Goal: Information Seeking & Learning: Learn about a topic

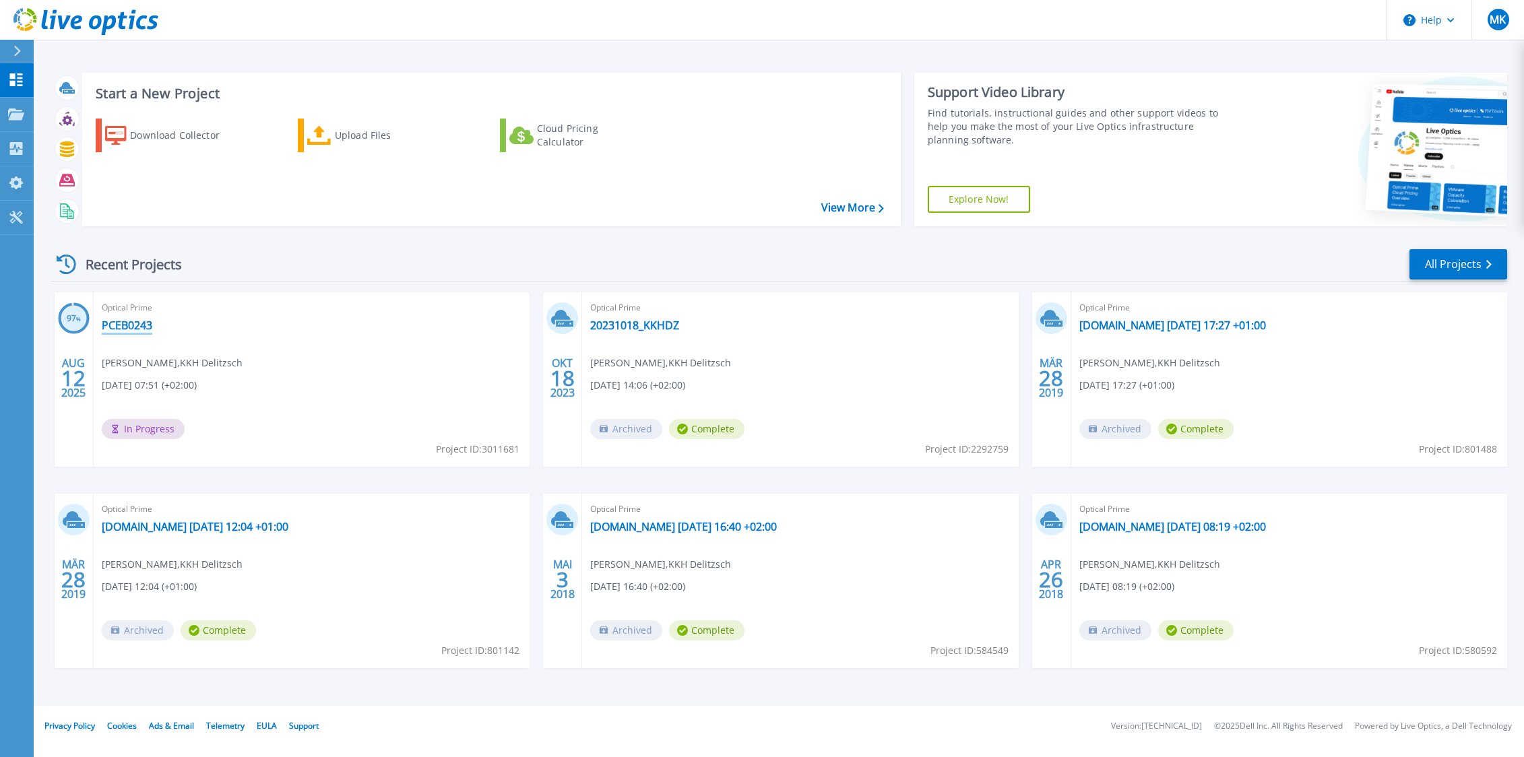
click at [126, 325] on link "PCEB0243" at bounding box center [127, 325] width 51 height 13
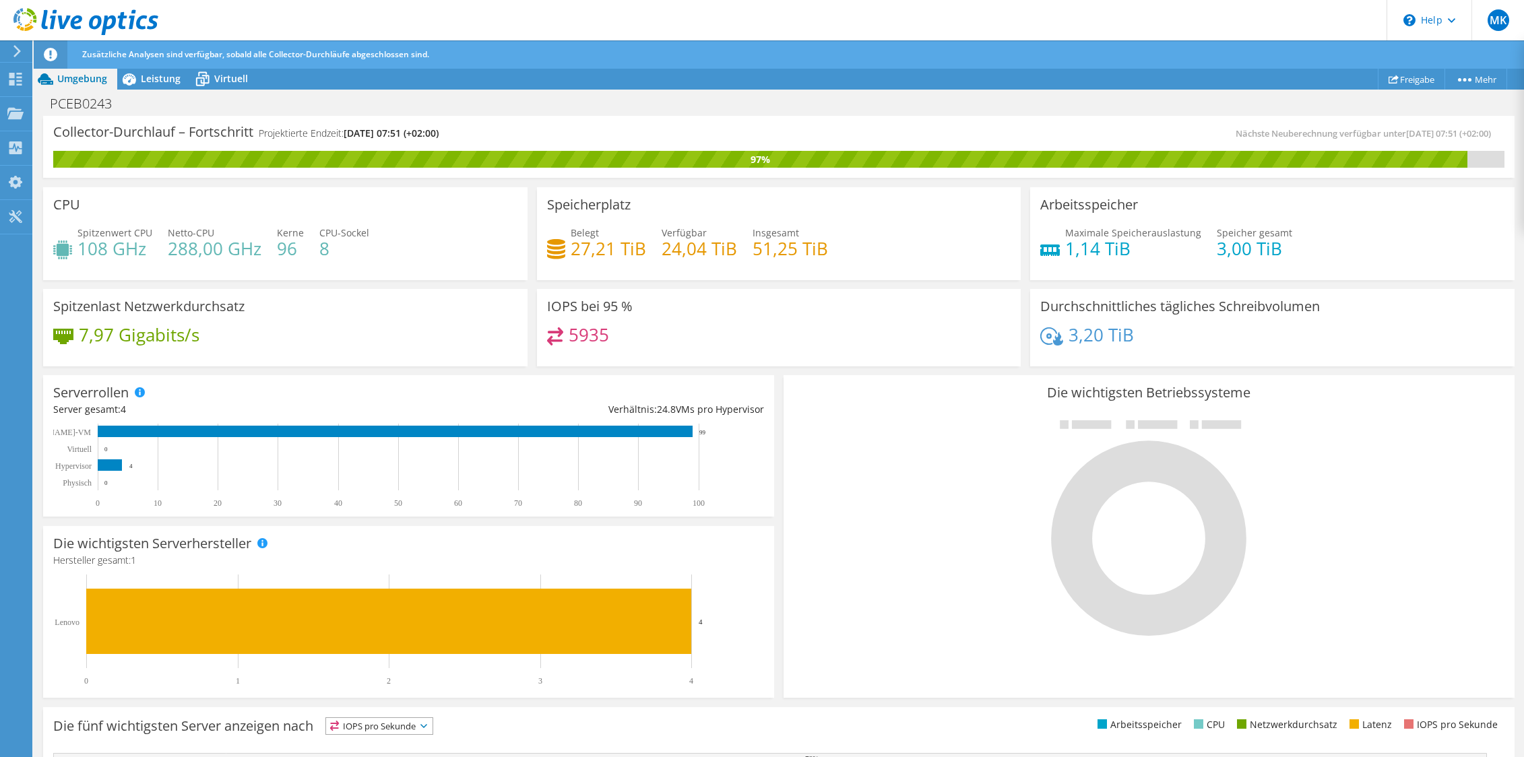
scroll to position [269, 0]
click at [156, 76] on span "Leistung" at bounding box center [161, 78] width 40 height 13
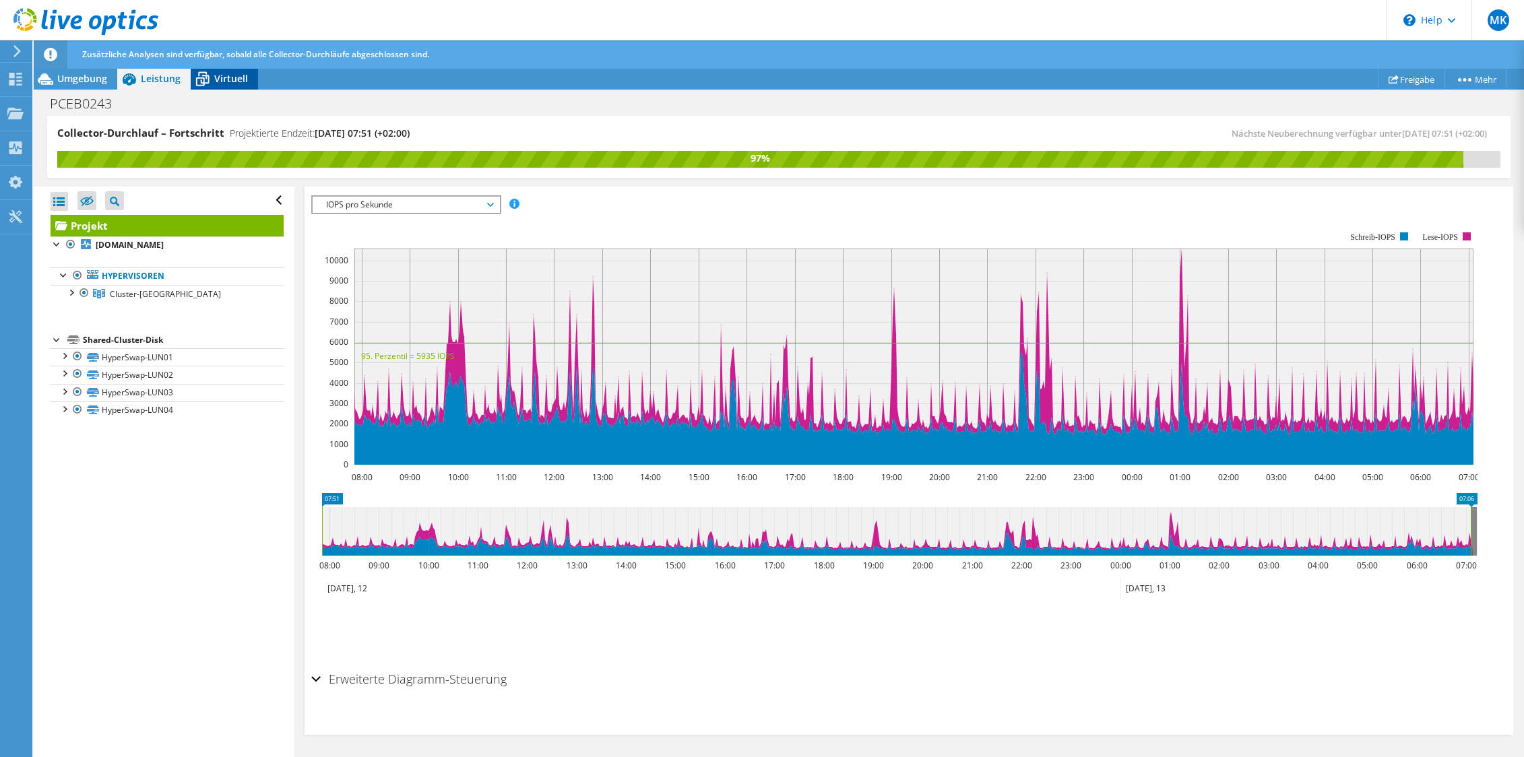
click at [227, 78] on span "Virtuell" at bounding box center [231, 78] width 34 height 13
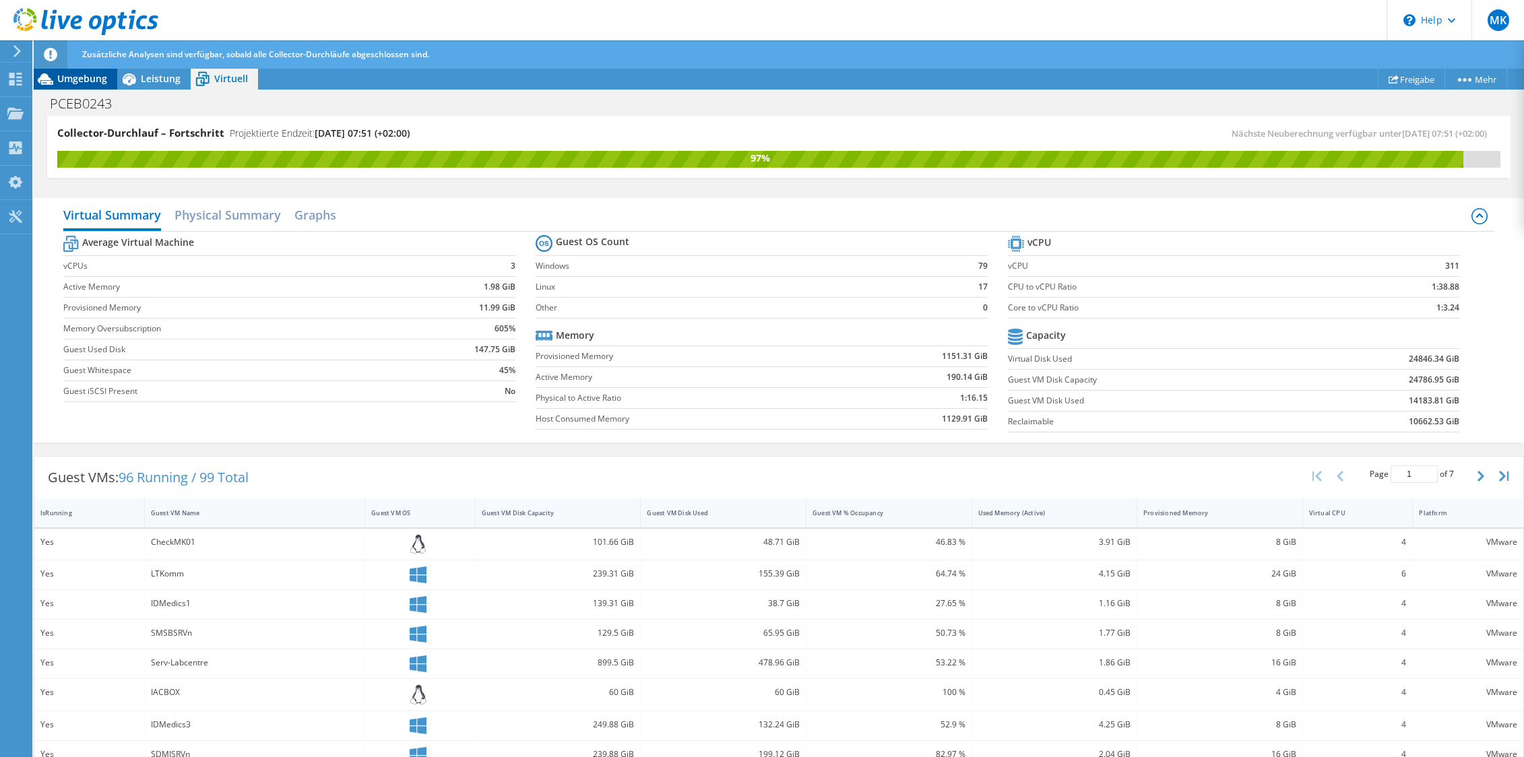
click at [86, 76] on span "Umgebung" at bounding box center [82, 78] width 50 height 13
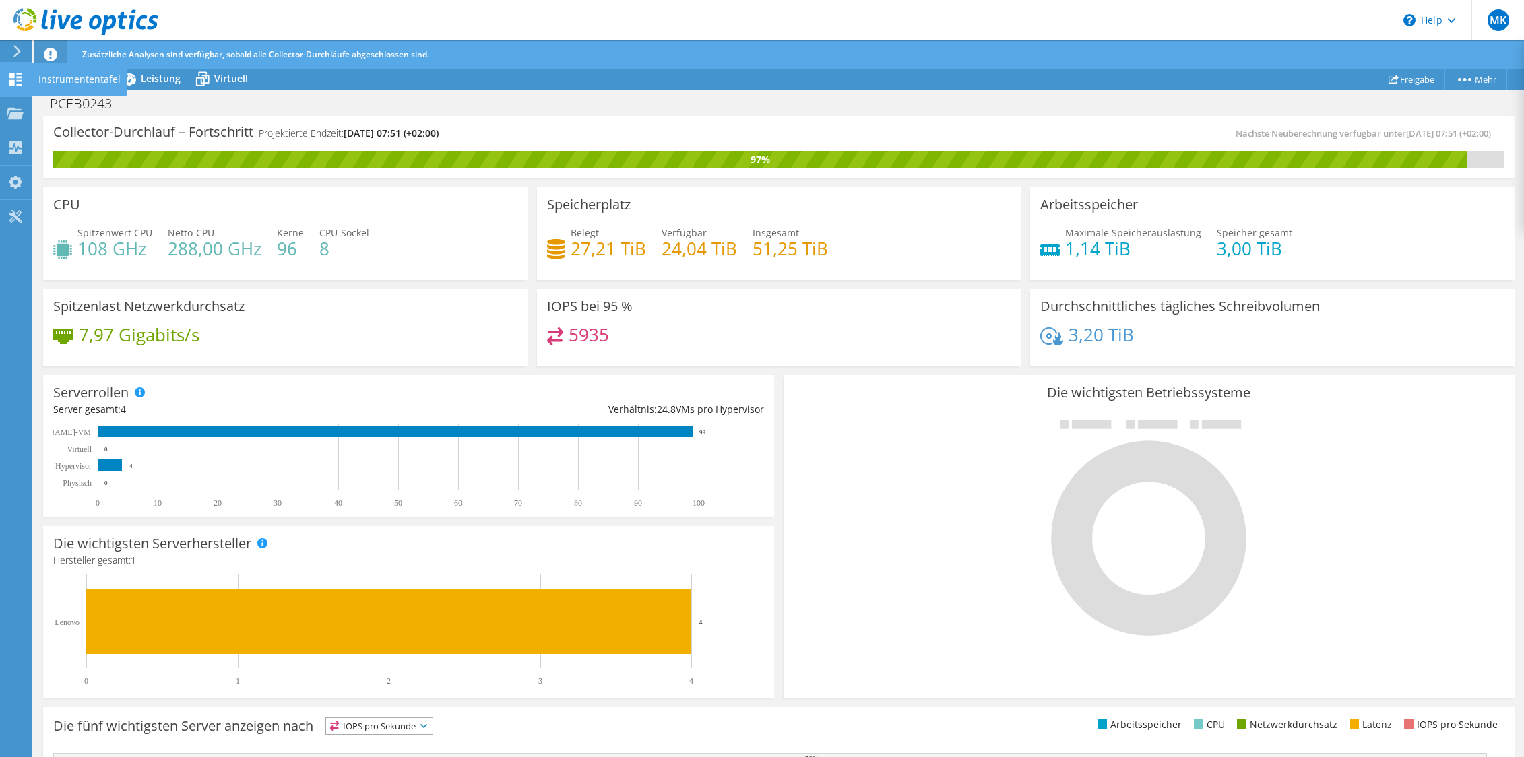
click at [22, 85] on icon at bounding box center [15, 79] width 16 height 13
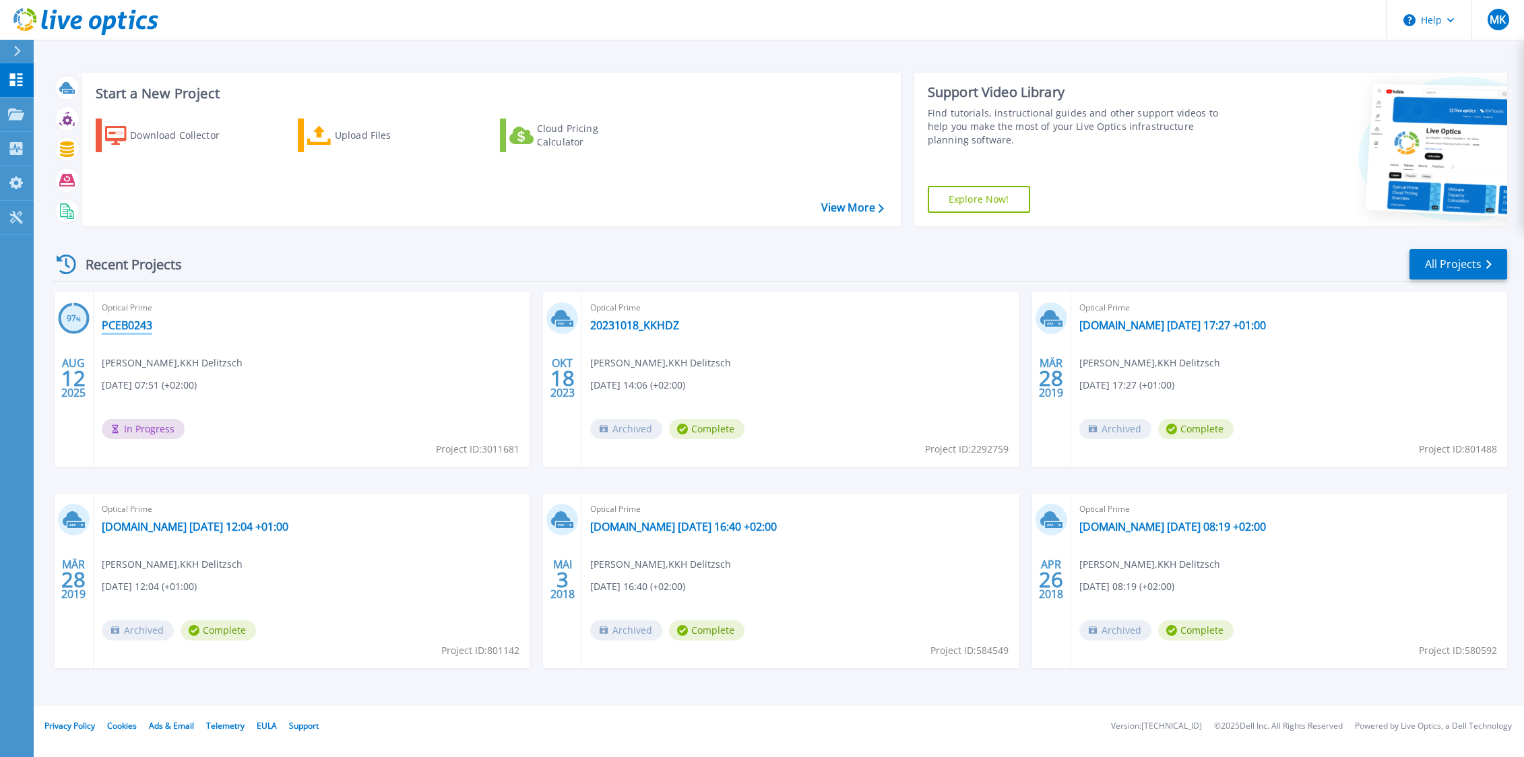
click at [148, 329] on link "PCEB0243" at bounding box center [127, 325] width 51 height 13
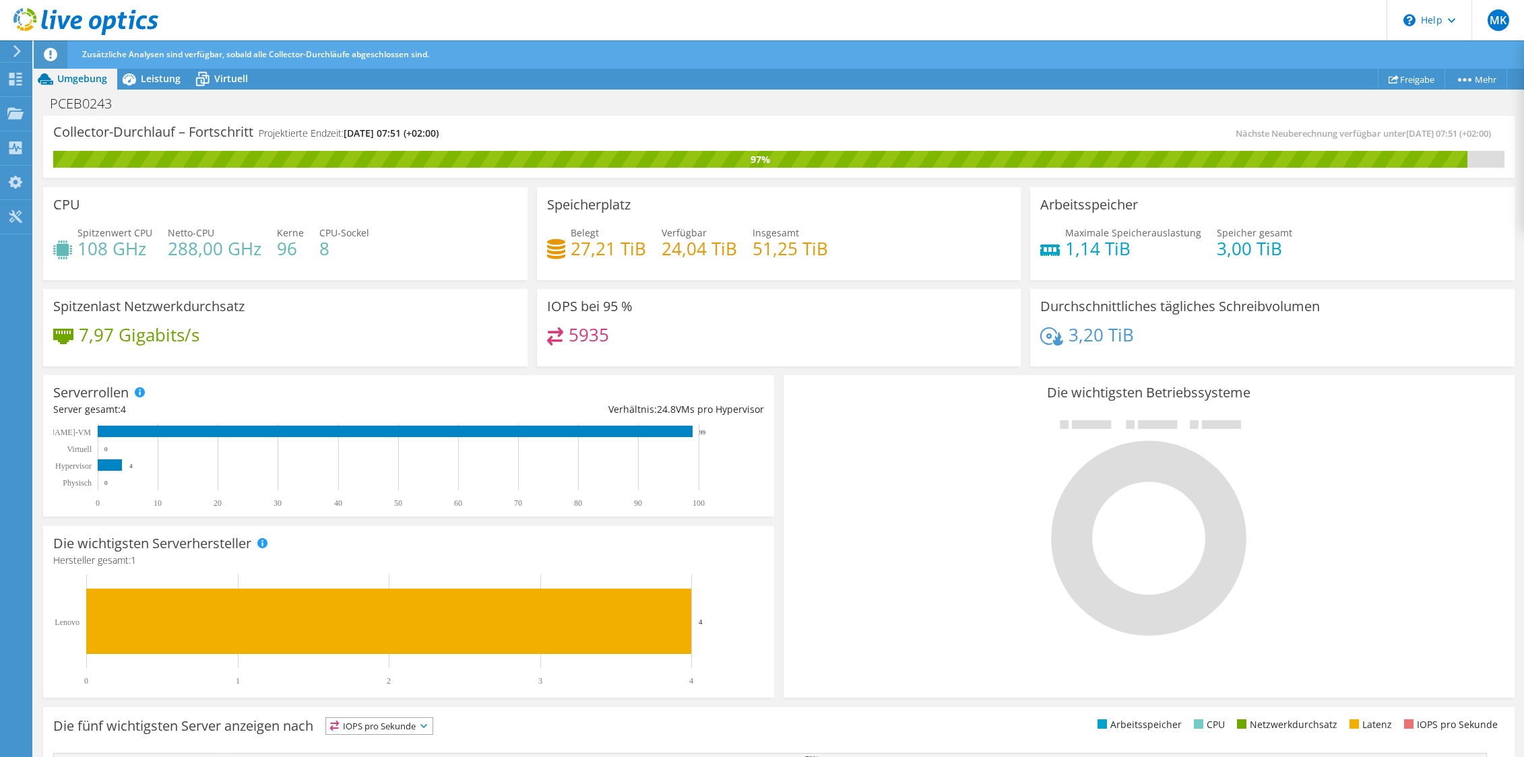
scroll to position [269, 0]
click at [148, 73] on span "Leistung" at bounding box center [161, 78] width 40 height 13
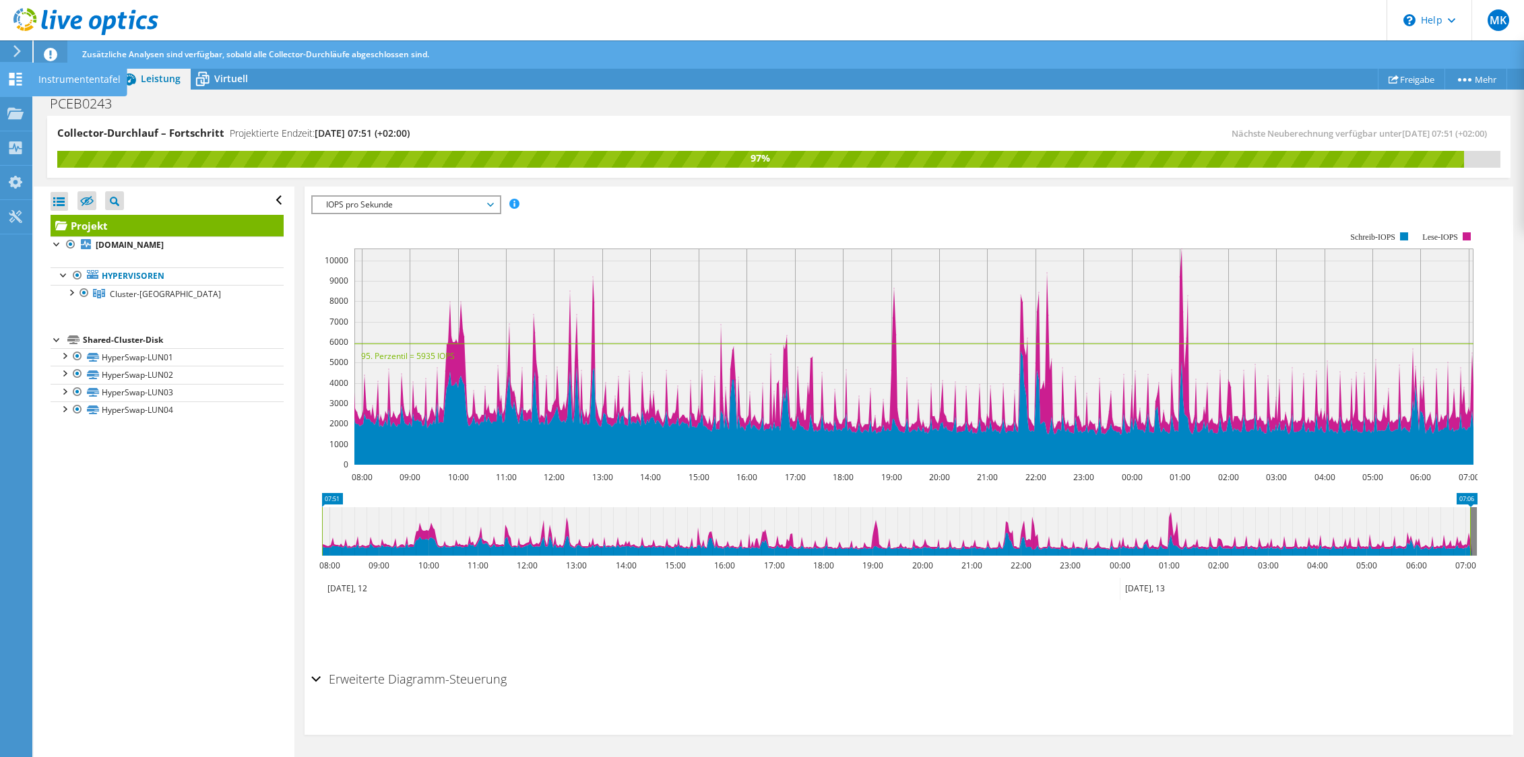
click at [19, 77] on use at bounding box center [15, 79] width 13 height 13
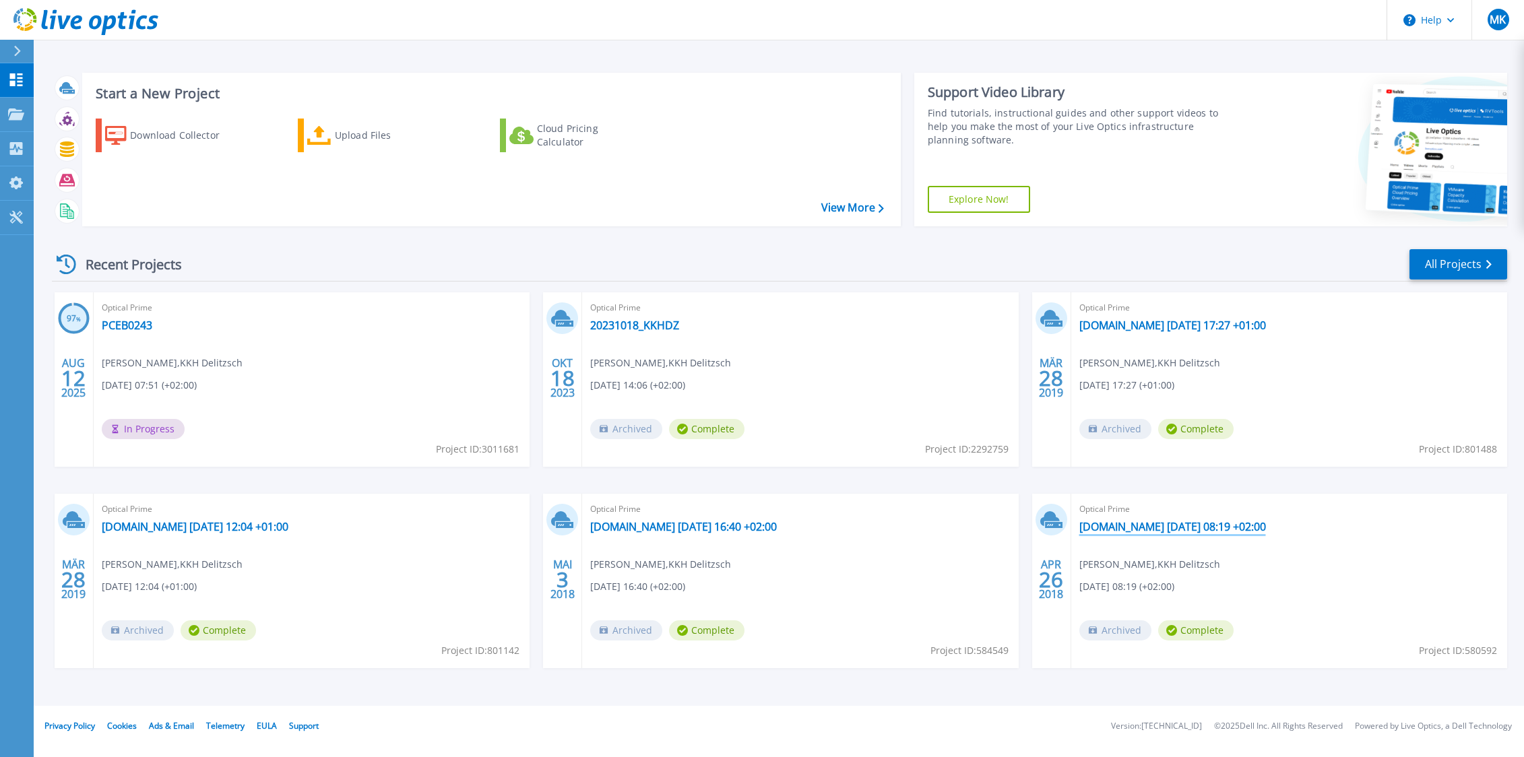
click at [1188, 522] on link "esxi7.kkhdz.kkh-delitzsch-gmbh.de 2018-04-26 08:19 +02:00" at bounding box center [1173, 526] width 187 height 13
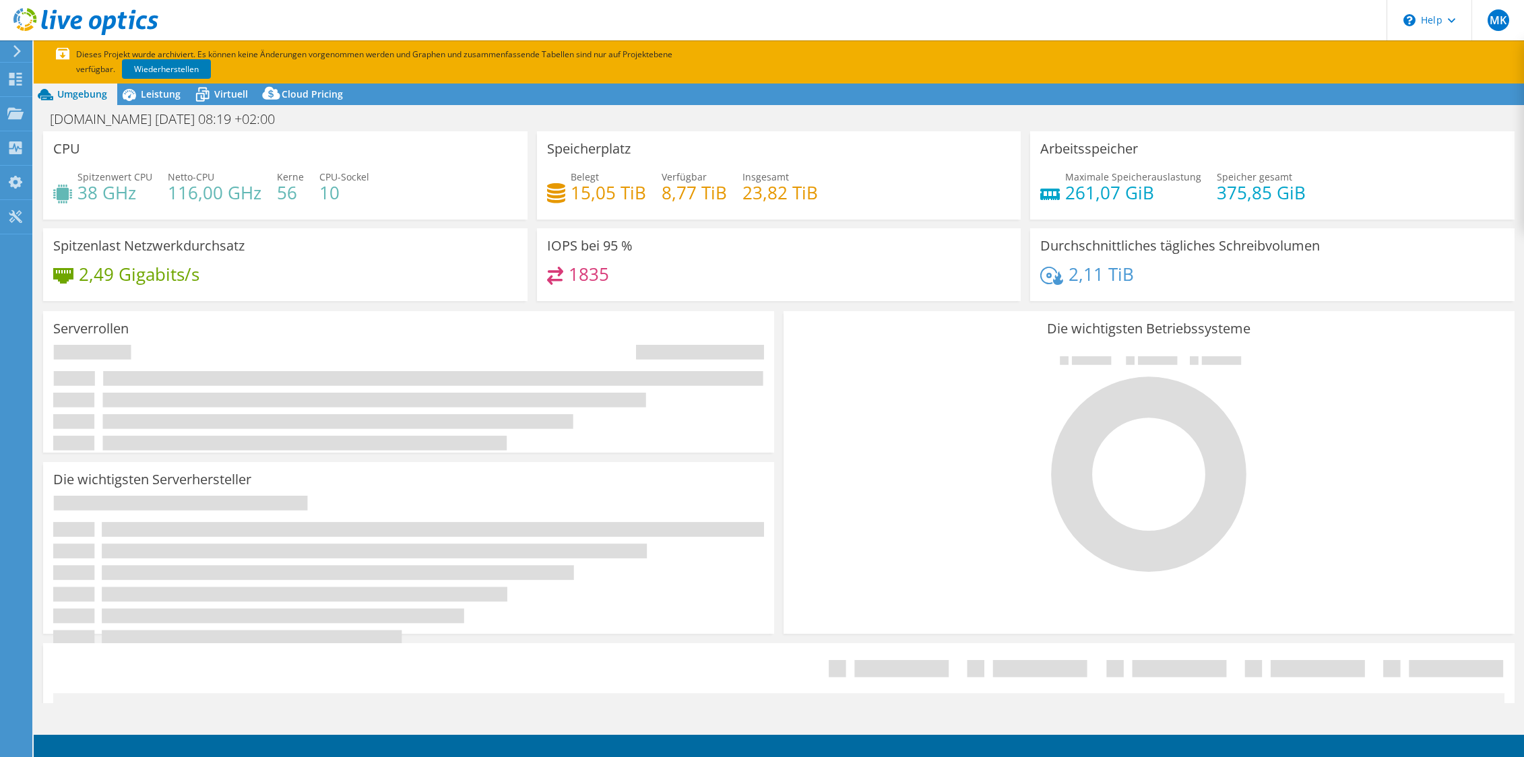
select select "USD"
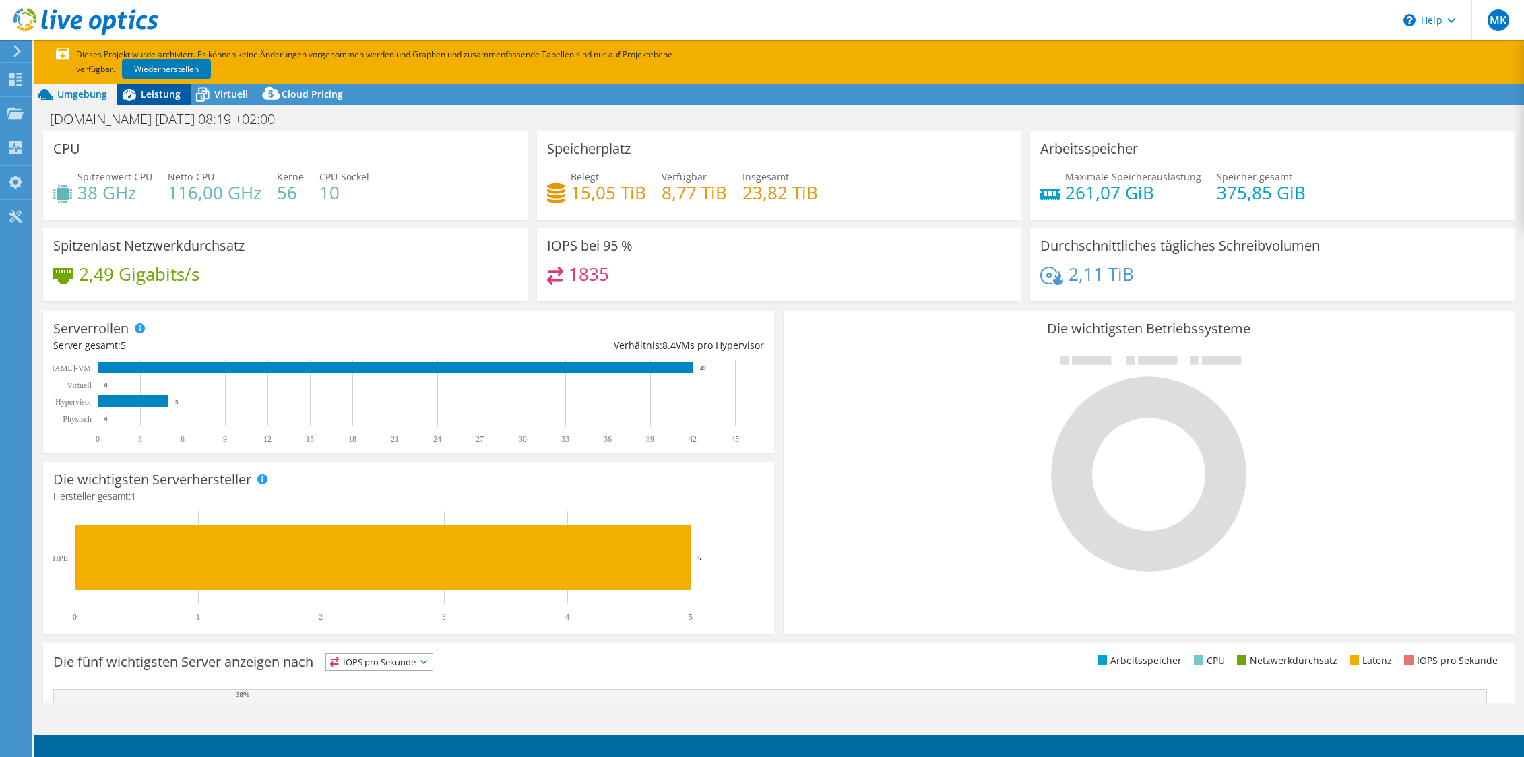
click at [164, 92] on span "Leistung" at bounding box center [161, 94] width 40 height 13
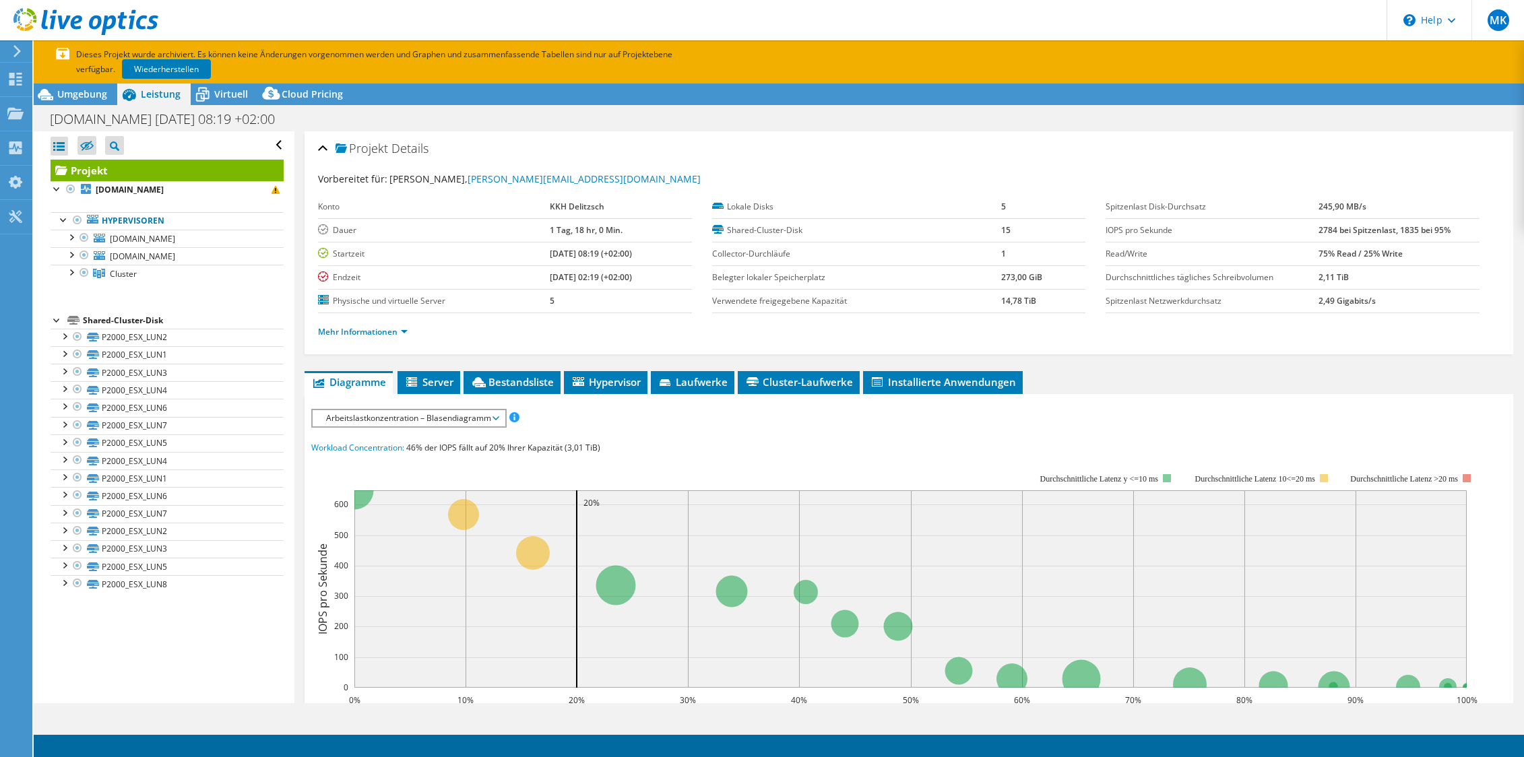
click at [447, 414] on span "Arbeitslastkonzentration – Blasendiagramm" at bounding box center [408, 418] width 179 height 16
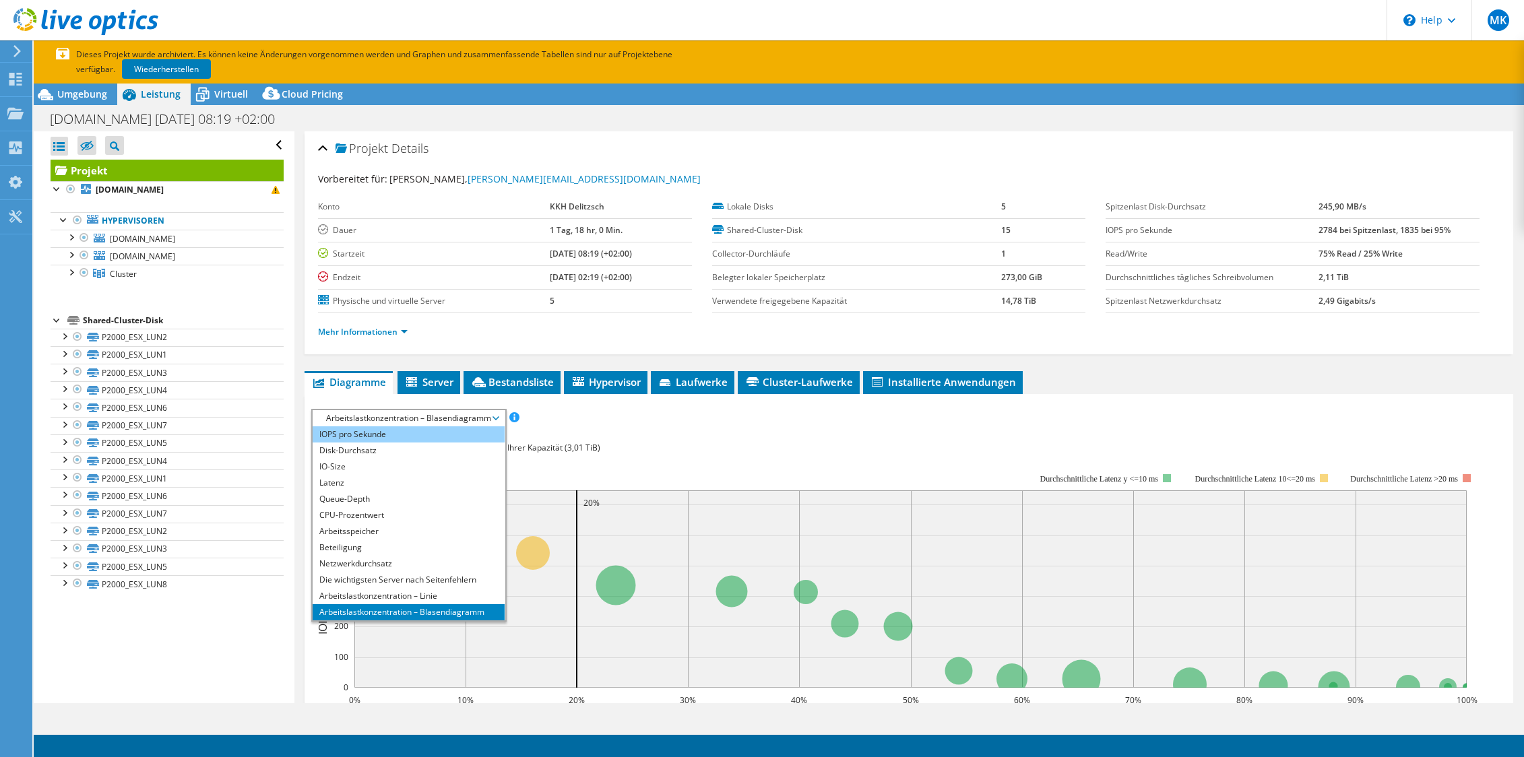
click at [424, 433] on li "IOPS pro Sekunde" at bounding box center [409, 435] width 192 height 16
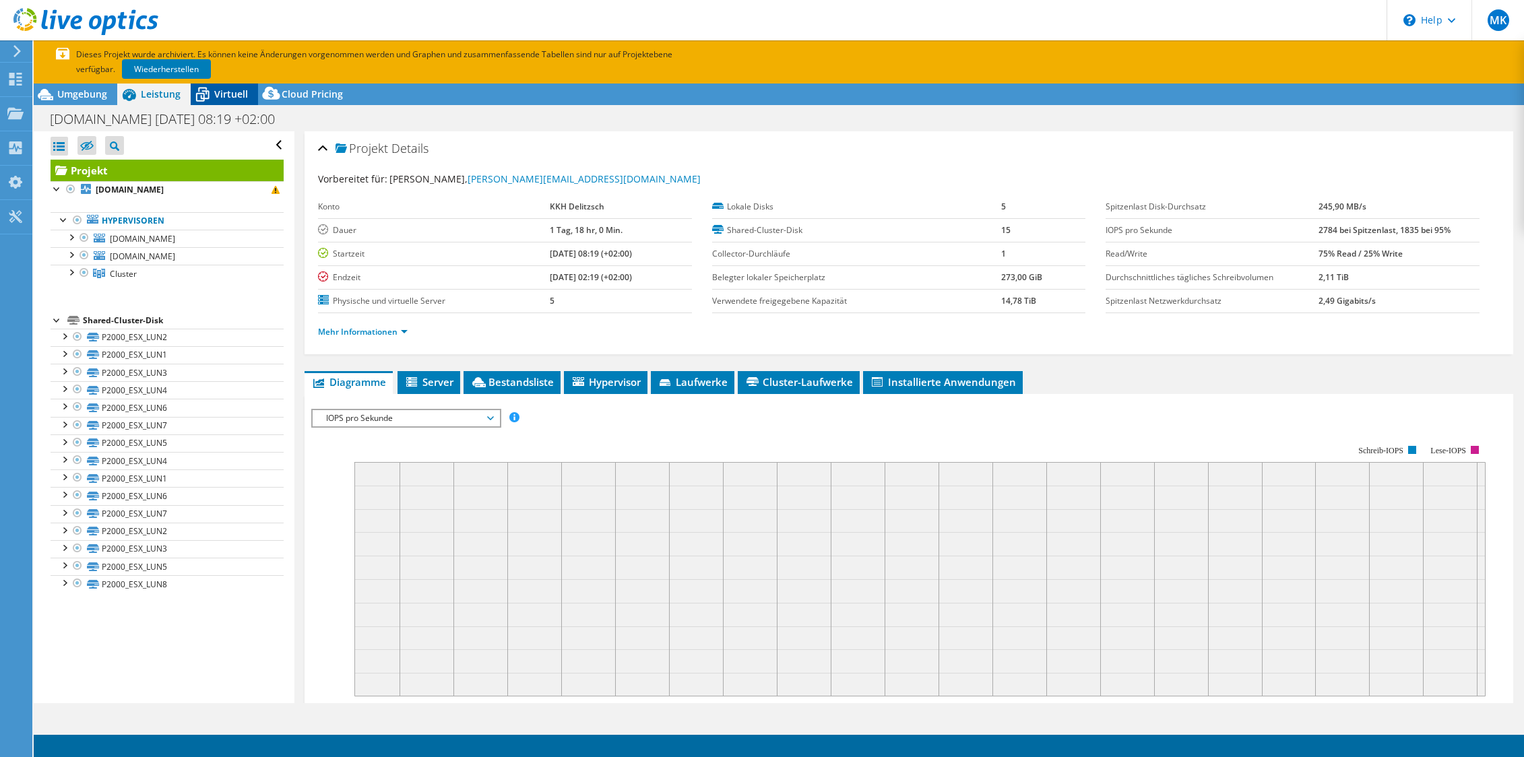
click at [224, 96] on span "Virtuell" at bounding box center [231, 94] width 34 height 13
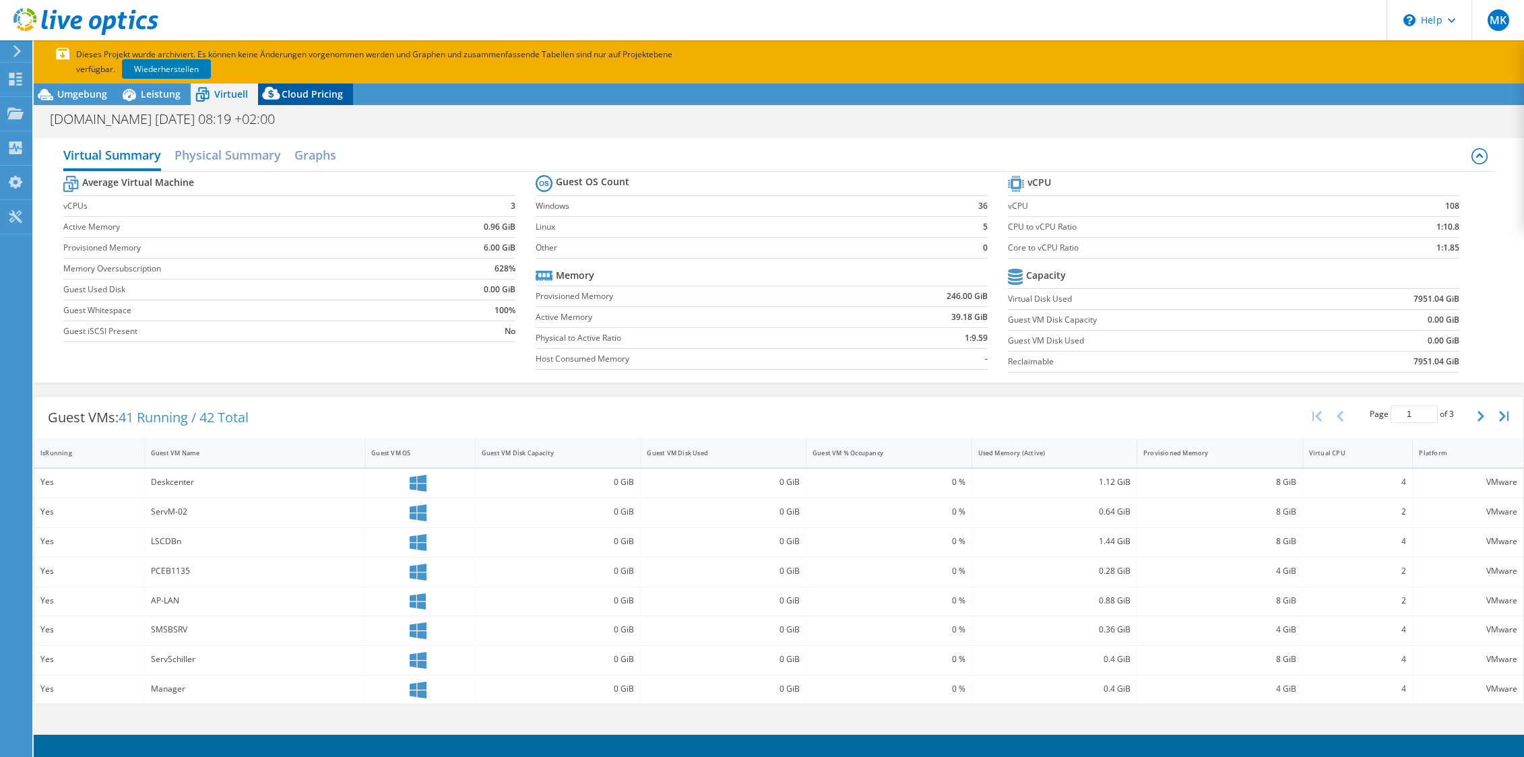
click at [307, 96] on span "Cloud Pricing" at bounding box center [312, 94] width 61 height 13
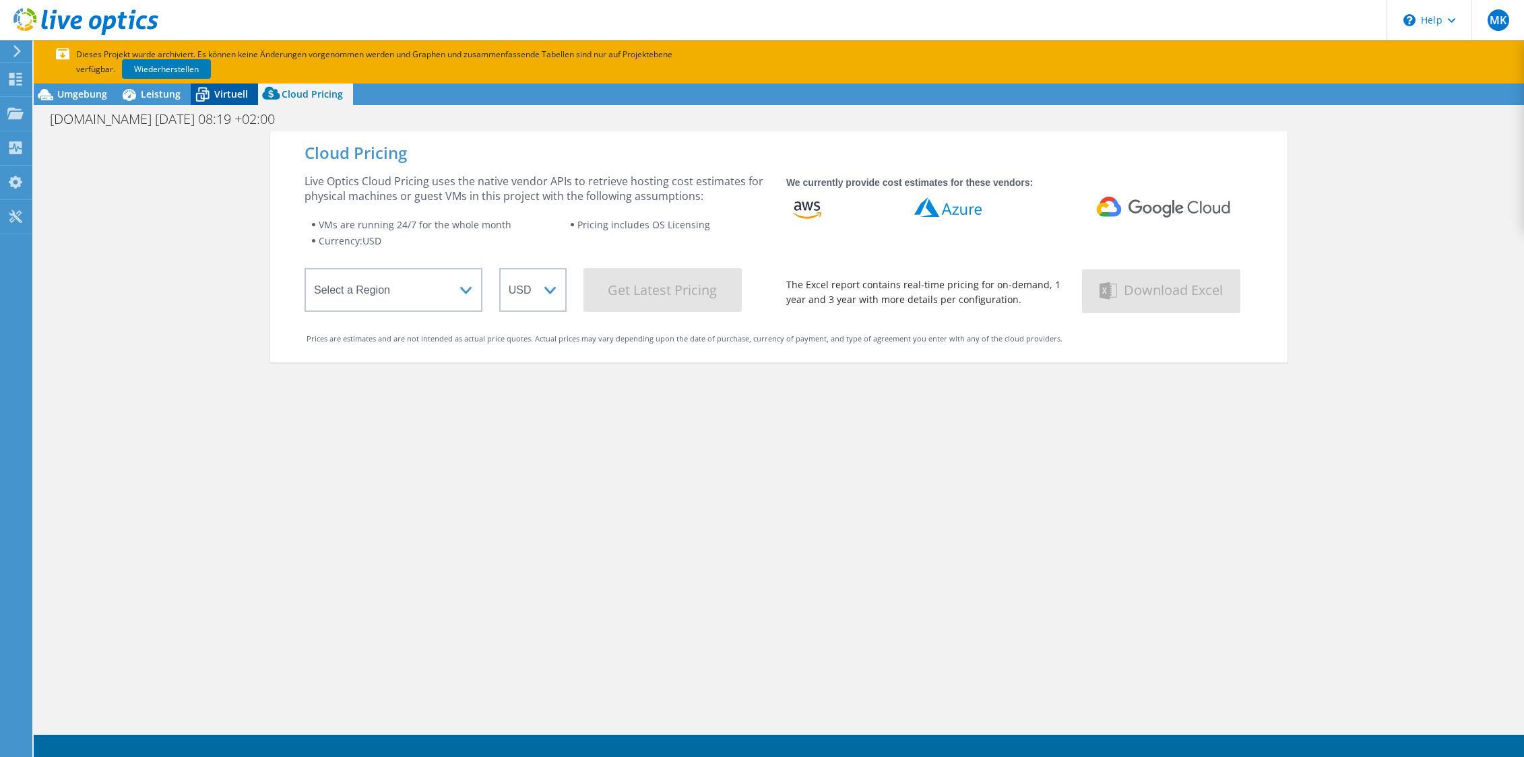
click at [226, 96] on span "Virtuell" at bounding box center [231, 94] width 34 height 13
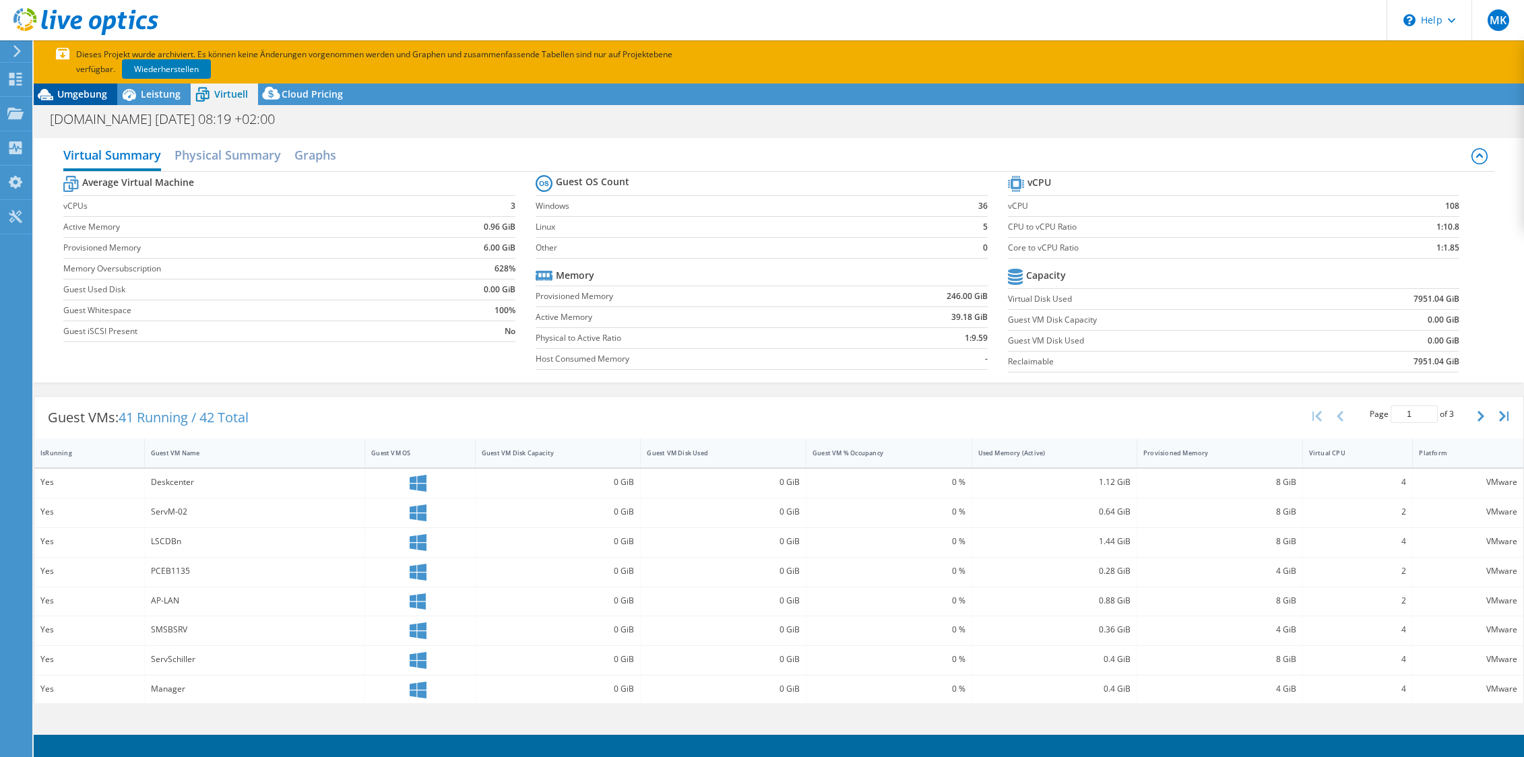
click at [93, 99] on span "Umgebung" at bounding box center [82, 94] width 50 height 13
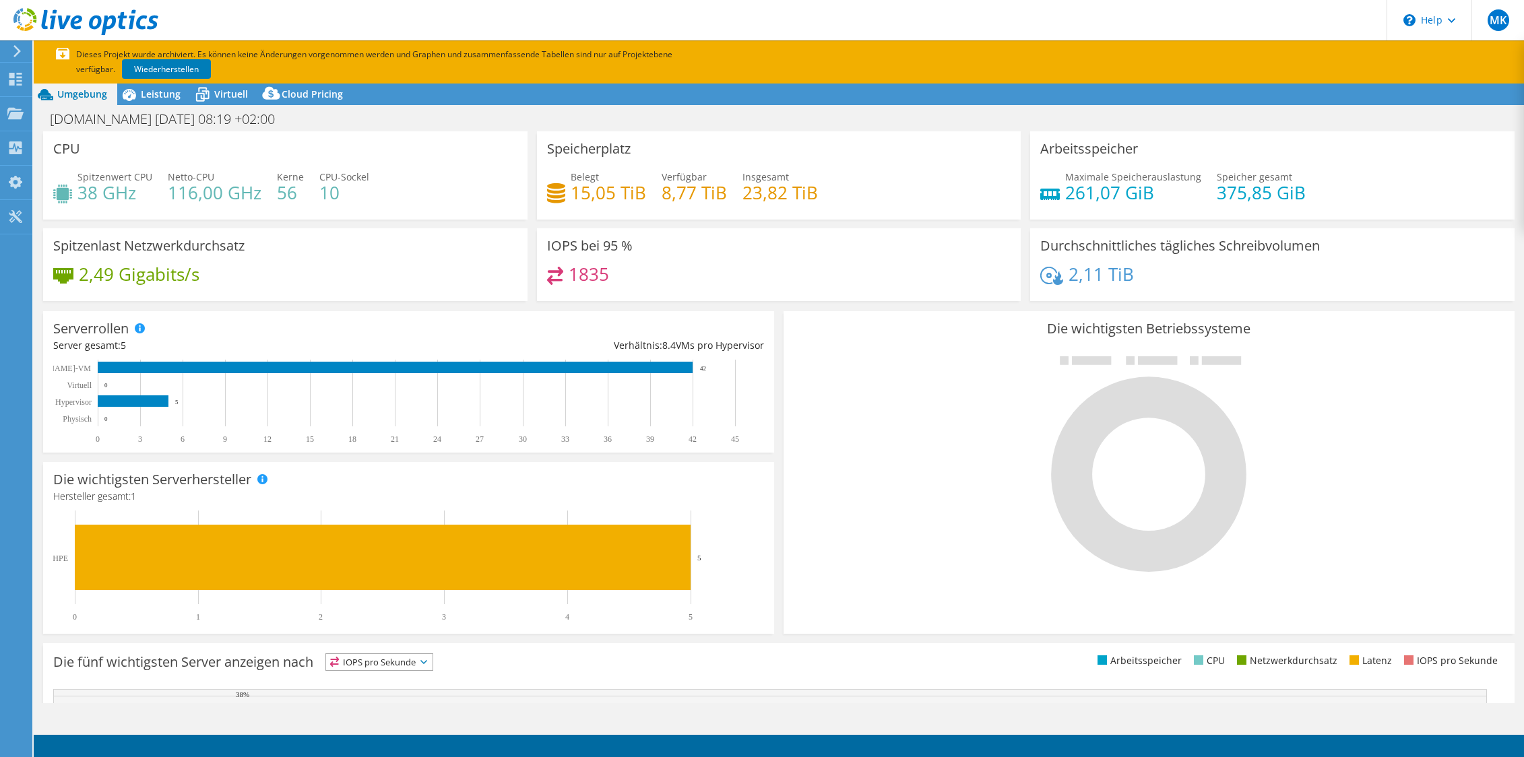
scroll to position [245, 0]
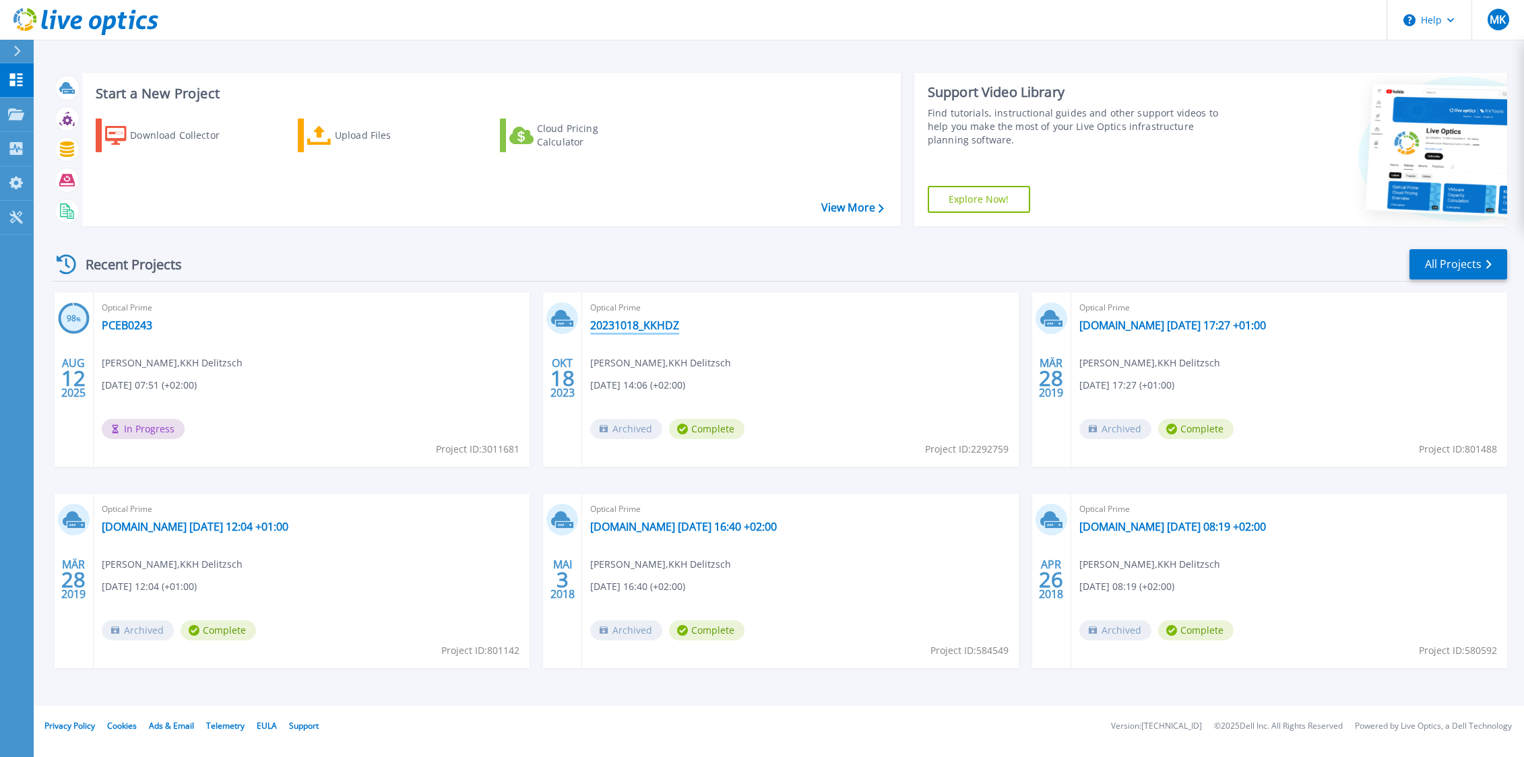
click at [651, 326] on link "20231018_KKHDZ" at bounding box center [634, 325] width 89 height 13
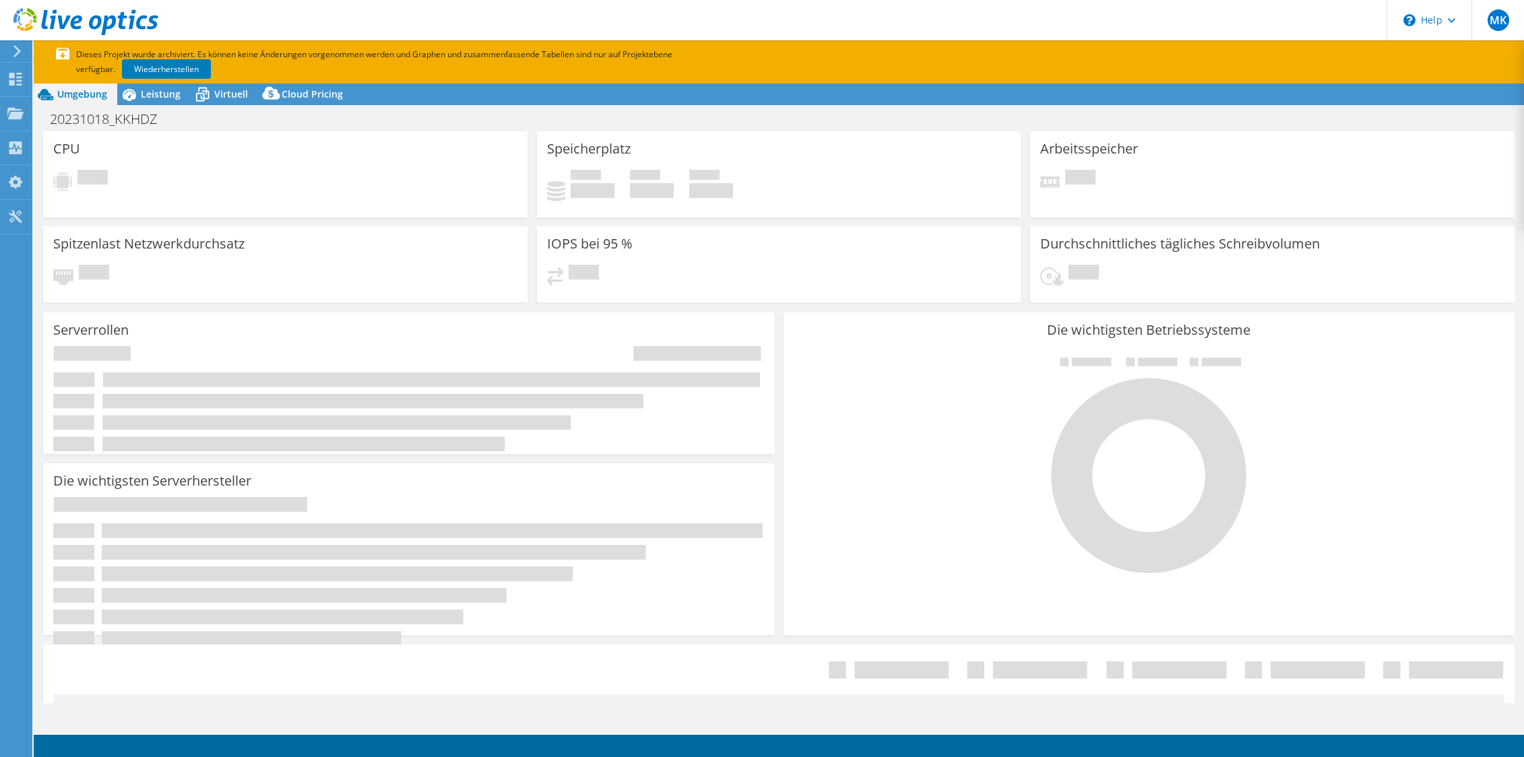
select select "EUFrankfurt"
select select "USD"
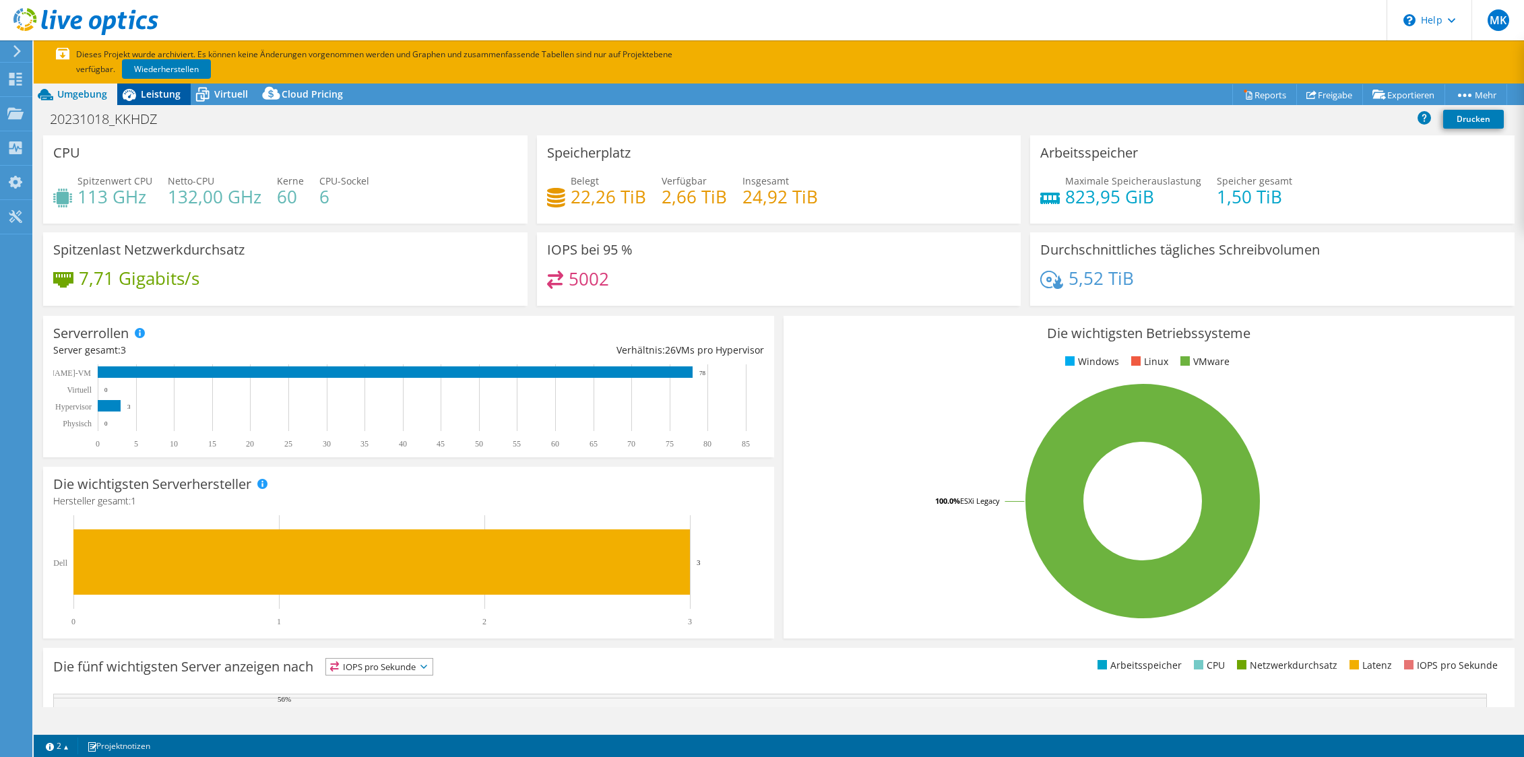
click at [173, 92] on span "Leistung" at bounding box center [161, 94] width 40 height 13
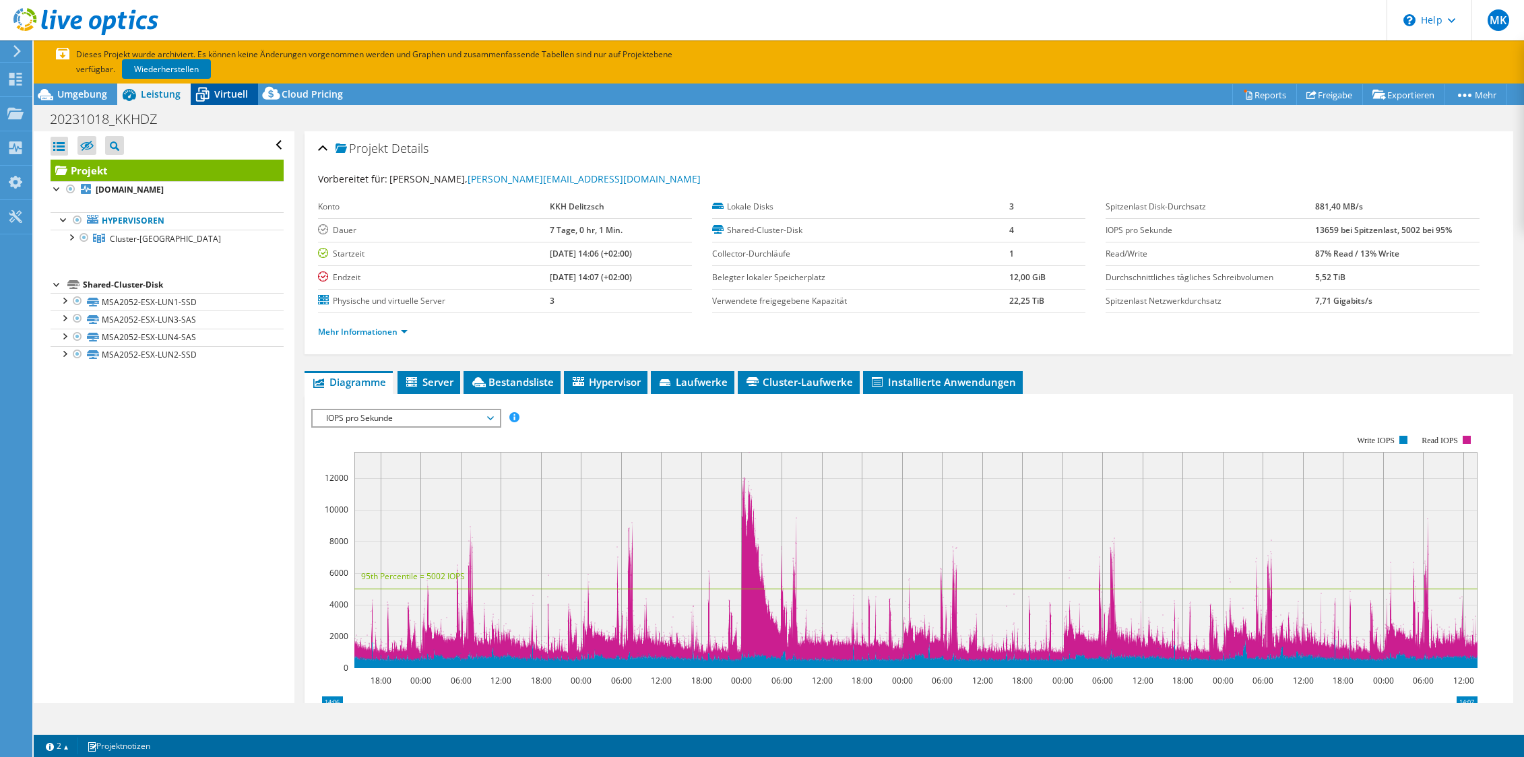
click at [236, 96] on span "Virtuell" at bounding box center [231, 94] width 34 height 13
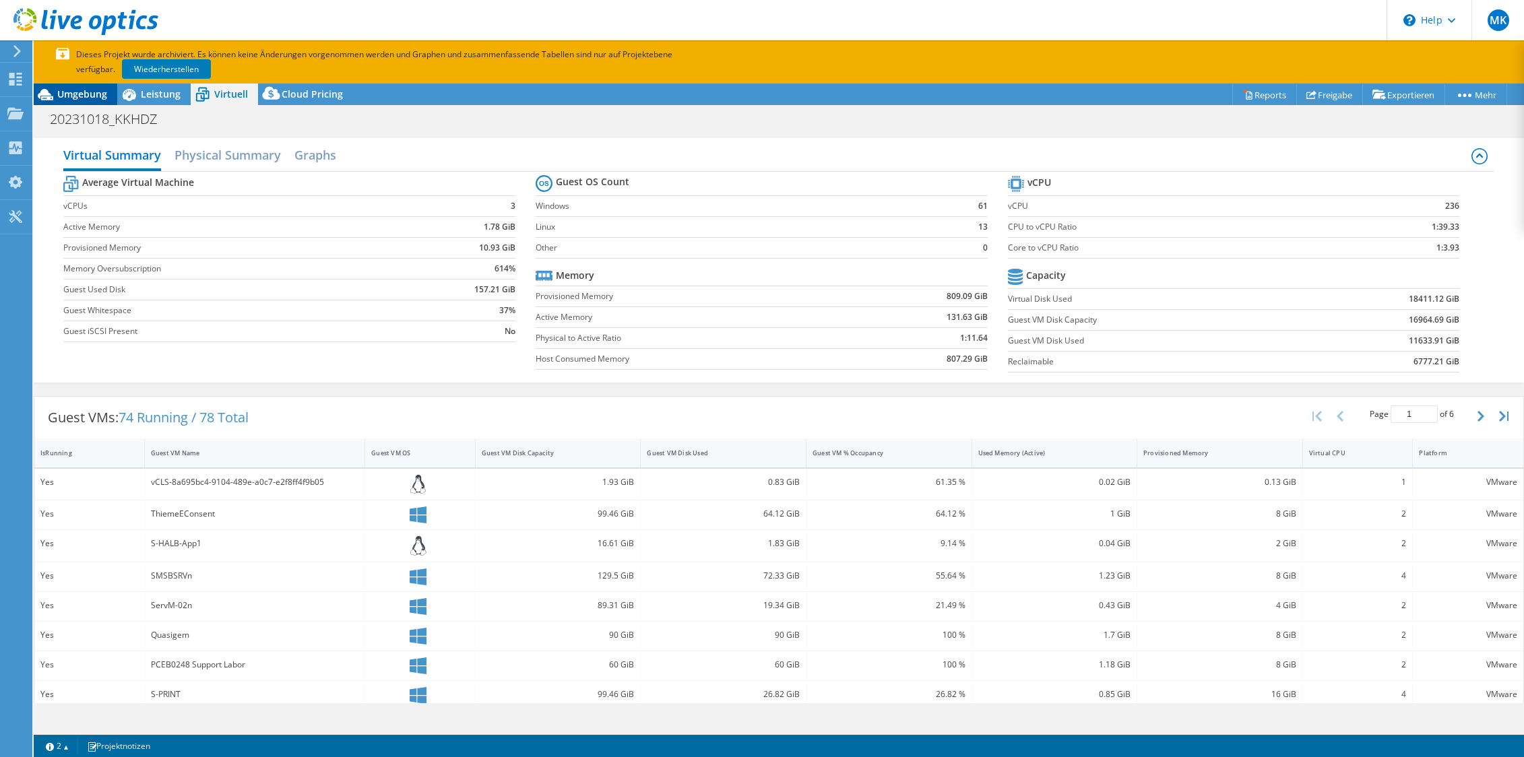
click at [72, 94] on span "Umgebung" at bounding box center [82, 94] width 50 height 13
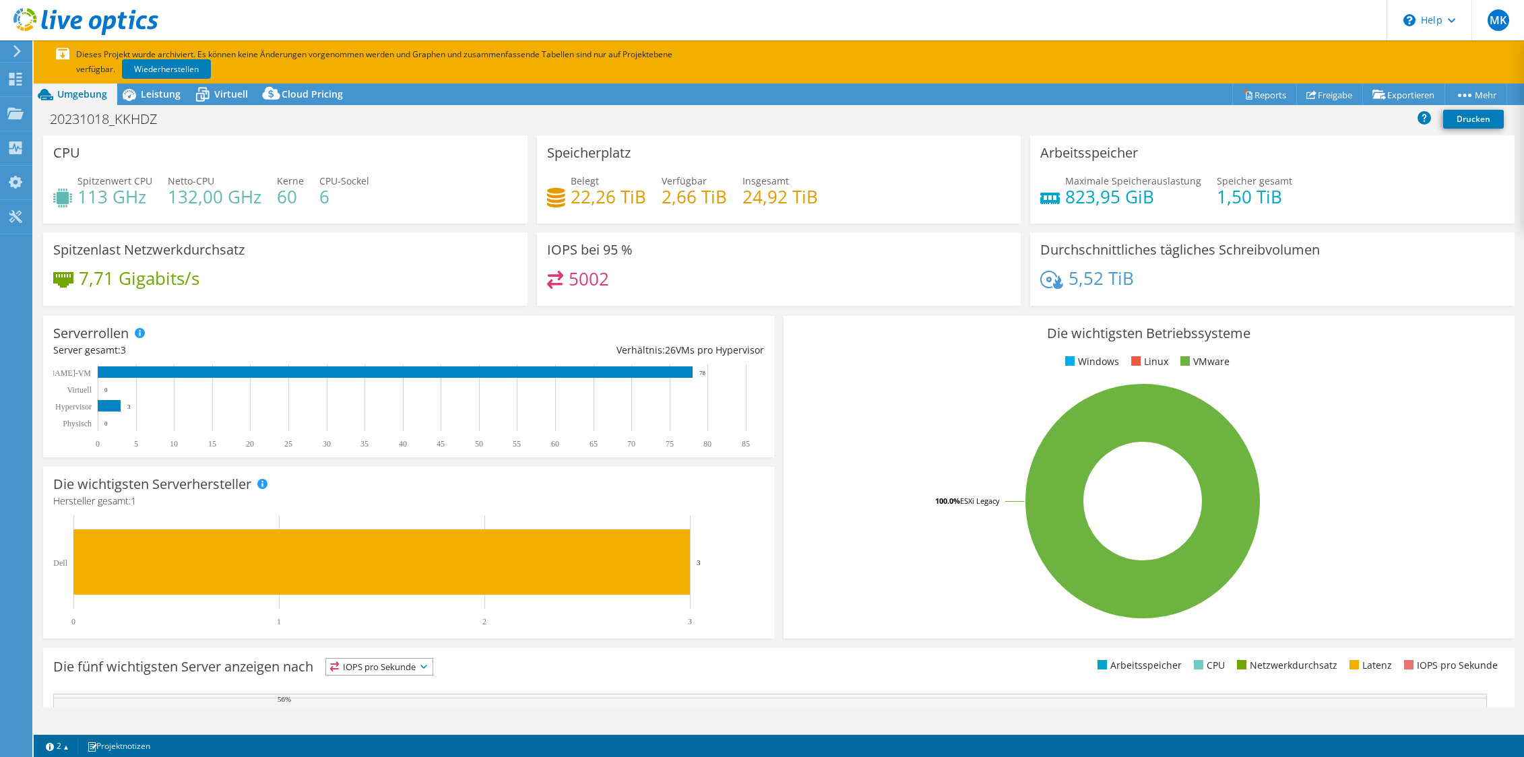
click at [73, 90] on span "Umgebung" at bounding box center [82, 94] width 50 height 13
click at [21, 84] on use at bounding box center [15, 79] width 13 height 13
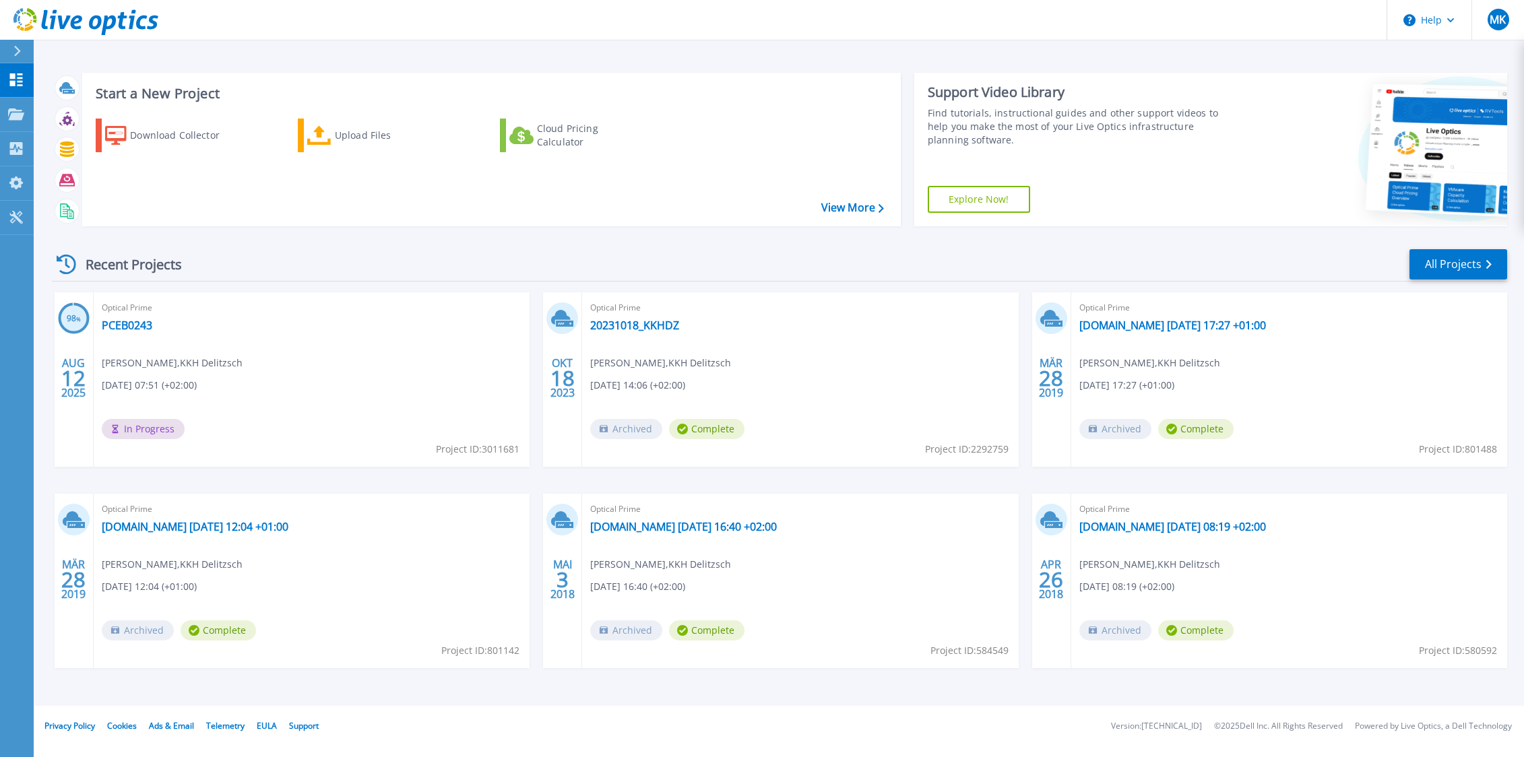
click at [1130, 519] on div "Optical Prime [DOMAIN_NAME] [DATE] 08:19 +02:00 [PERSON_NAME] , KKH Delitzsch […" at bounding box center [1289, 581] width 436 height 175
click at [1131, 524] on link "[DOMAIN_NAME] [DATE] 08:19 +02:00" at bounding box center [1173, 526] width 187 height 13
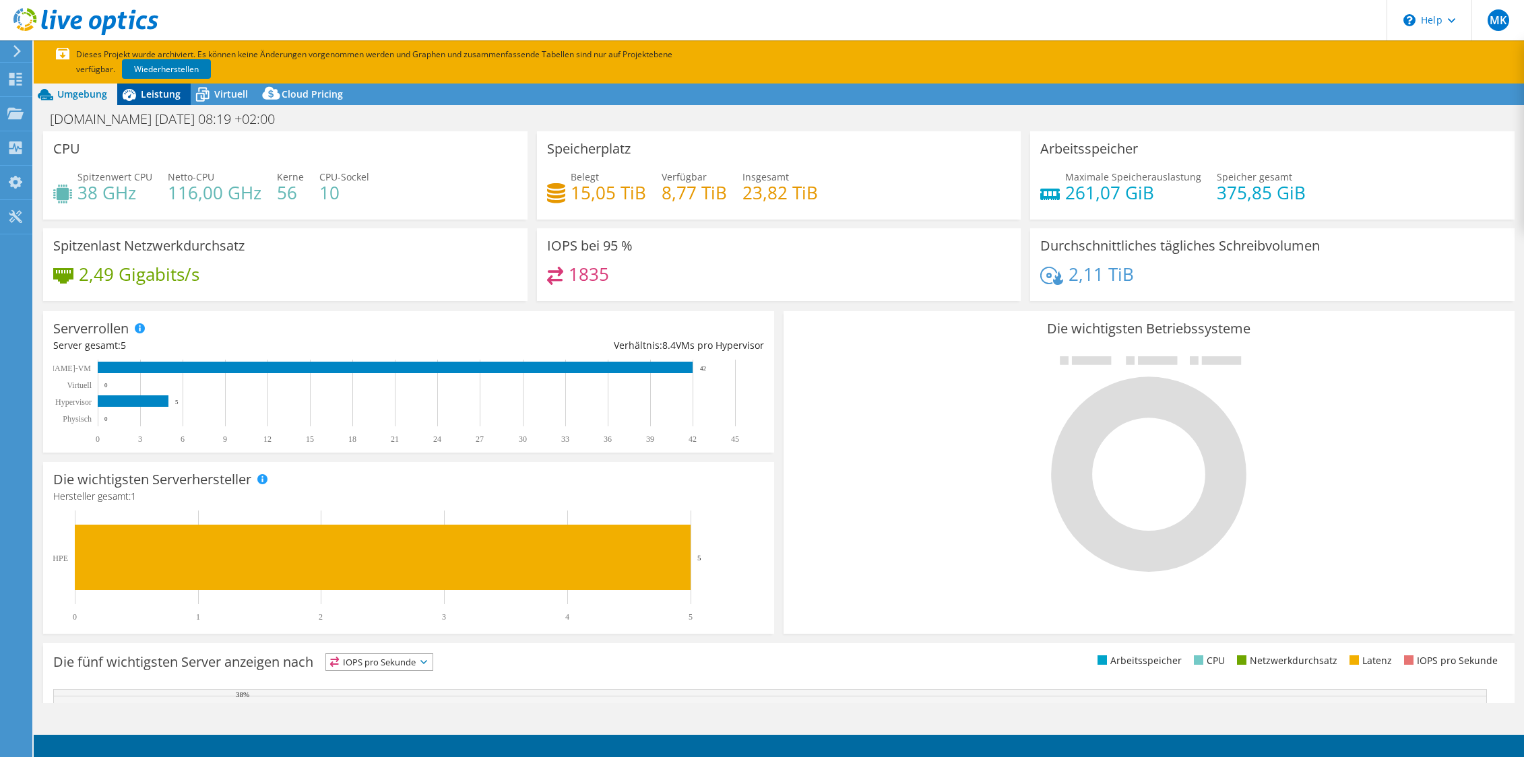
click at [169, 96] on span "Leistung" at bounding box center [161, 94] width 40 height 13
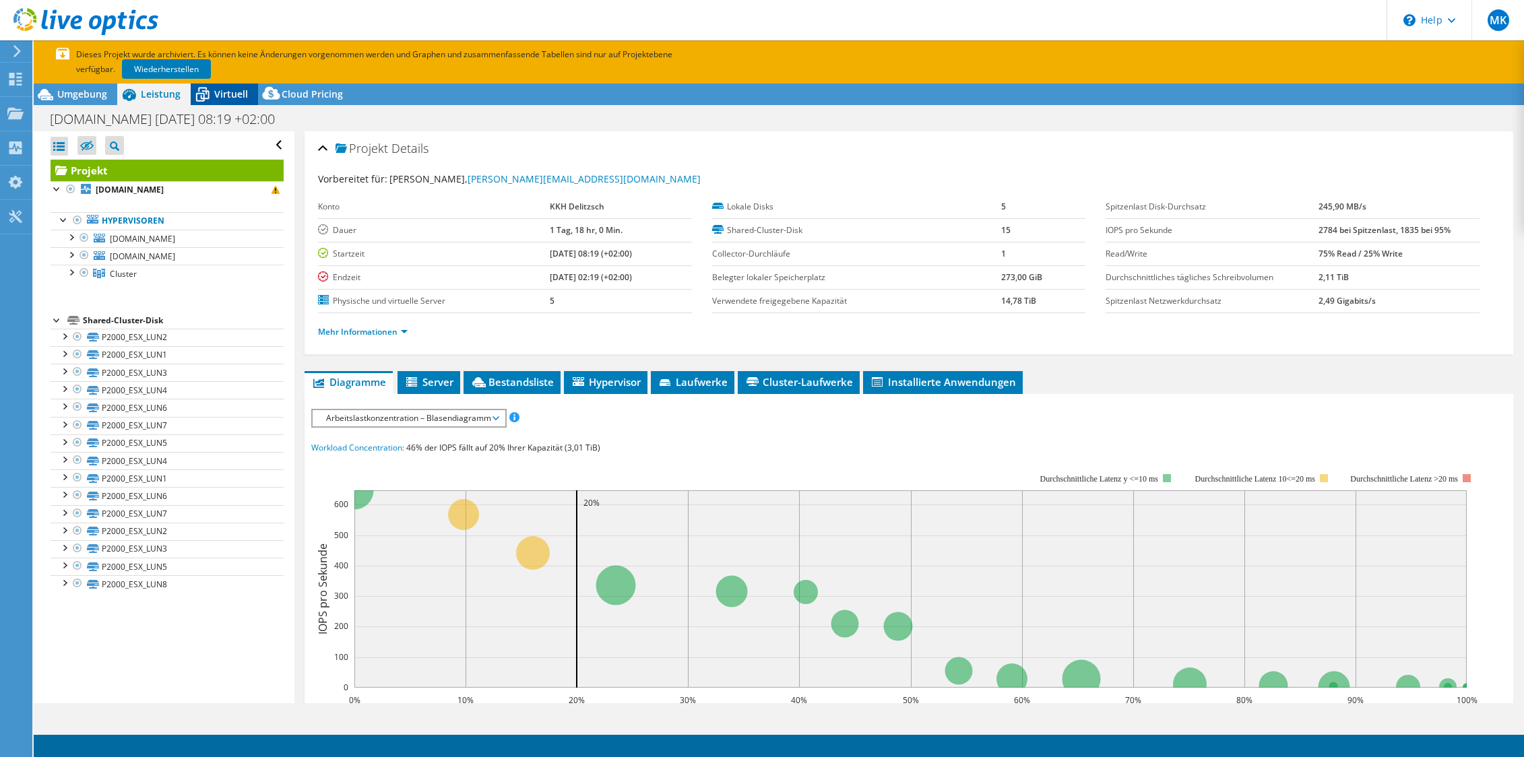
click at [228, 99] on span "Virtuell" at bounding box center [231, 94] width 34 height 13
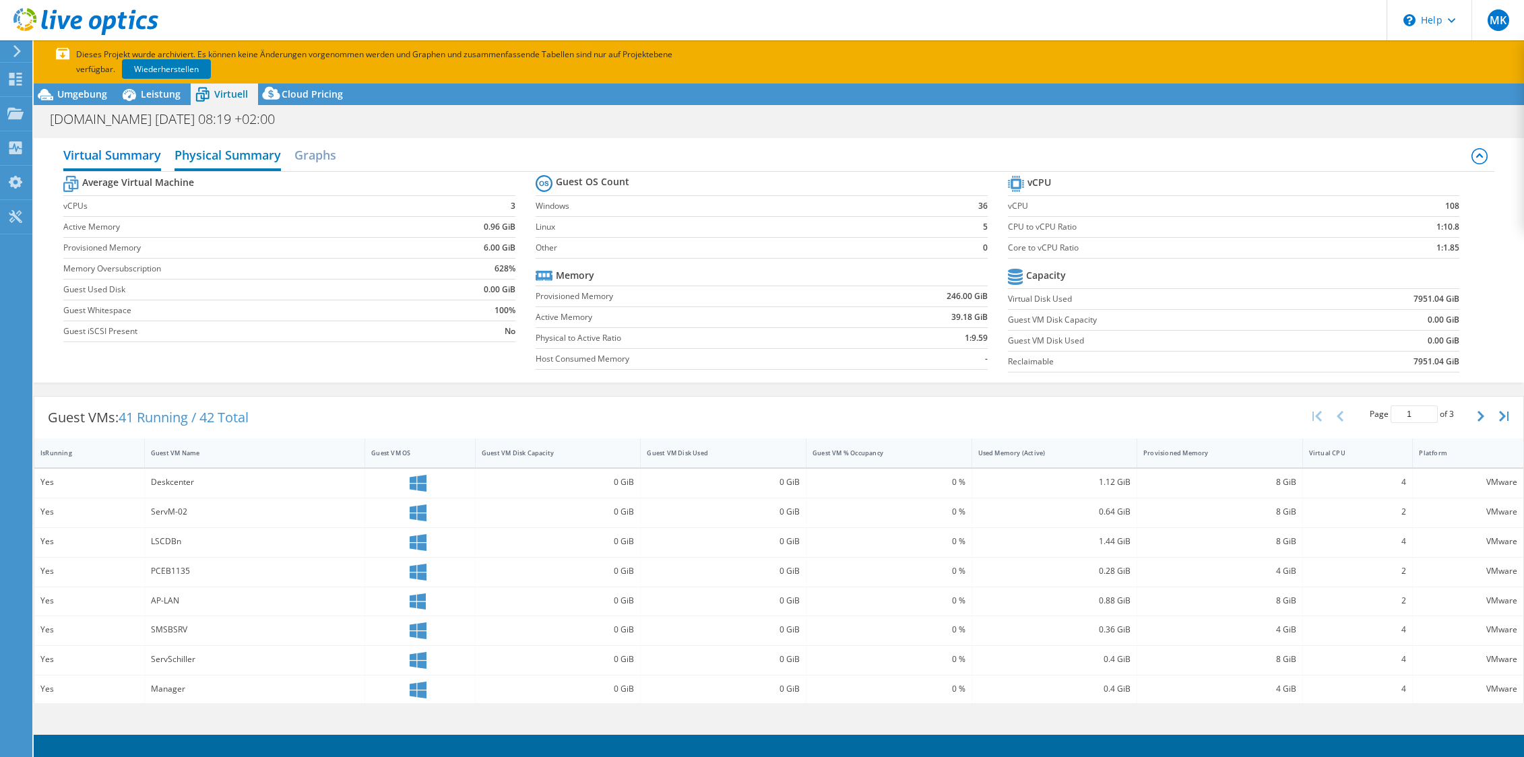
click at [249, 154] on h2 "Physical Summary" at bounding box center [228, 157] width 106 height 30
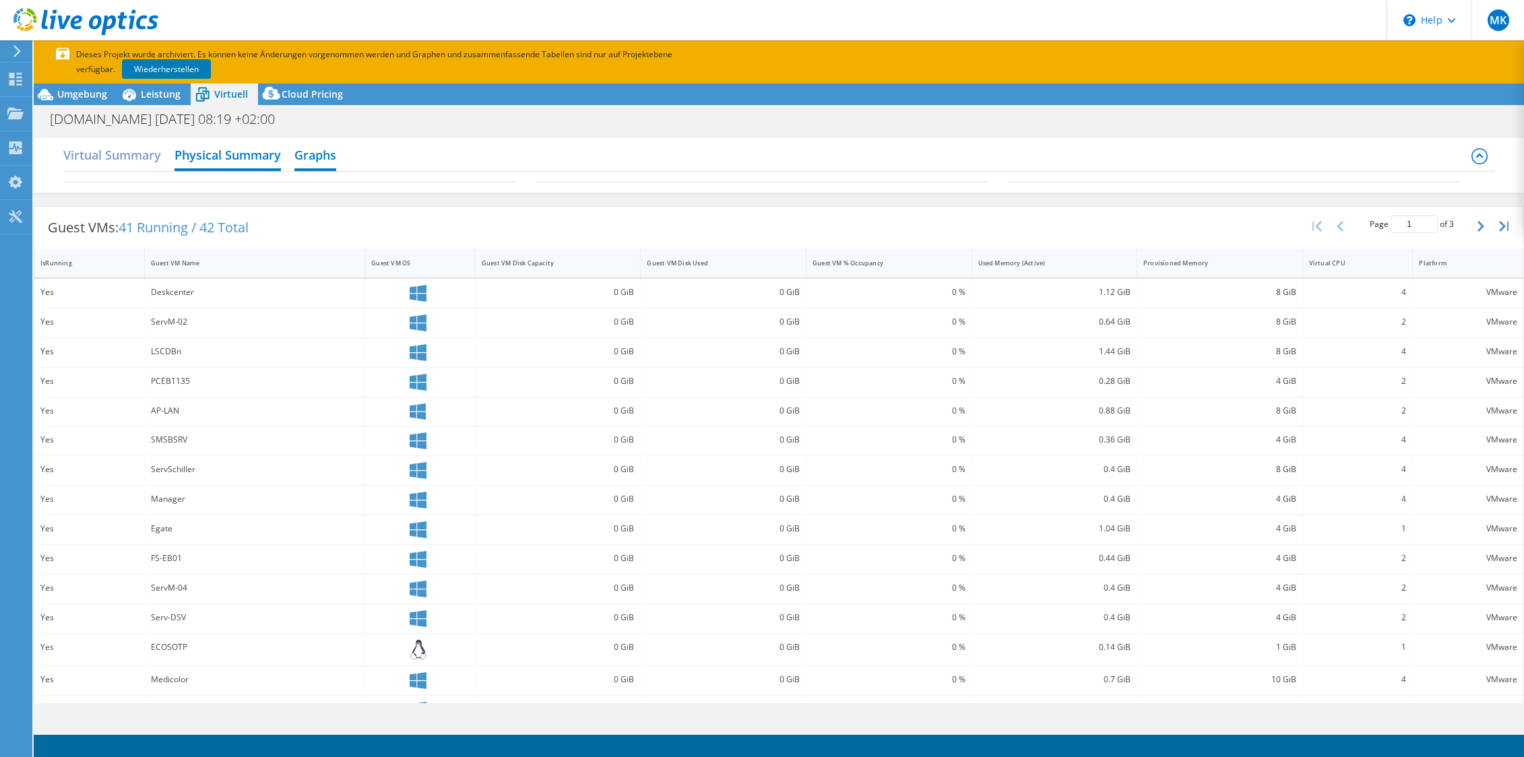
click at [310, 152] on h2 "Graphs" at bounding box center [315, 157] width 42 height 30
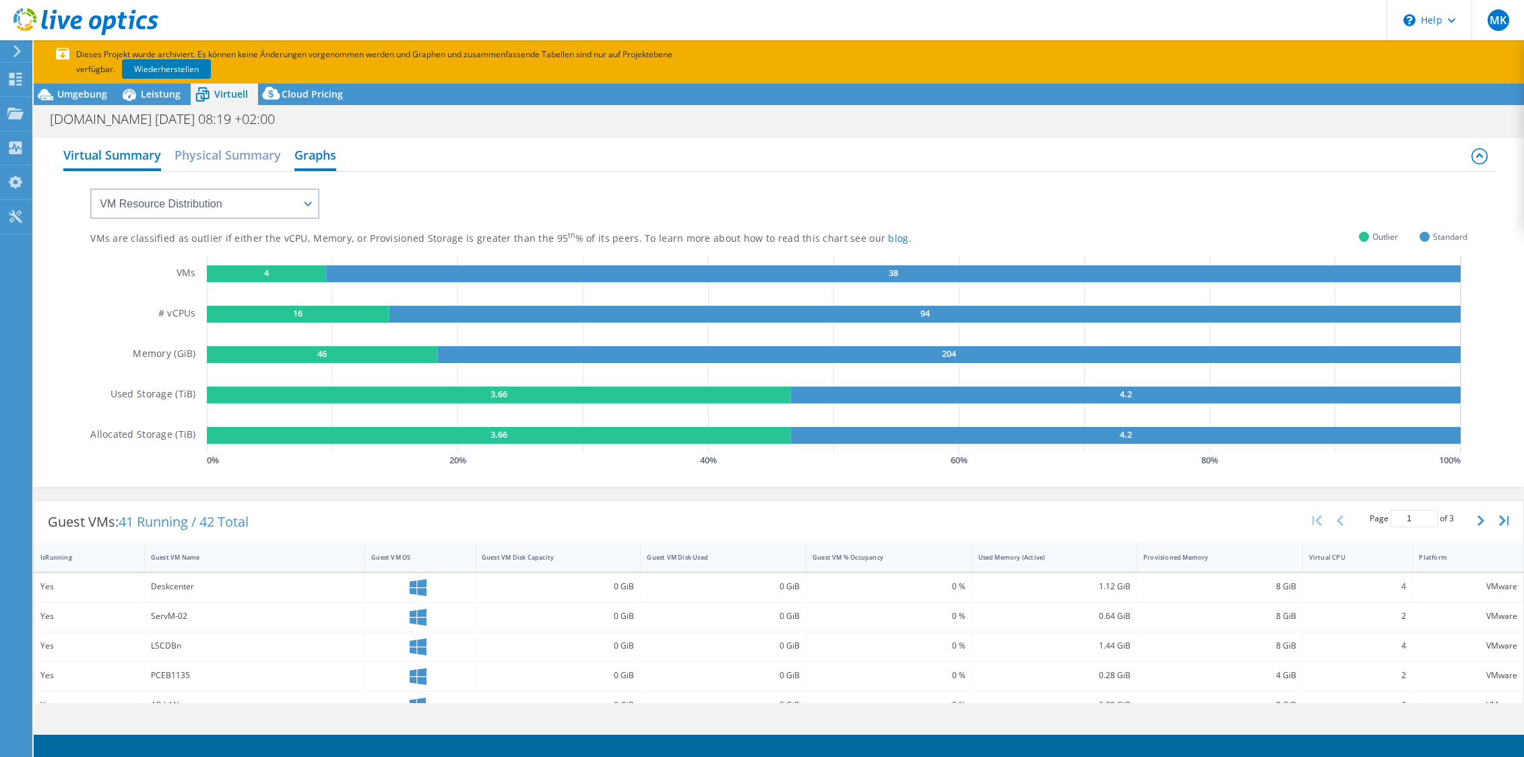
click at [136, 157] on h2 "Virtual Summary" at bounding box center [112, 157] width 98 height 30
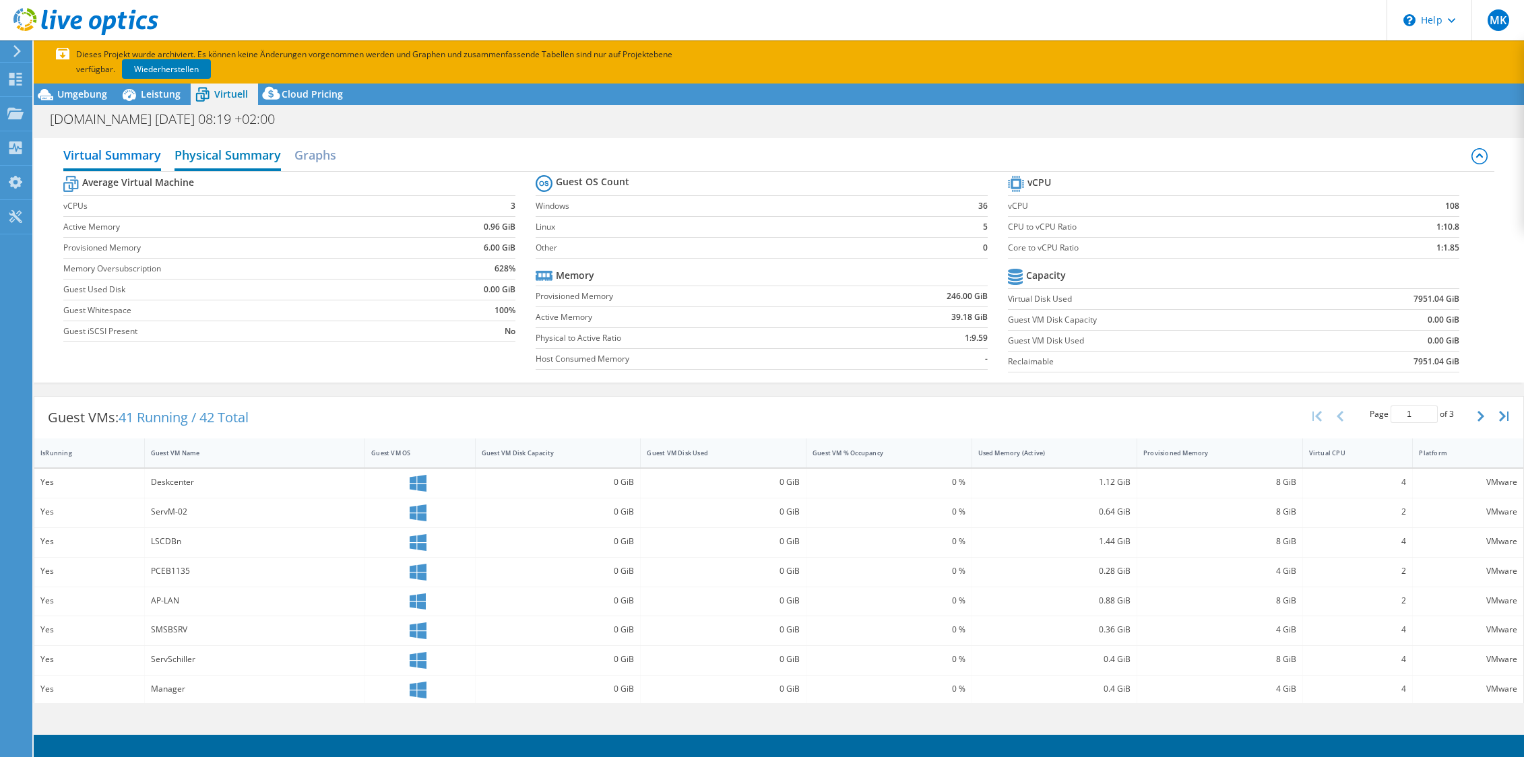
click at [232, 158] on h2 "Physical Summary" at bounding box center [228, 157] width 106 height 30
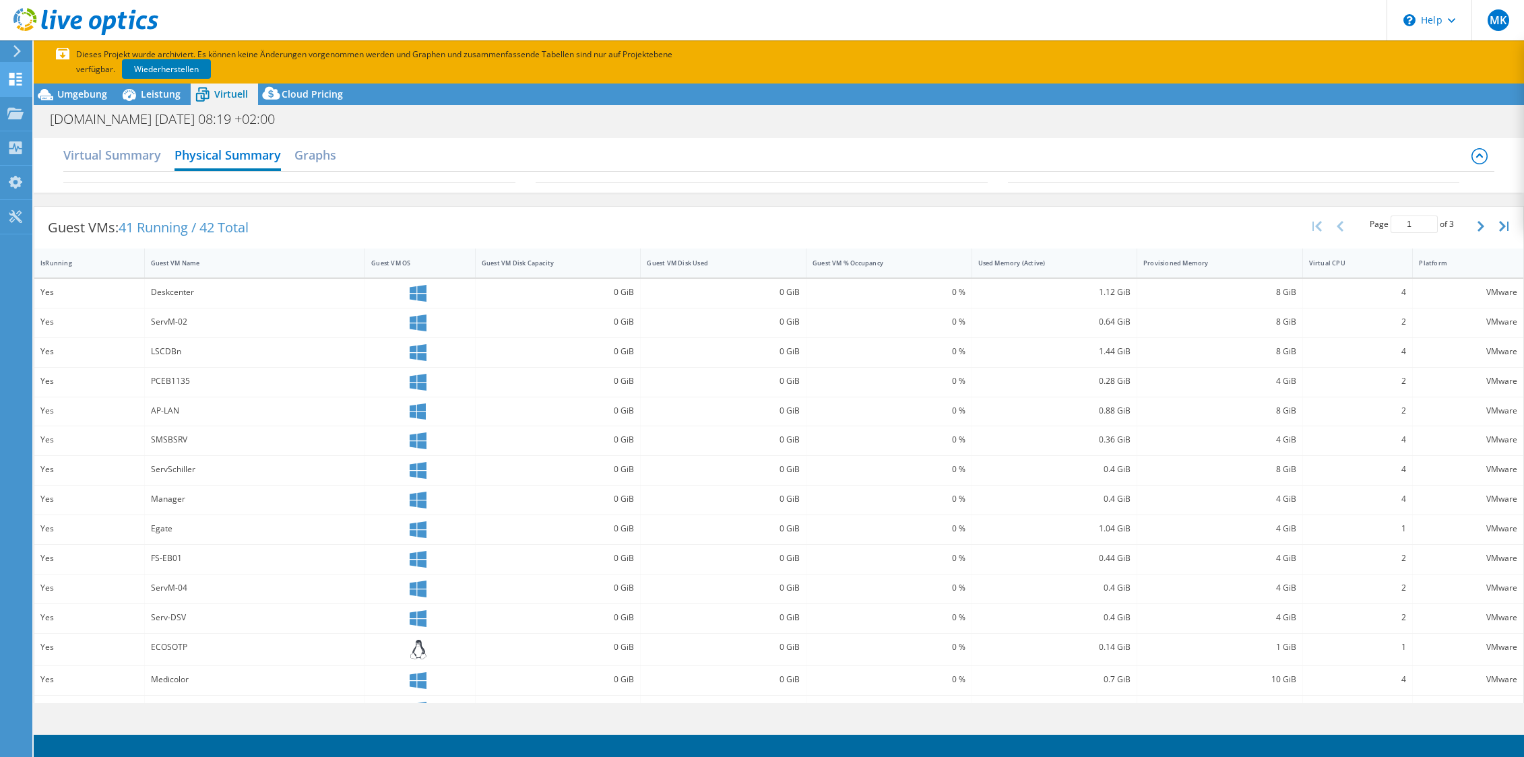
click at [18, 76] on use at bounding box center [15, 79] width 13 height 13
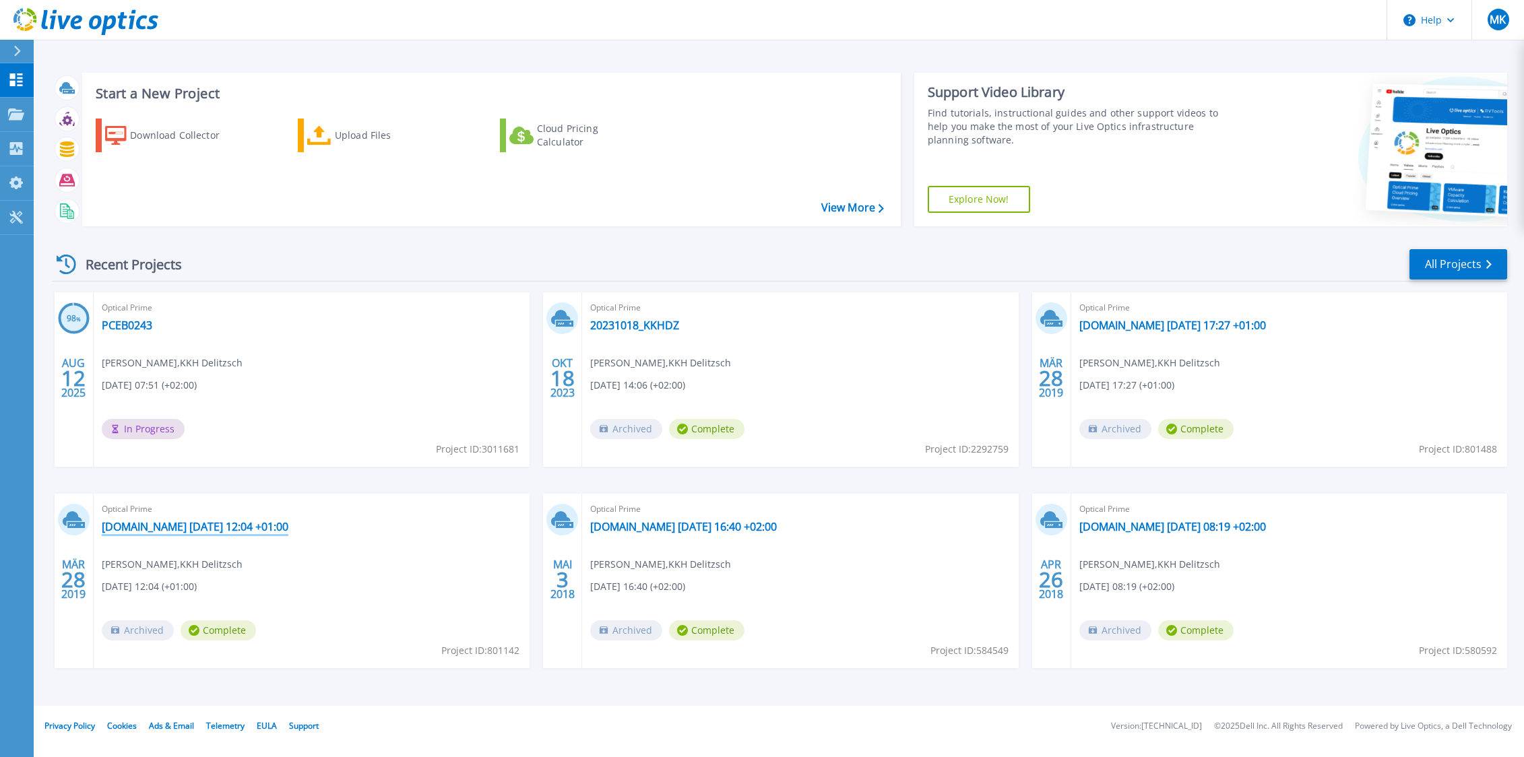
click at [256, 528] on link "[DOMAIN_NAME] [DATE] 12:04 +01:00" at bounding box center [195, 526] width 187 height 13
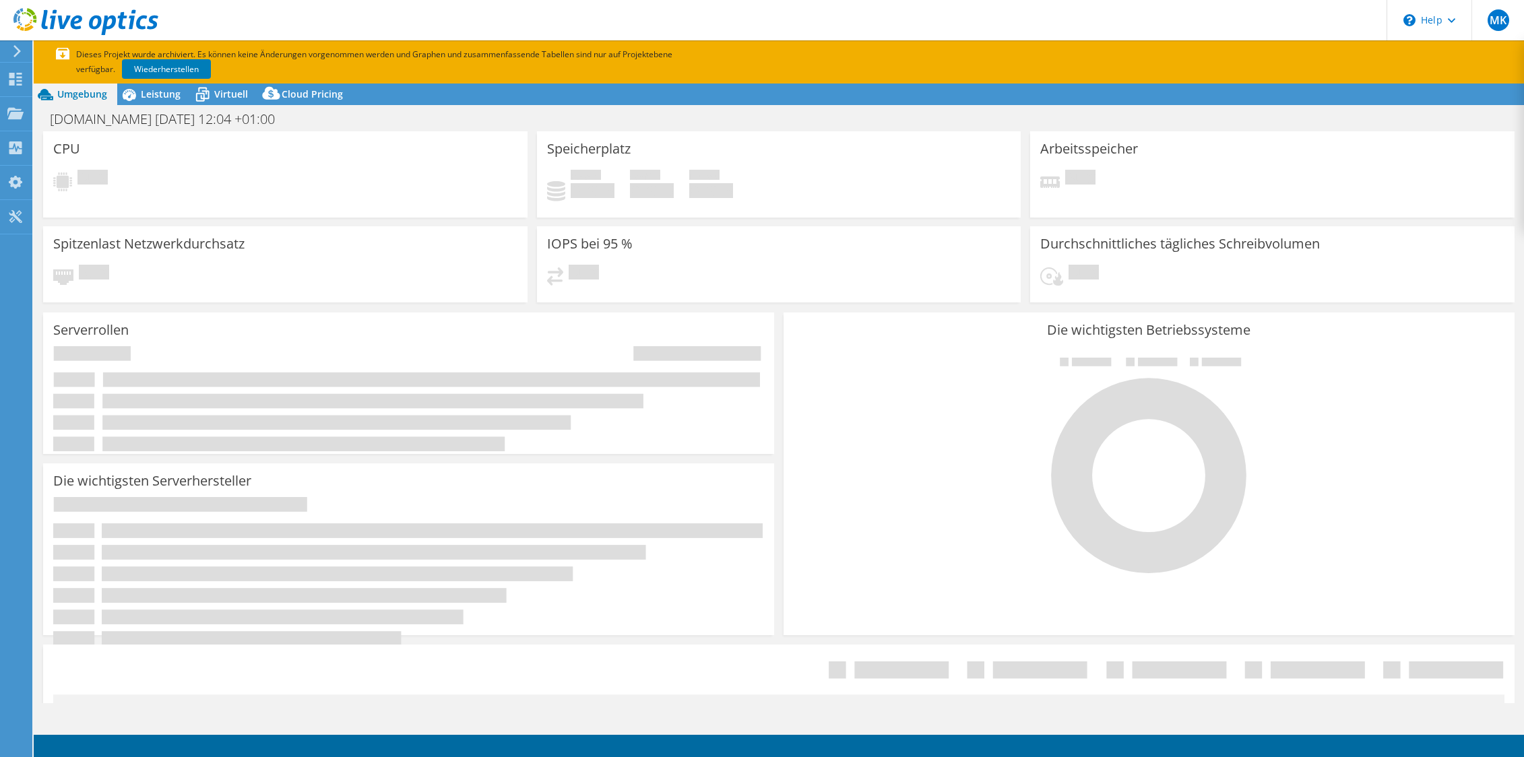
select select "USD"
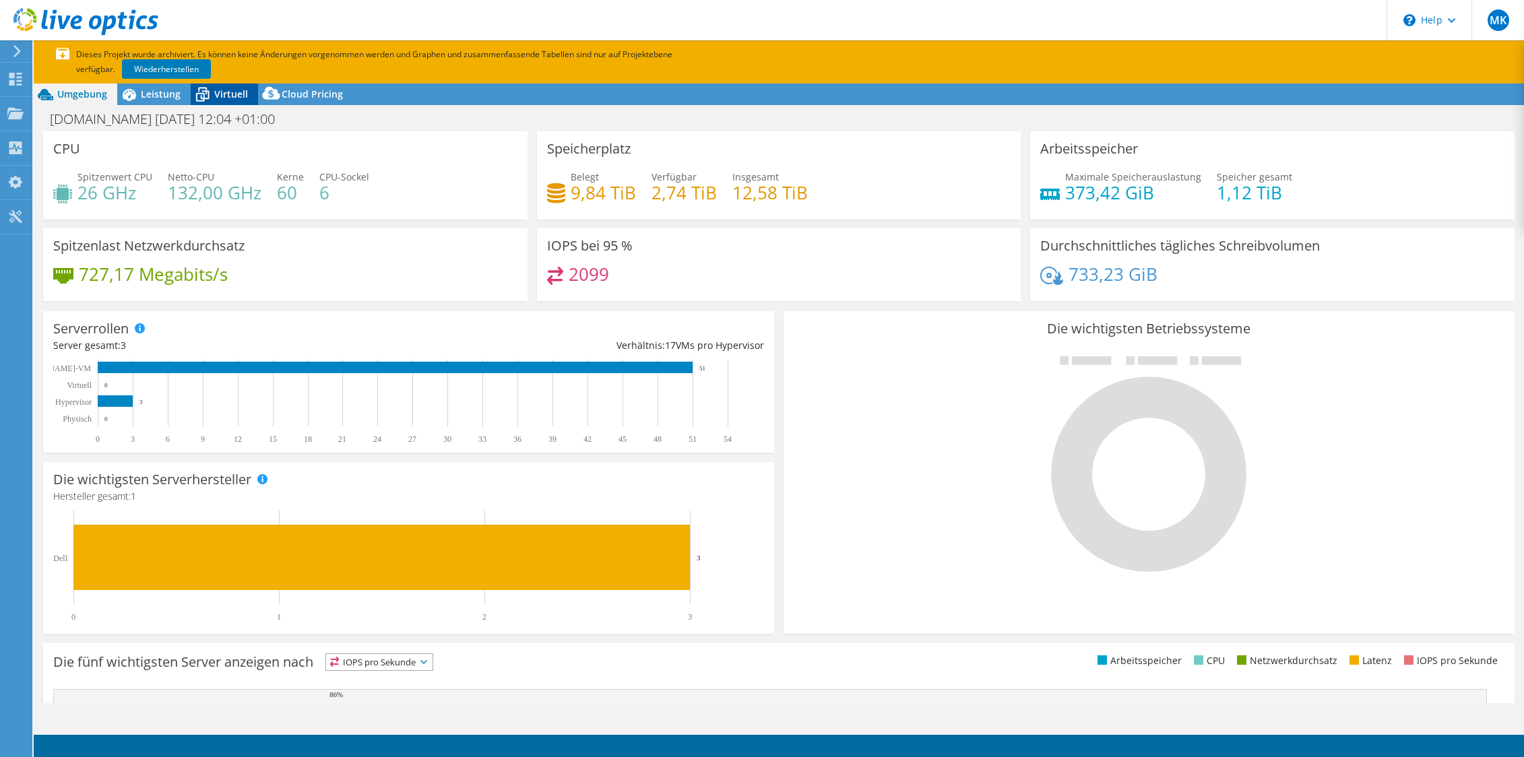
click at [218, 95] on span "Virtuell" at bounding box center [231, 94] width 34 height 13
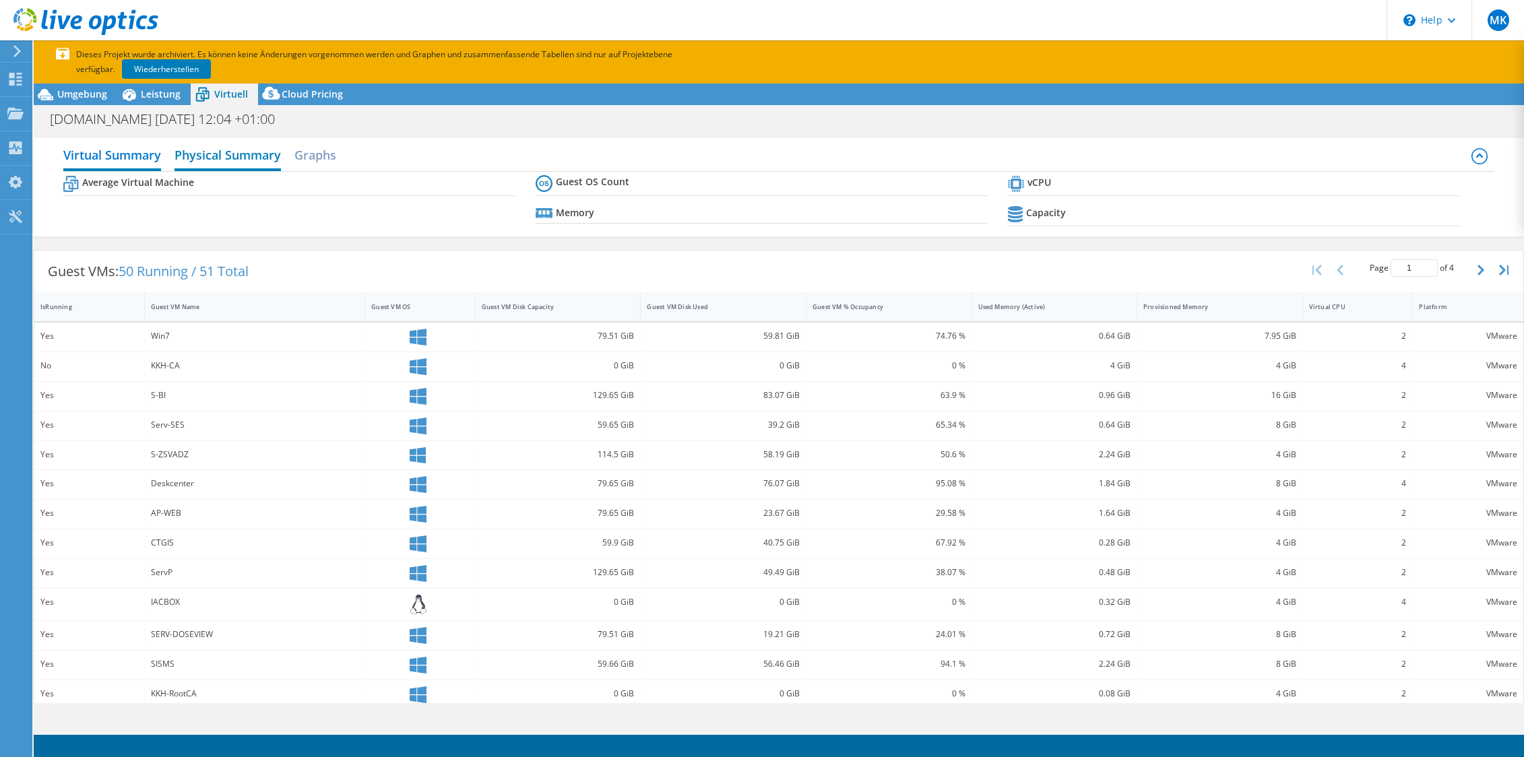
click at [244, 160] on h2 "Physical Summary" at bounding box center [228, 157] width 106 height 30
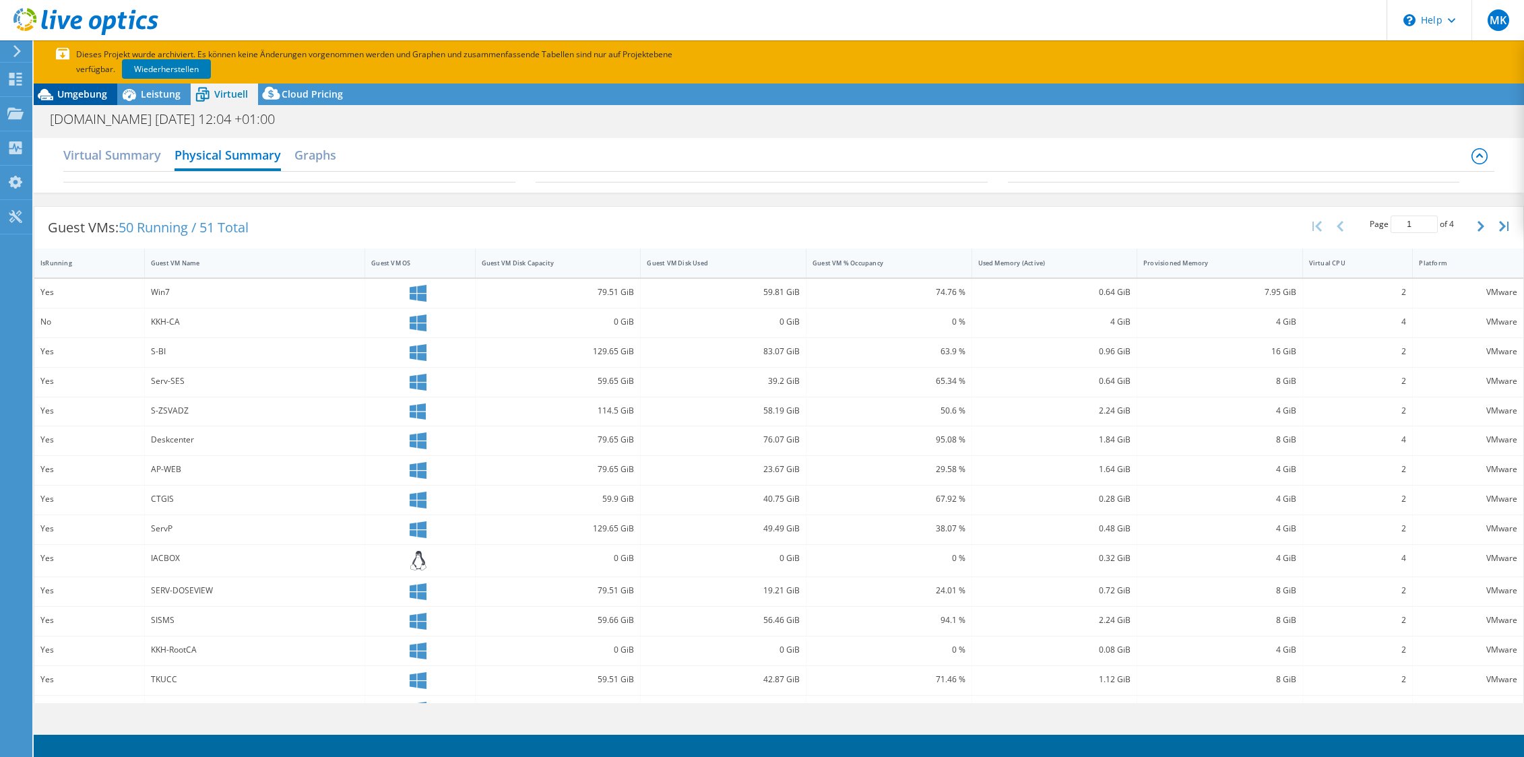
click at [88, 94] on span "Umgebung" at bounding box center [82, 94] width 50 height 13
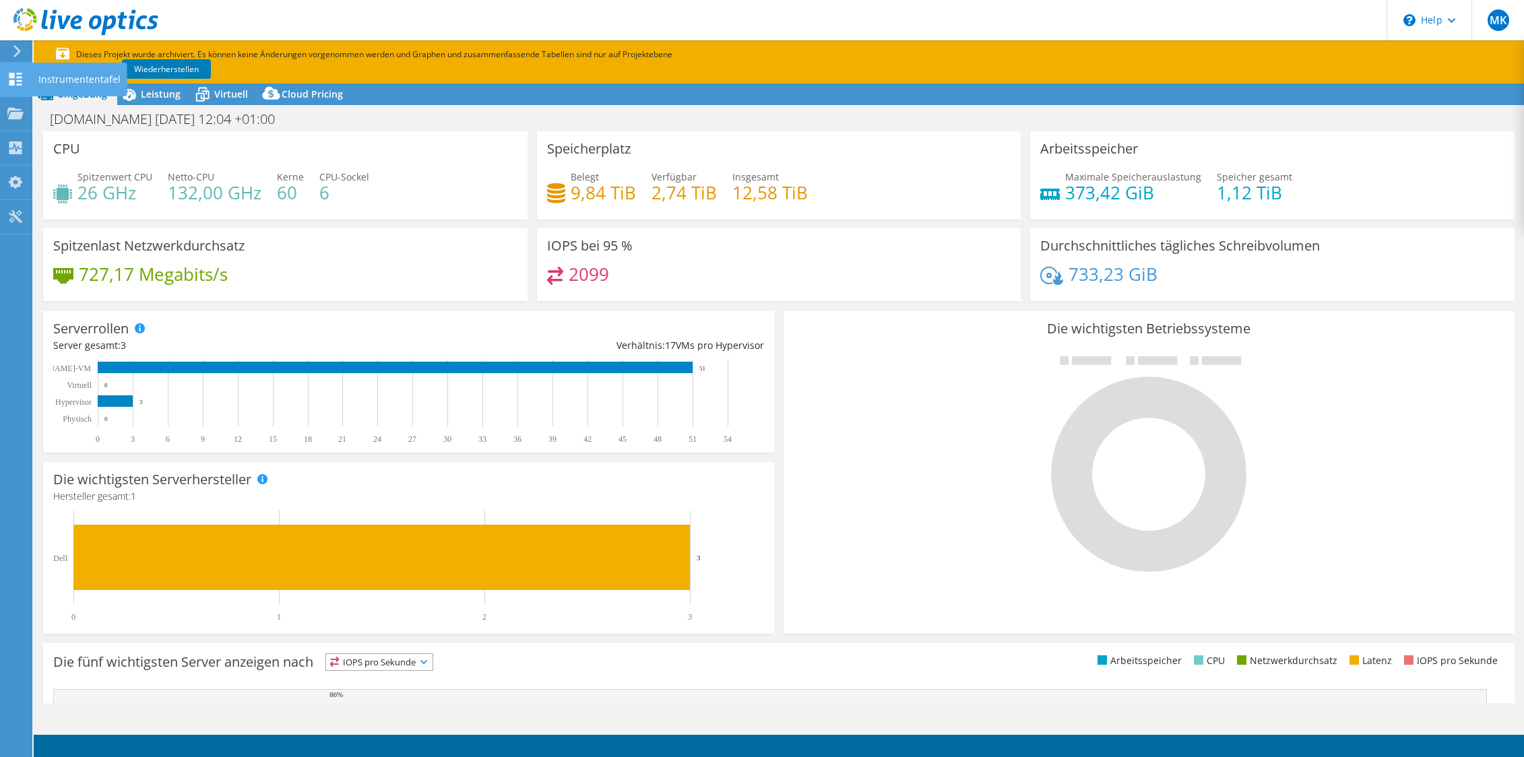
click at [20, 80] on icon at bounding box center [15, 79] width 16 height 13
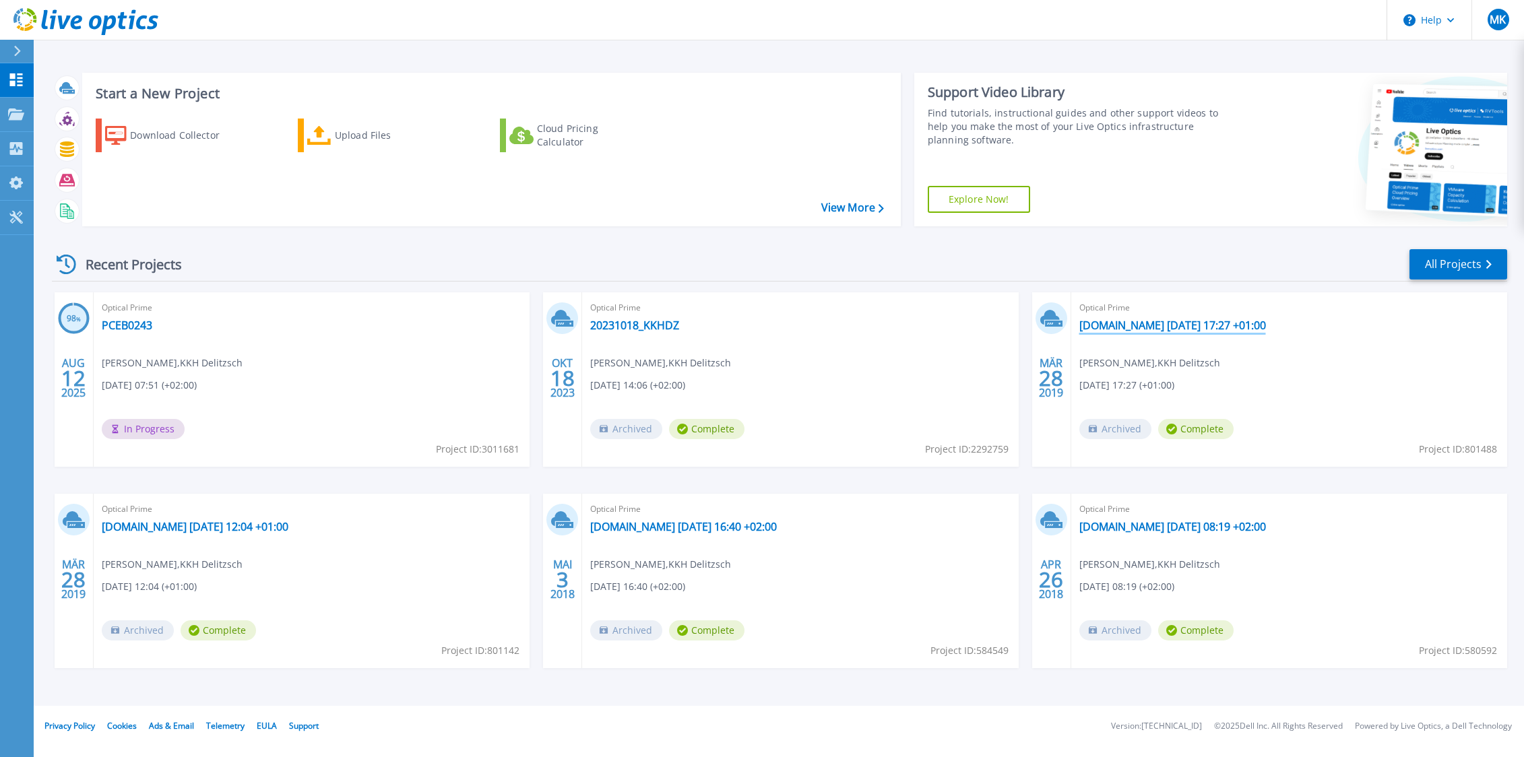
click at [1162, 325] on link "esxi12.kkhdz.kkh-delitzsch-gmbh.de 2019-03-28 17:27 +01:00" at bounding box center [1173, 325] width 187 height 13
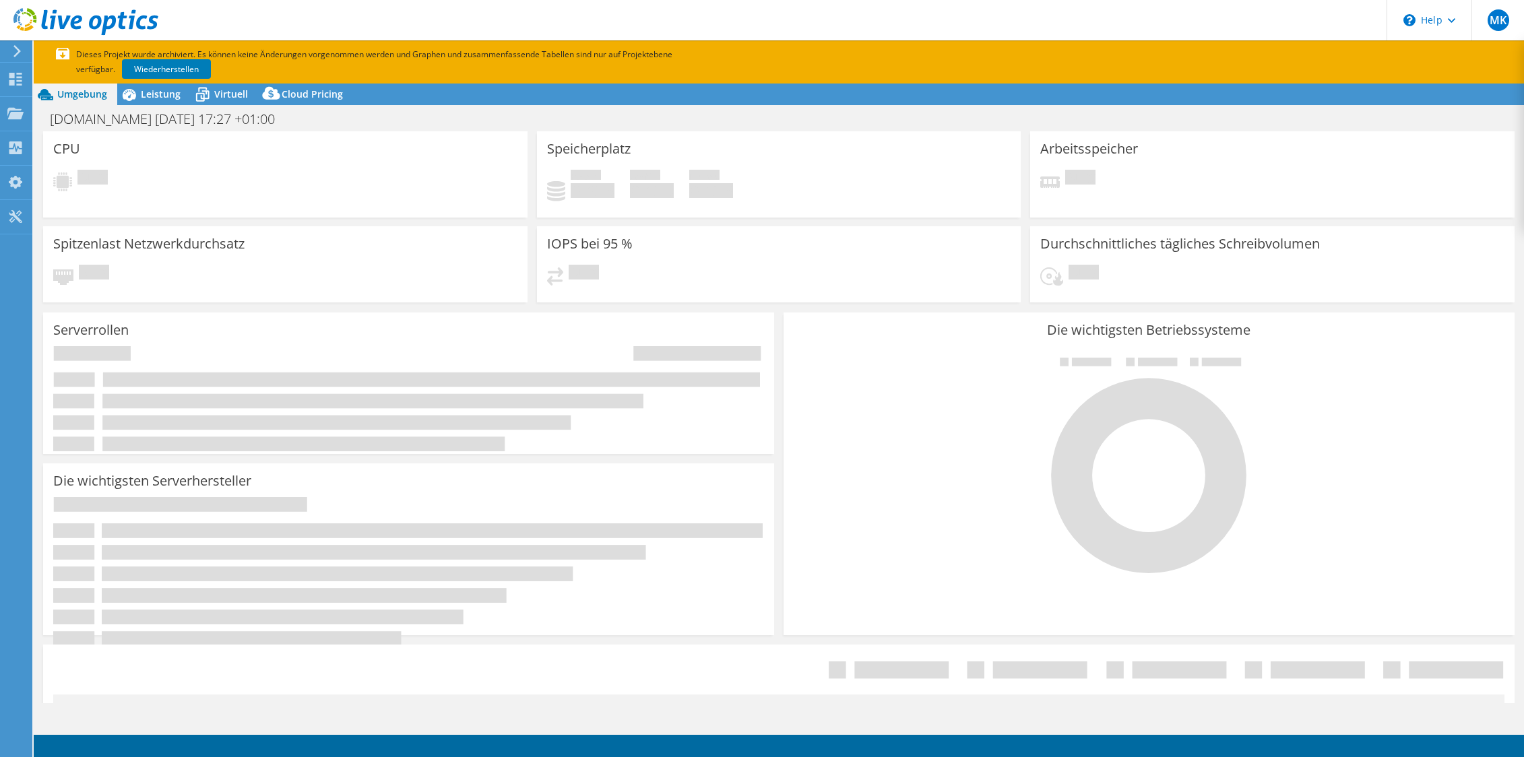
select select "USD"
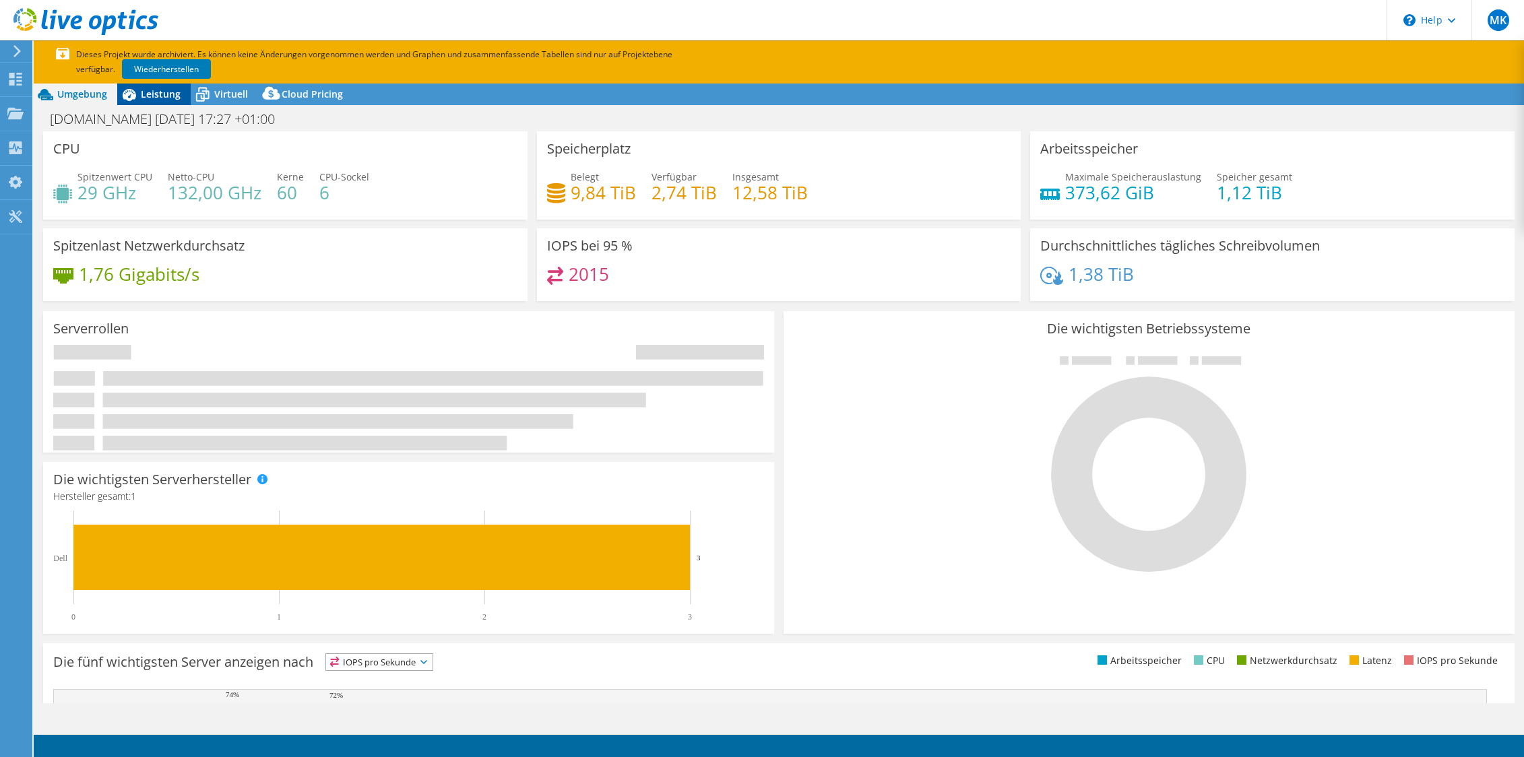
click at [173, 92] on span "Leistung" at bounding box center [161, 94] width 40 height 13
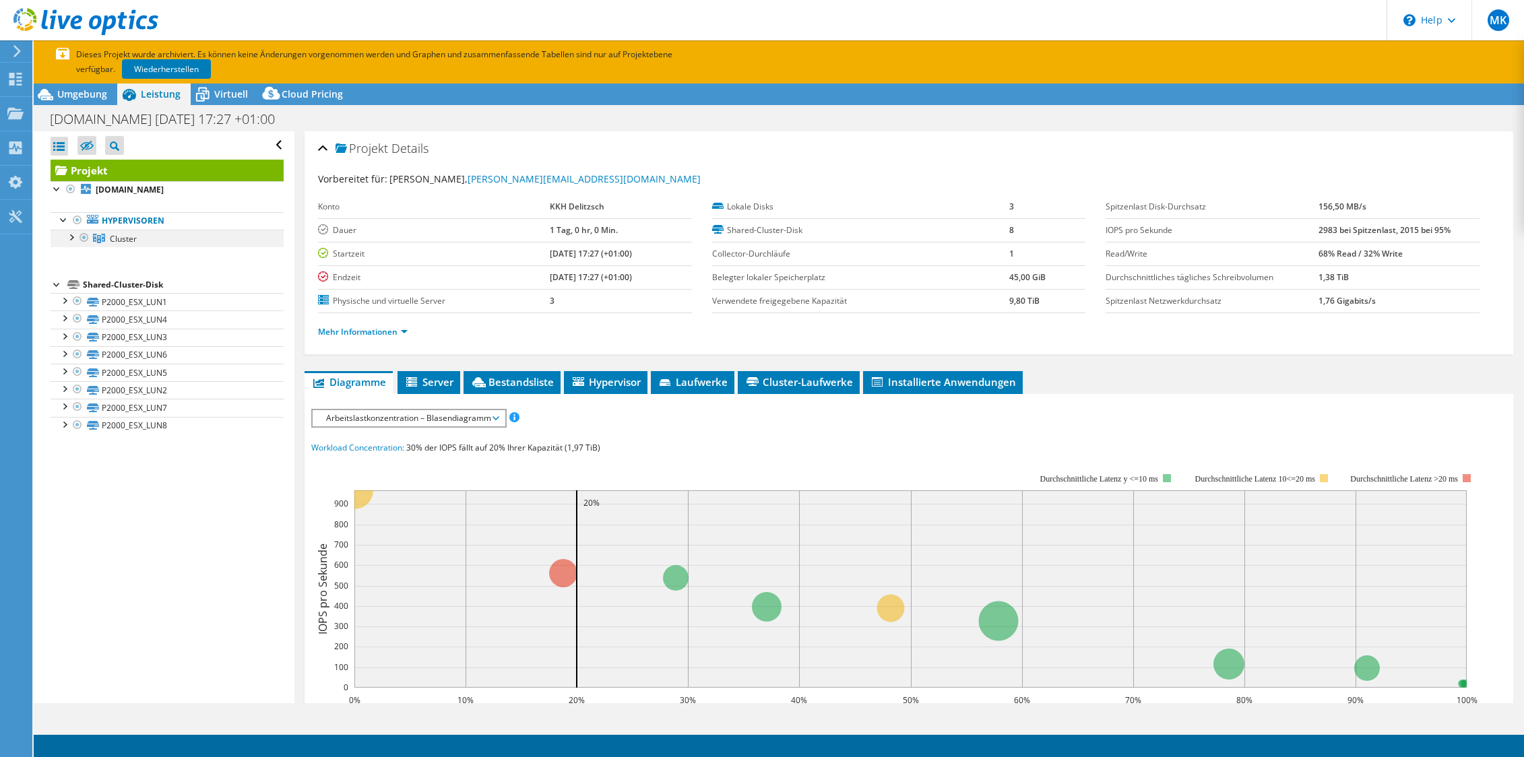
drag, startPoint x: 69, startPoint y: 237, endPoint x: 77, endPoint y: 243, distance: 10.1
click at [70, 237] on div at bounding box center [70, 236] width 13 height 13
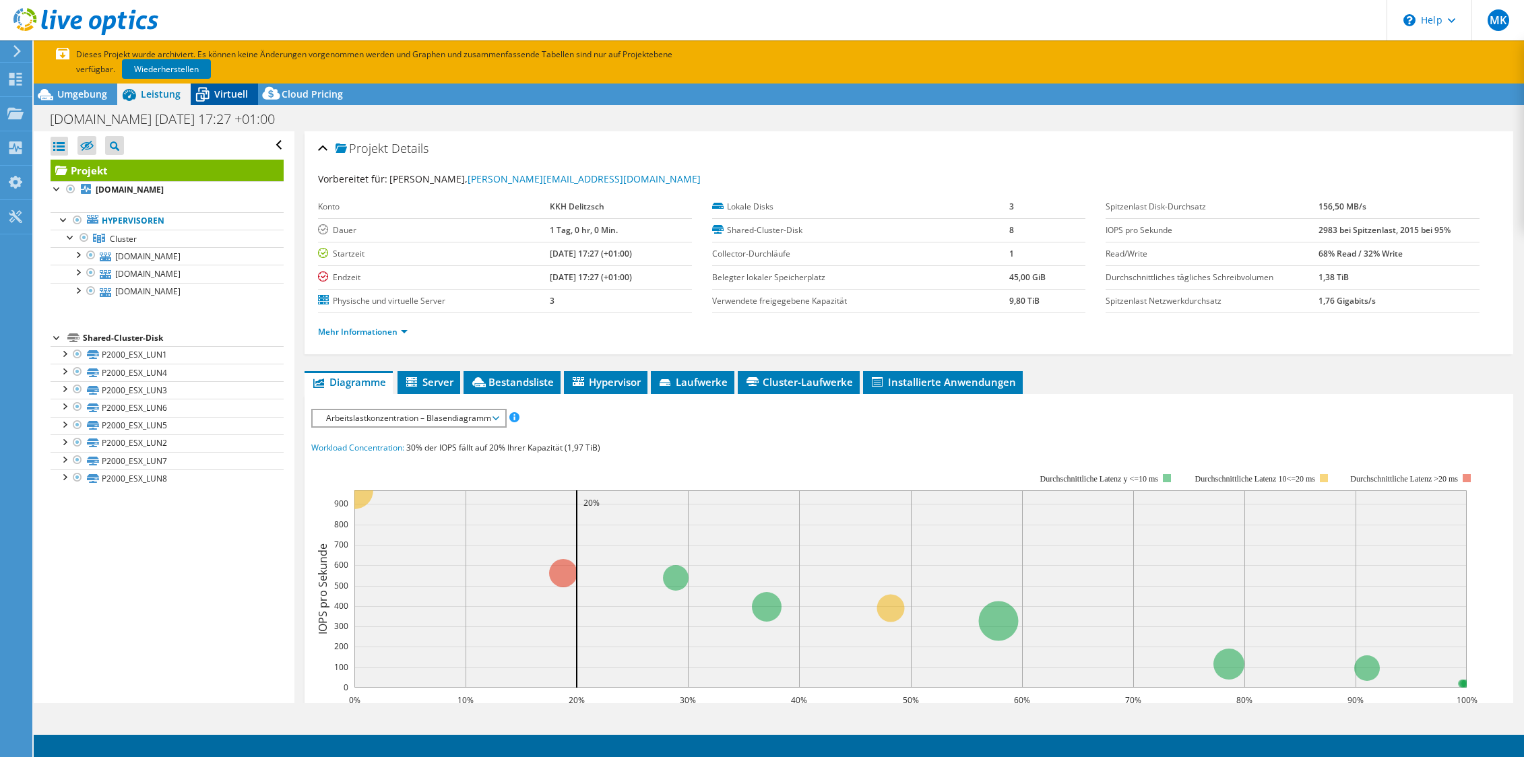
click at [210, 92] on icon at bounding box center [203, 95] width 24 height 24
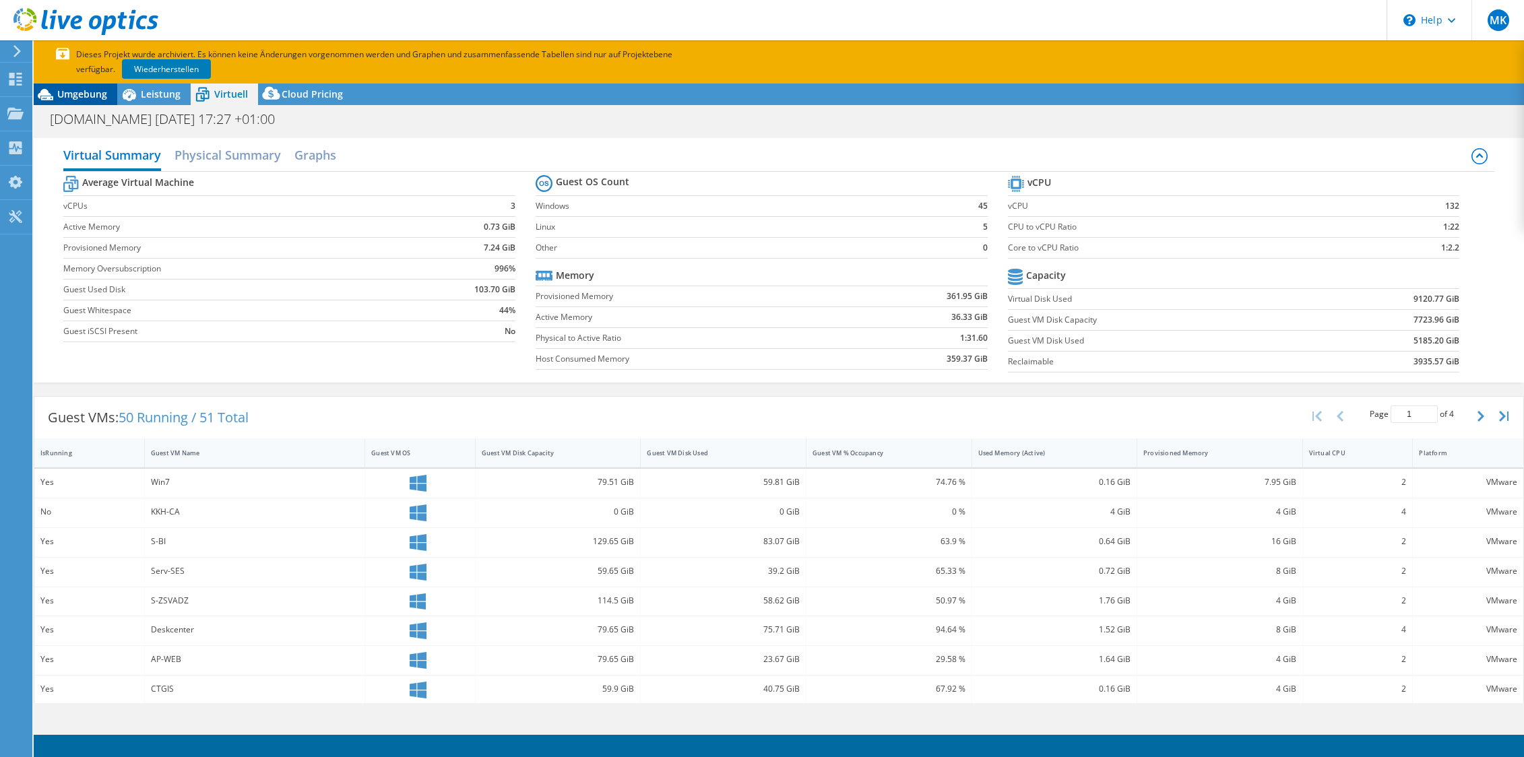
click at [72, 93] on span "Umgebung" at bounding box center [82, 94] width 50 height 13
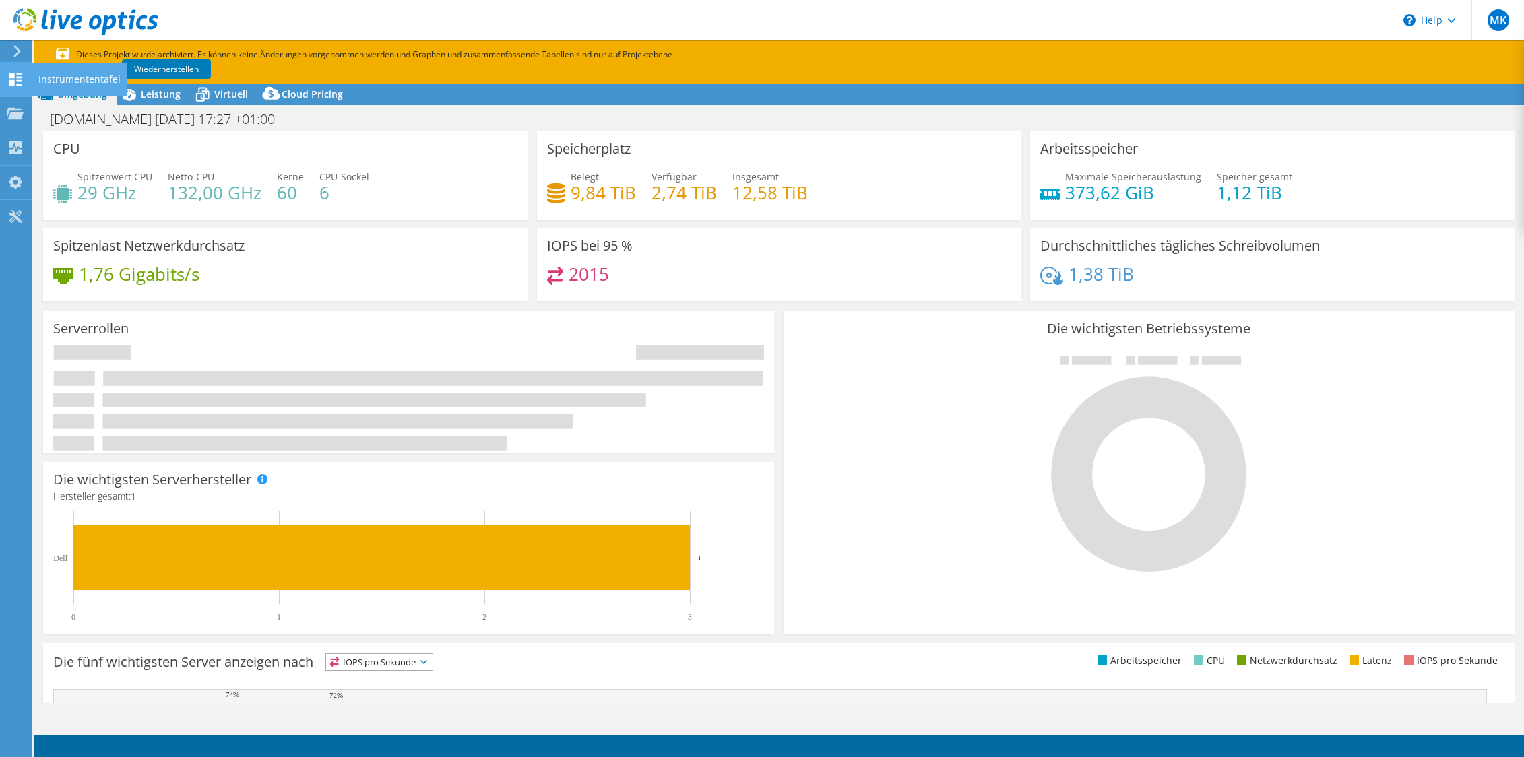
click at [21, 82] on use at bounding box center [15, 79] width 13 height 13
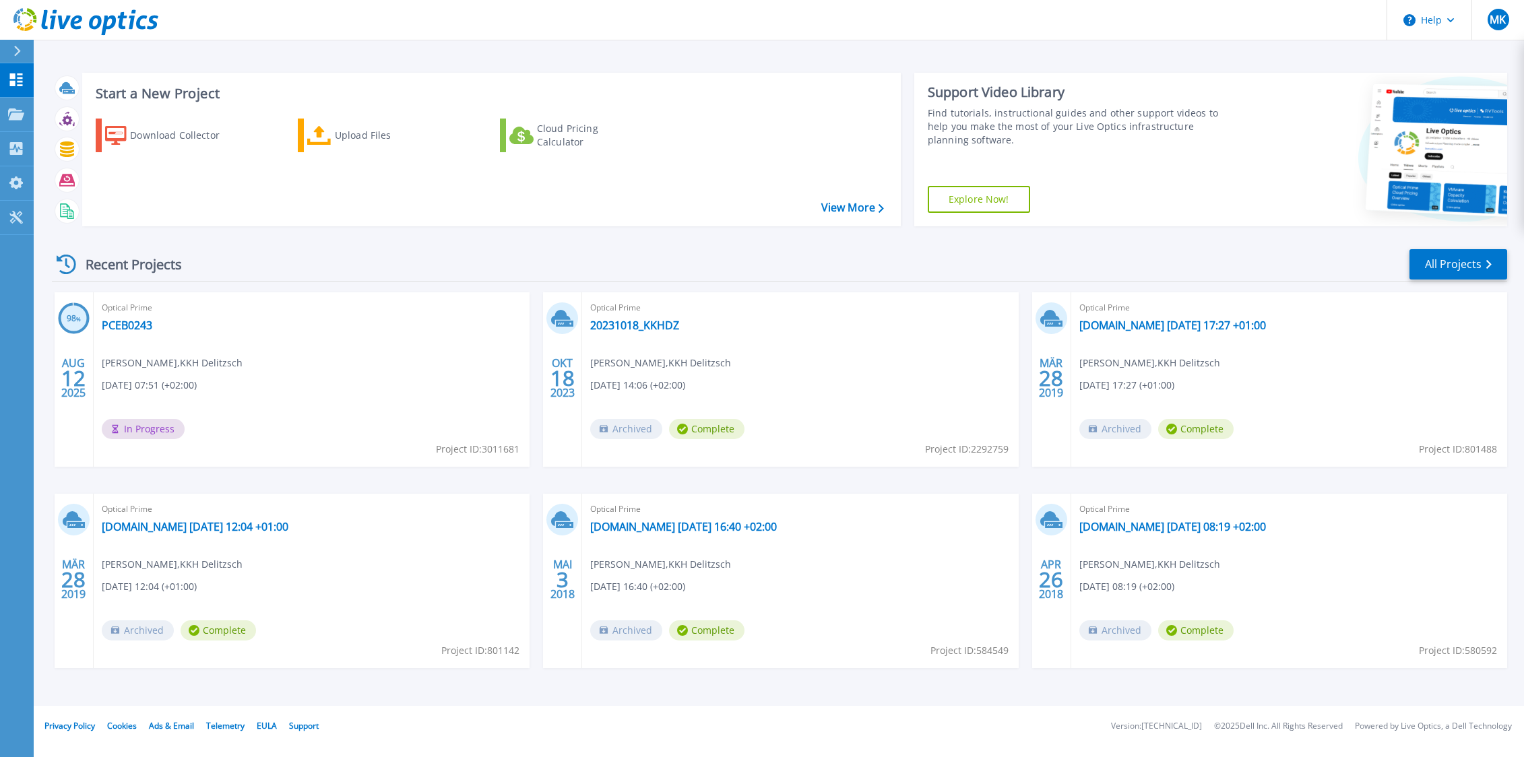
click at [1315, 427] on div "Optical Prime [DOMAIN_NAME] [DATE] 17:27 +01:00 [PERSON_NAME] , KKH Delitzsch […" at bounding box center [1289, 379] width 436 height 175
click at [653, 323] on link "20231018_KKHDZ" at bounding box center [634, 325] width 89 height 13
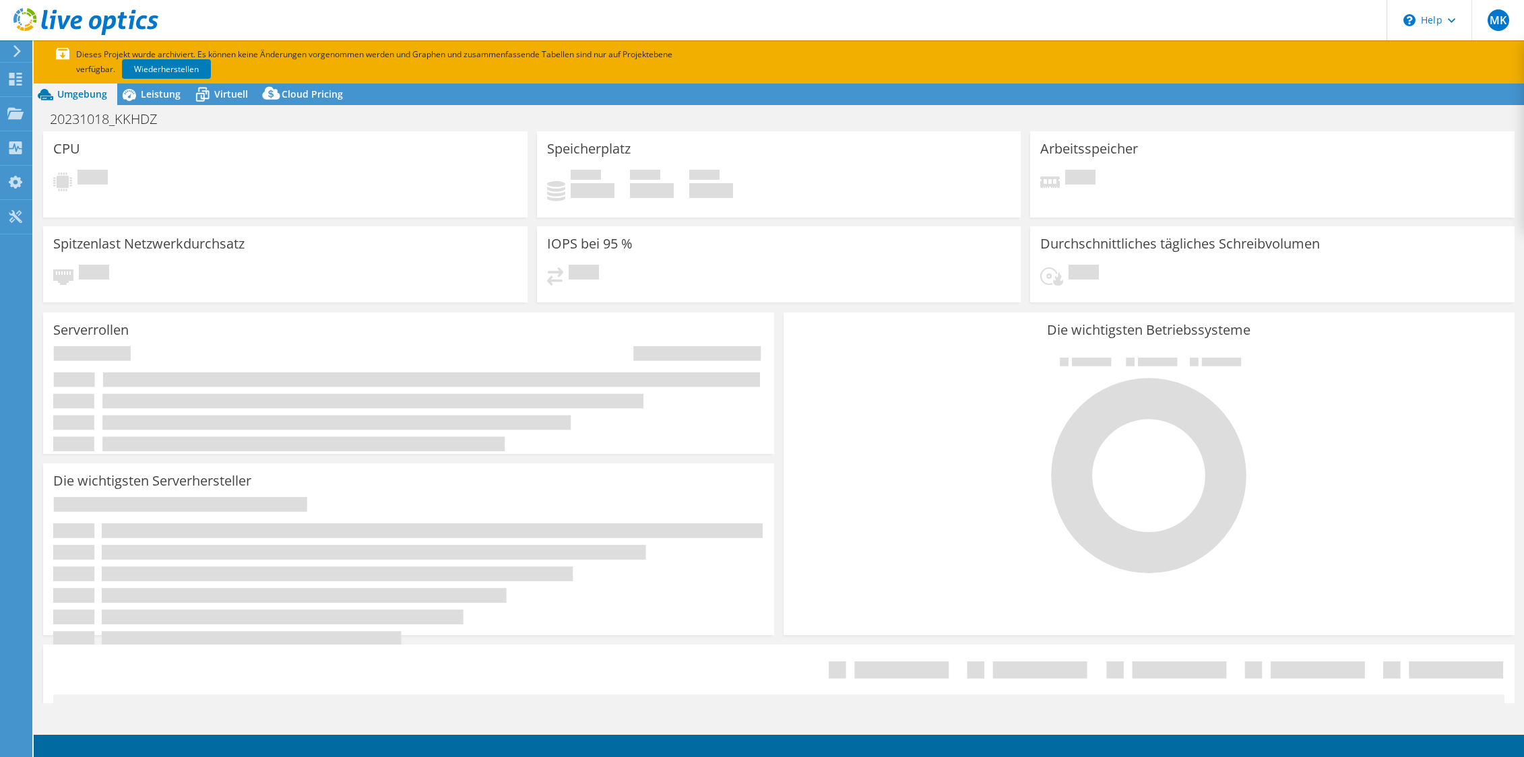
select select "EUFrankfurt"
select select "USD"
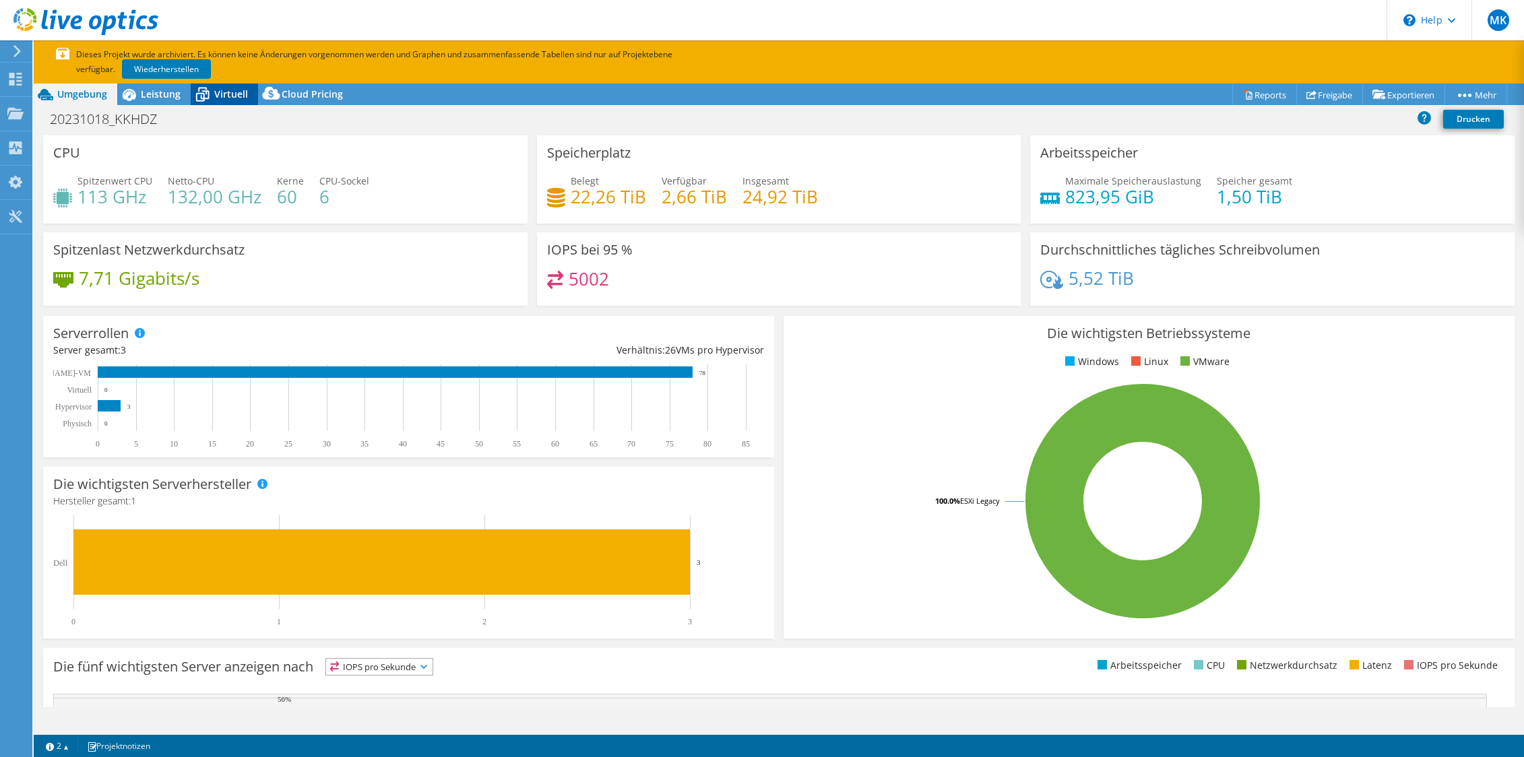
click at [224, 94] on span "Virtuell" at bounding box center [231, 94] width 34 height 13
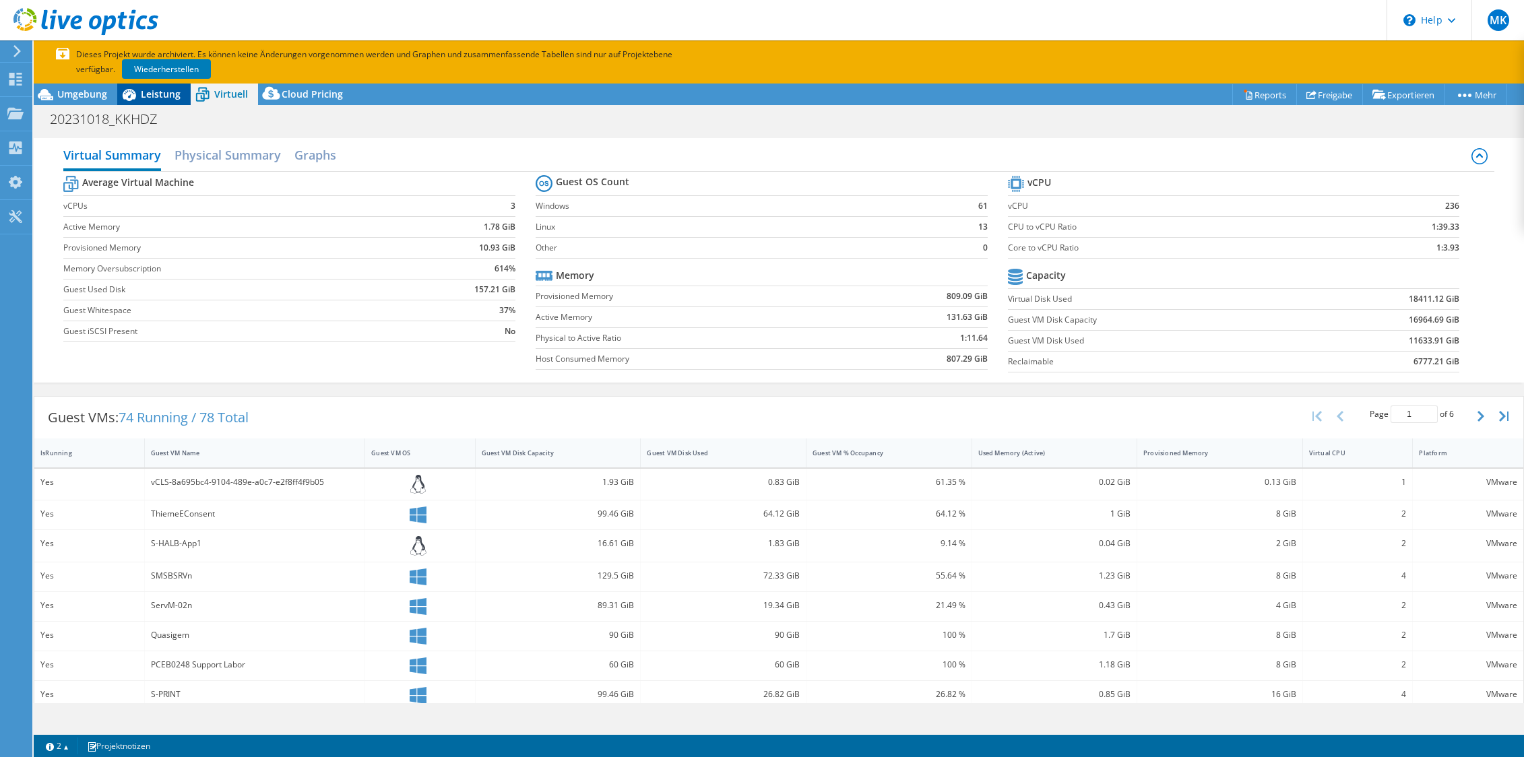
click at [161, 95] on span "Leistung" at bounding box center [161, 94] width 40 height 13
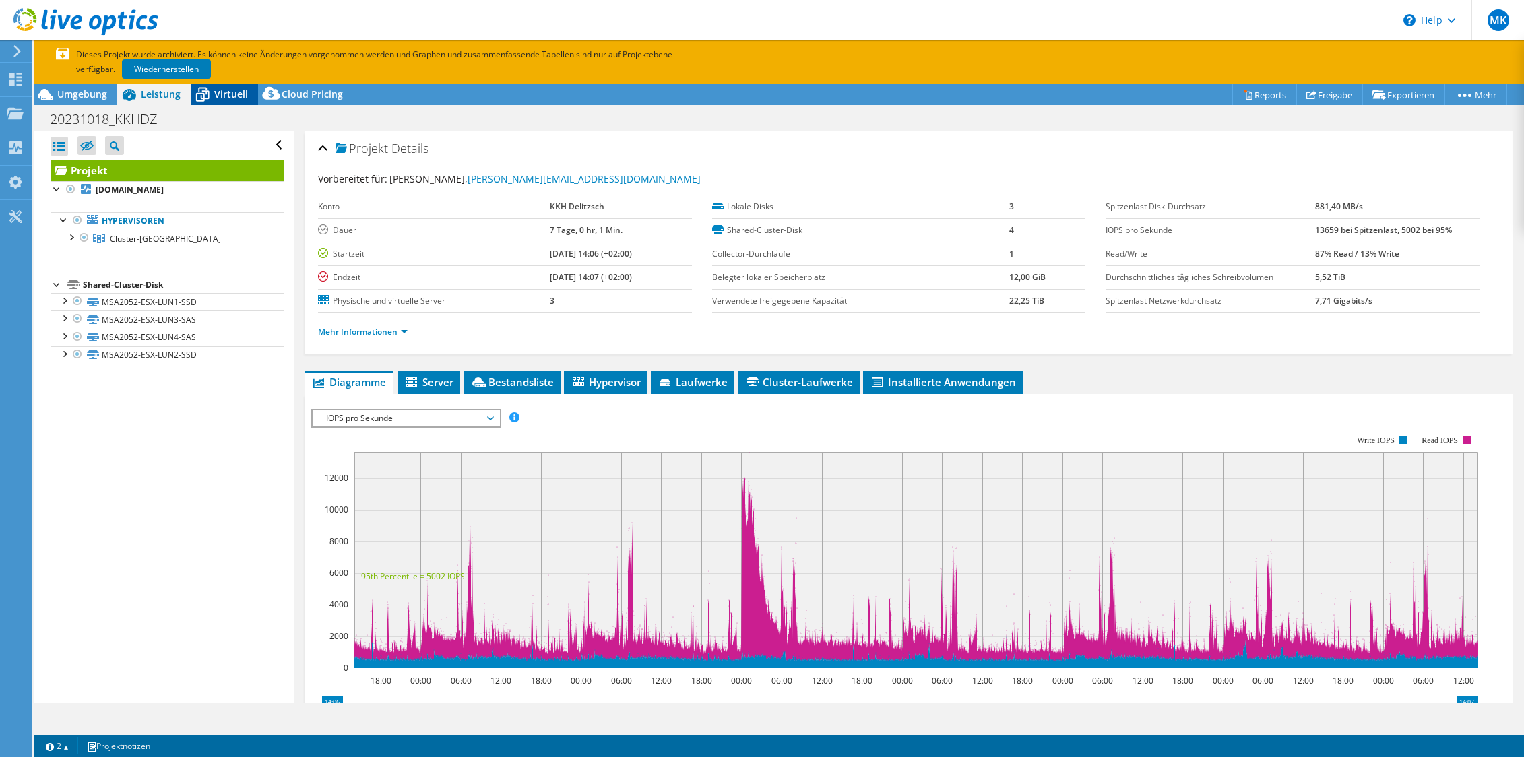
click at [235, 97] on span "Virtuell" at bounding box center [231, 94] width 34 height 13
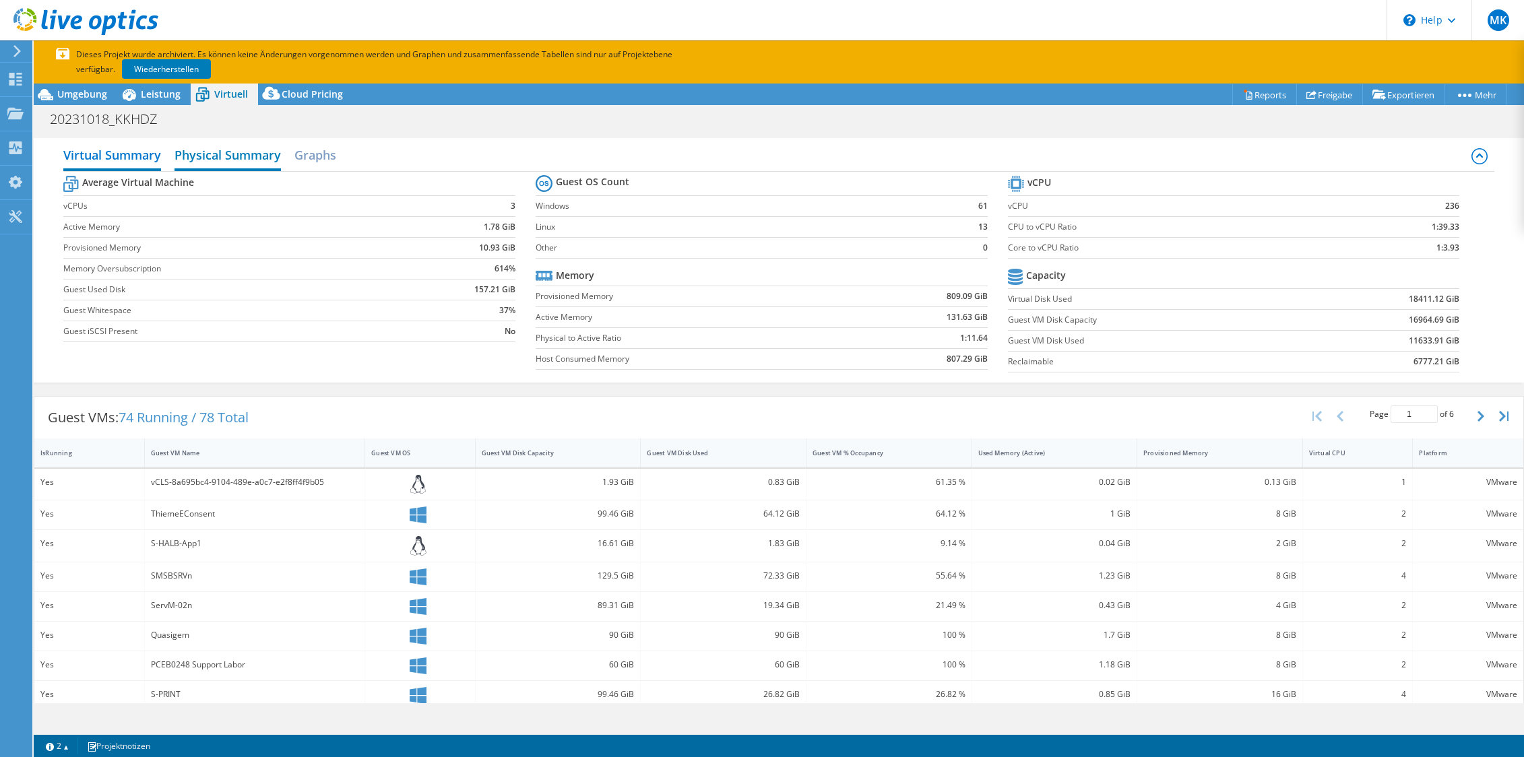
click at [243, 153] on h2 "Physical Summary" at bounding box center [228, 157] width 106 height 30
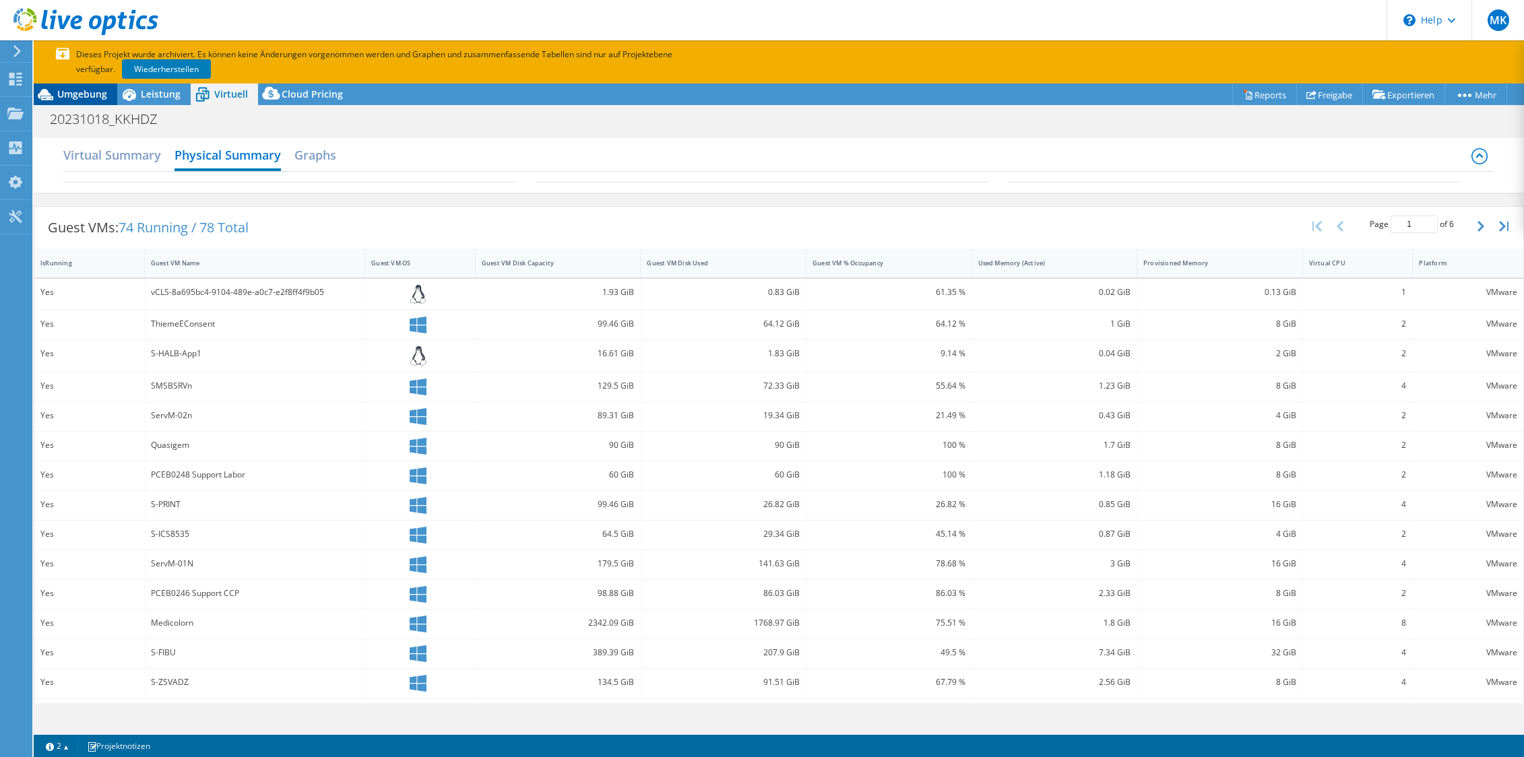
click at [77, 88] on span "Umgebung" at bounding box center [82, 94] width 50 height 13
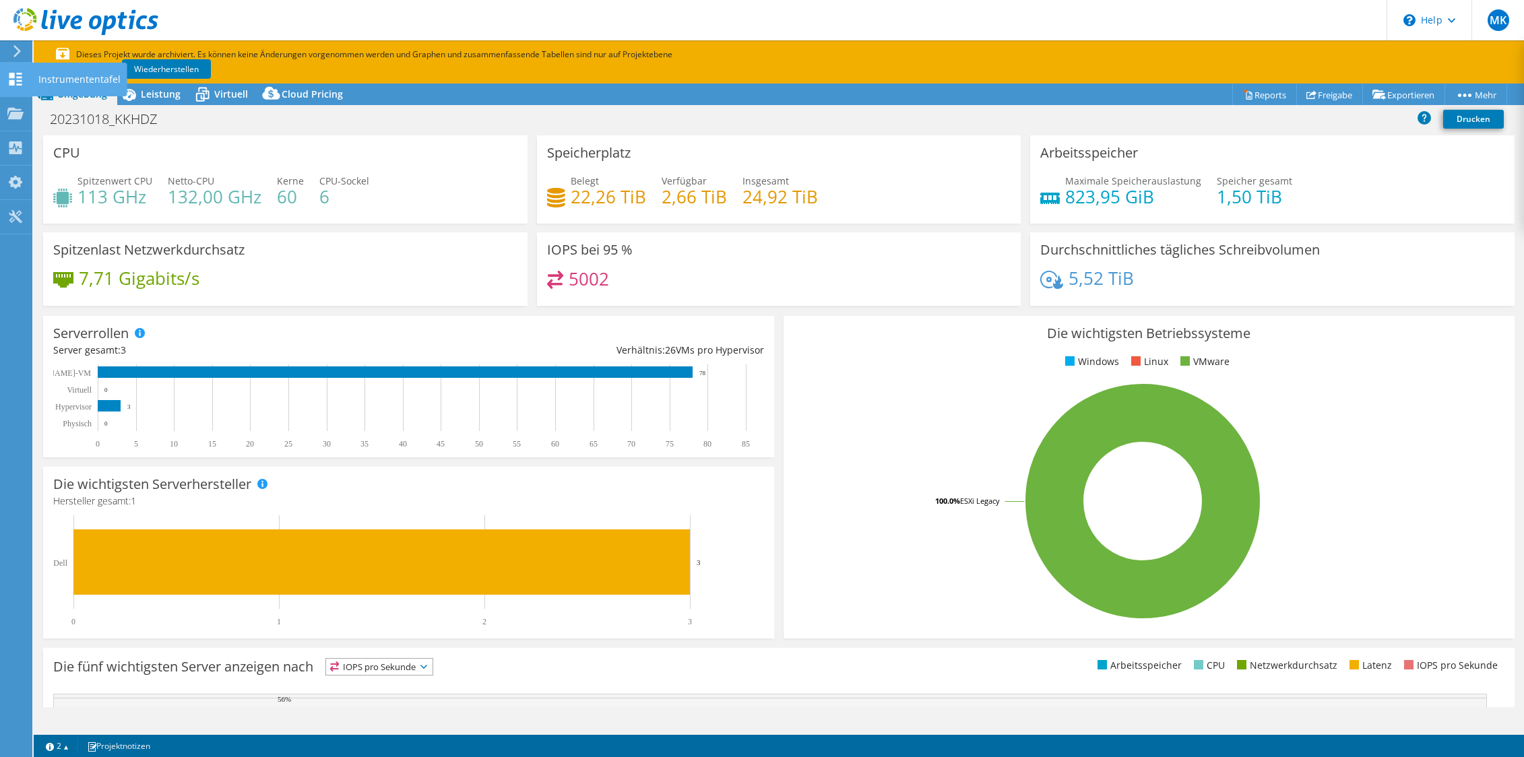
click at [22, 82] on use at bounding box center [15, 79] width 13 height 13
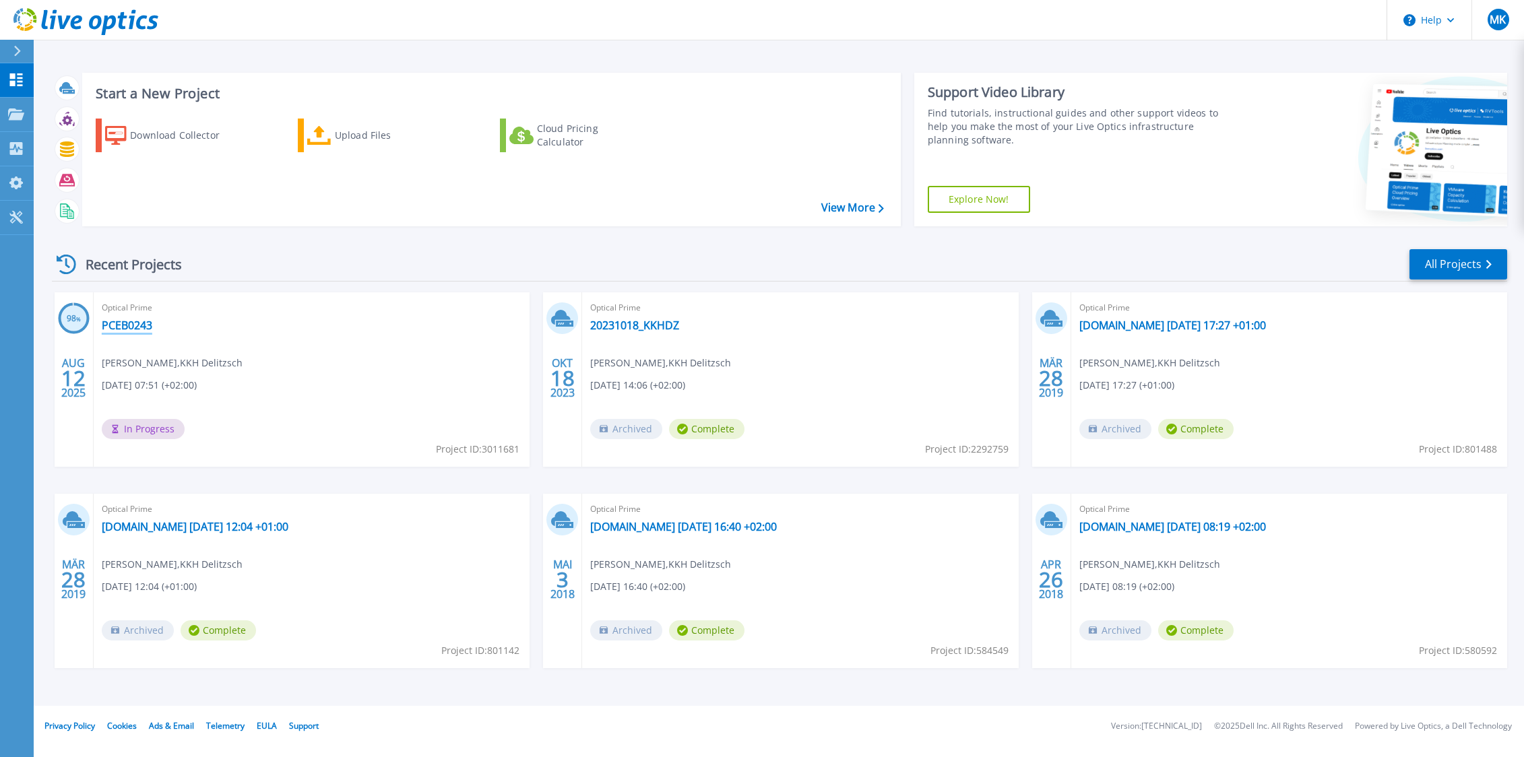
click at [133, 323] on link "PCEB0243" at bounding box center [127, 325] width 51 height 13
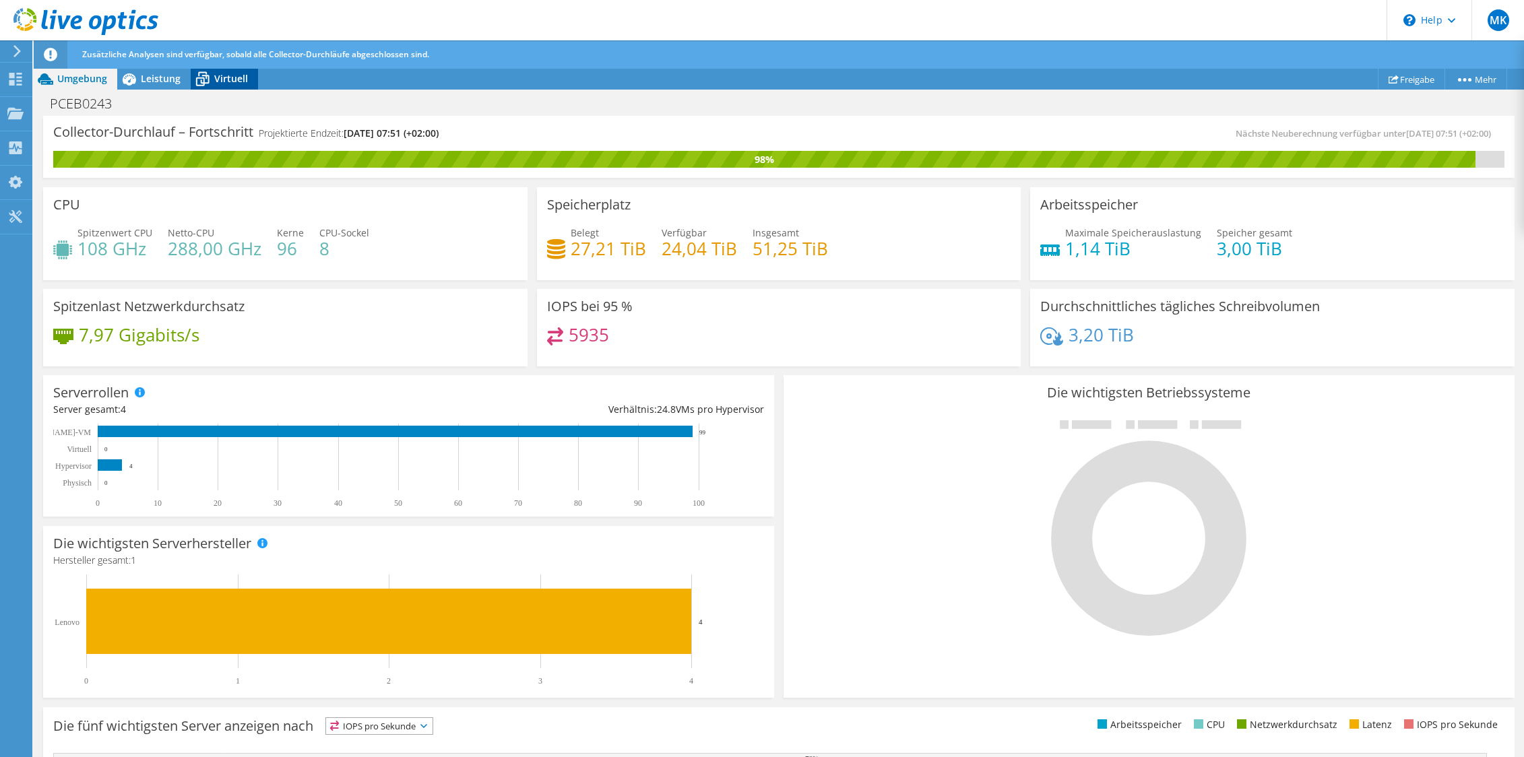
click at [220, 75] on span "Virtuell" at bounding box center [231, 78] width 34 height 13
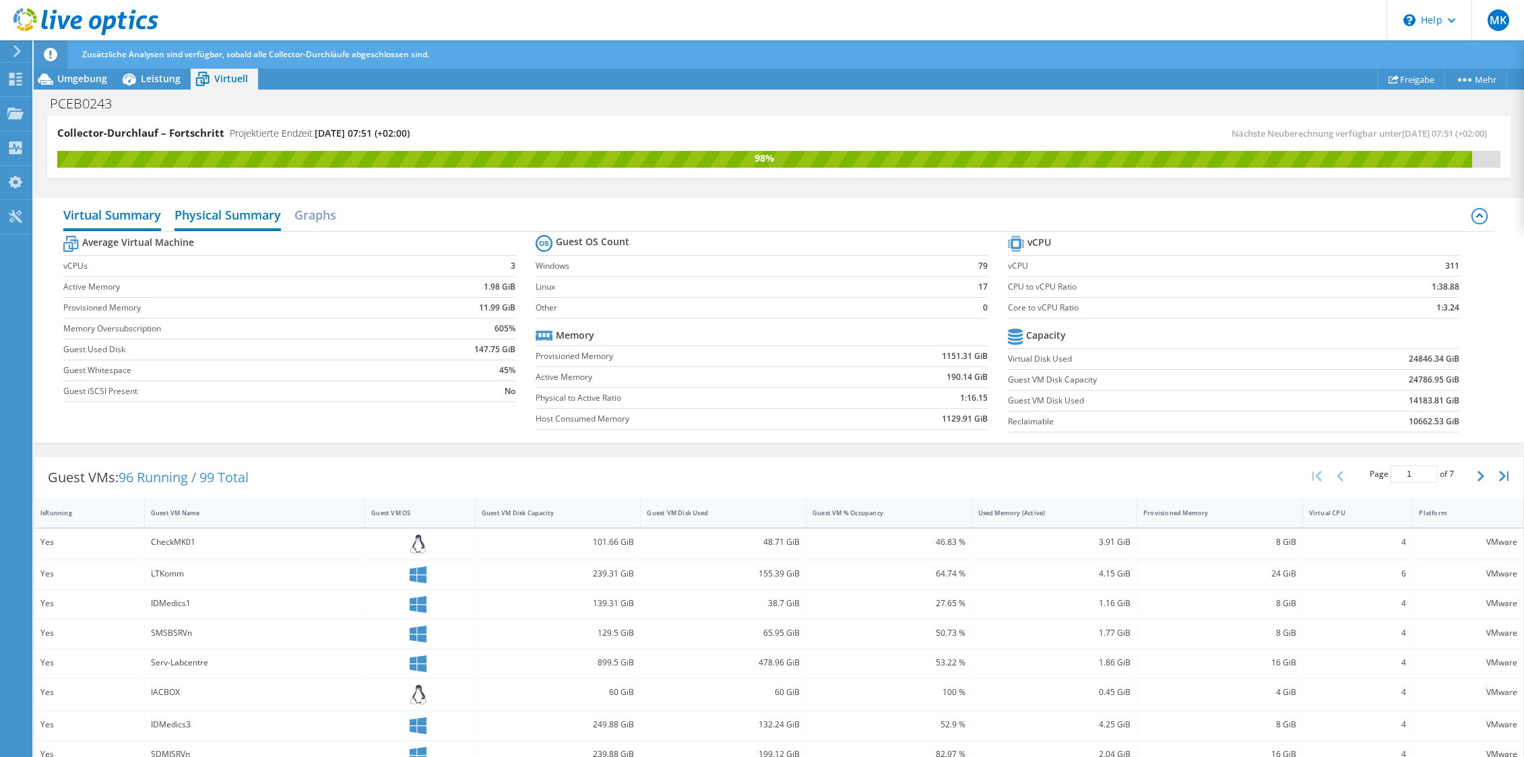
click at [243, 218] on h2 "Physical Summary" at bounding box center [228, 216] width 106 height 30
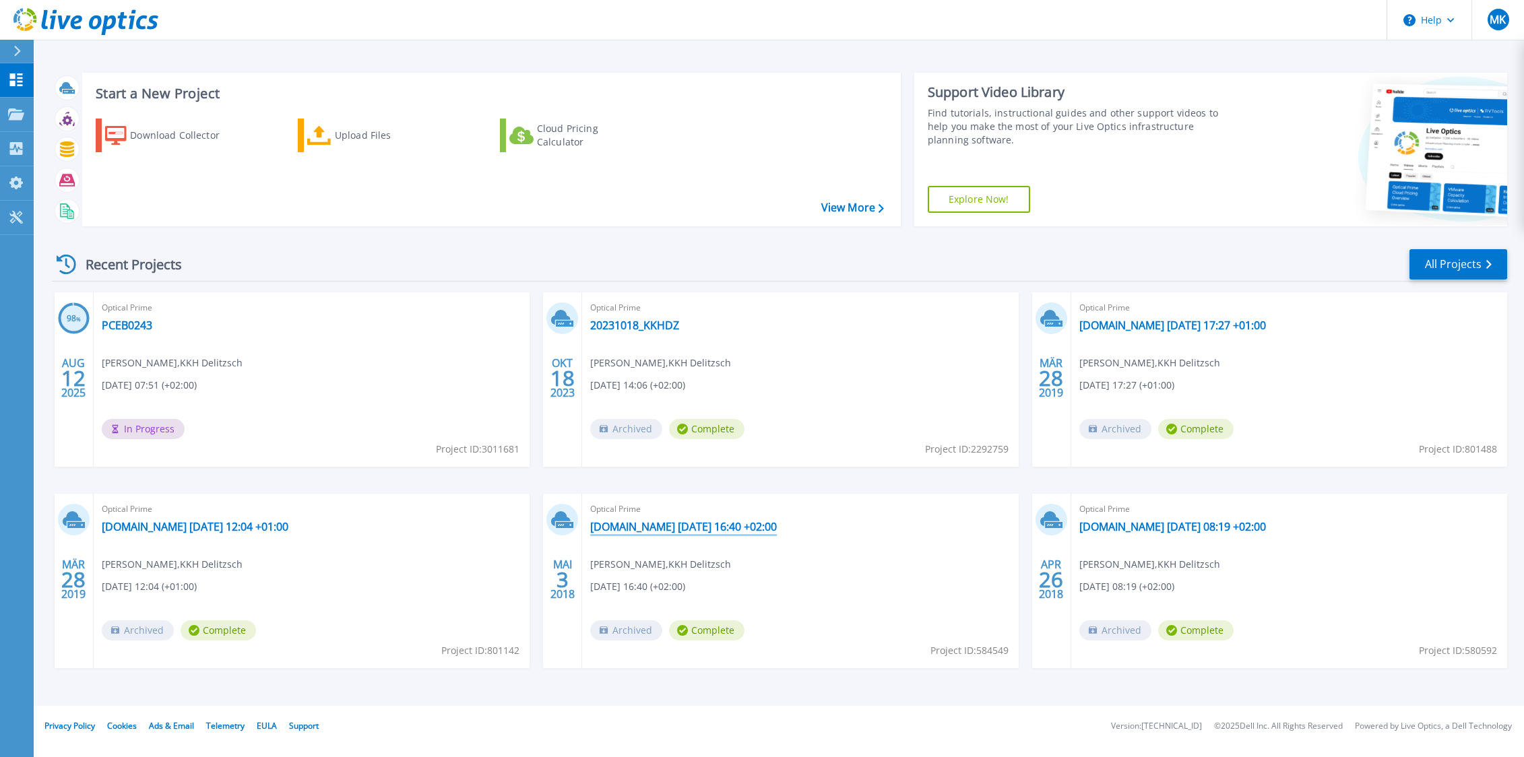
click at [770, 525] on link "[DOMAIN_NAME] [DATE] 16:40 +02:00" at bounding box center [683, 526] width 187 height 13
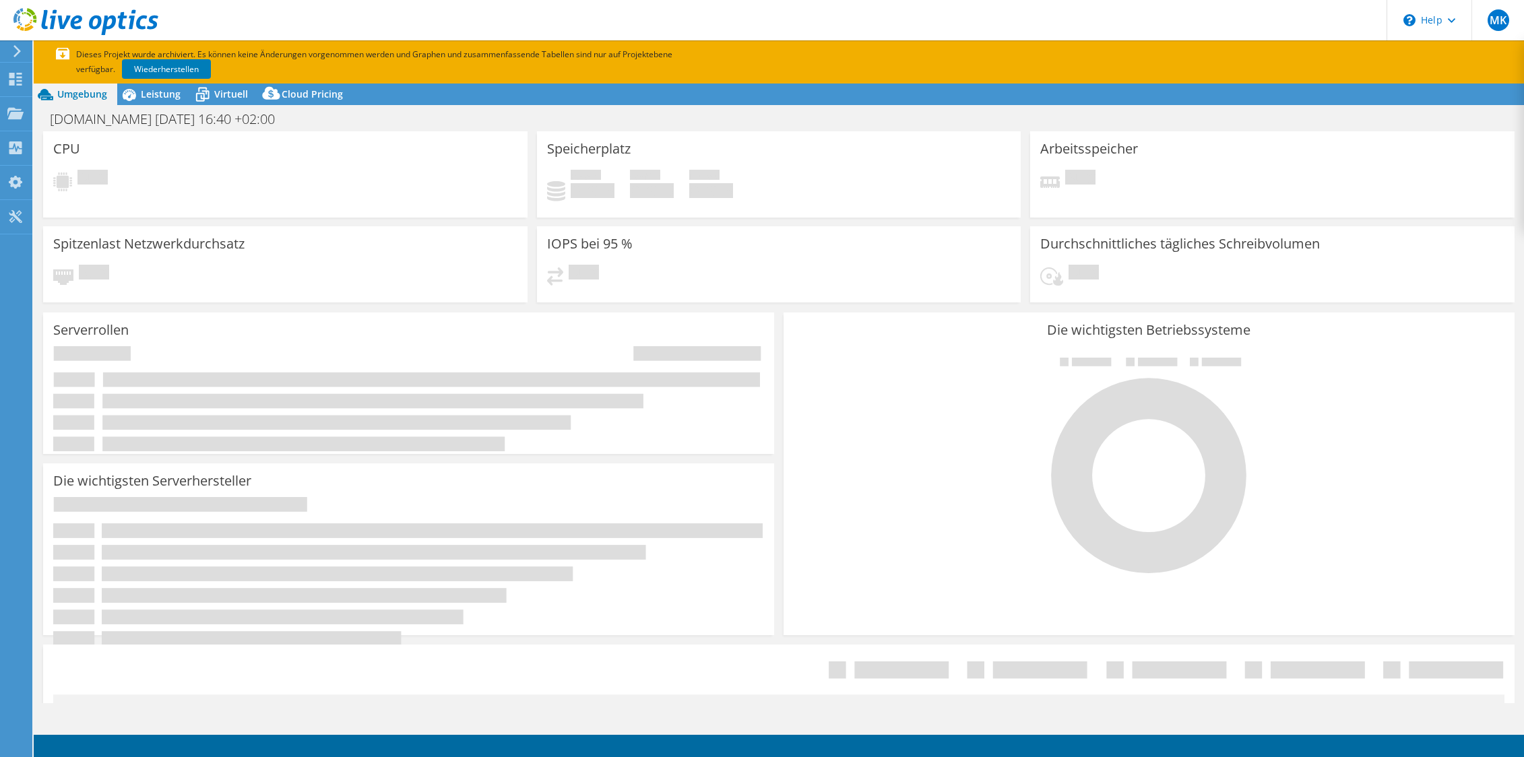
select select "USD"
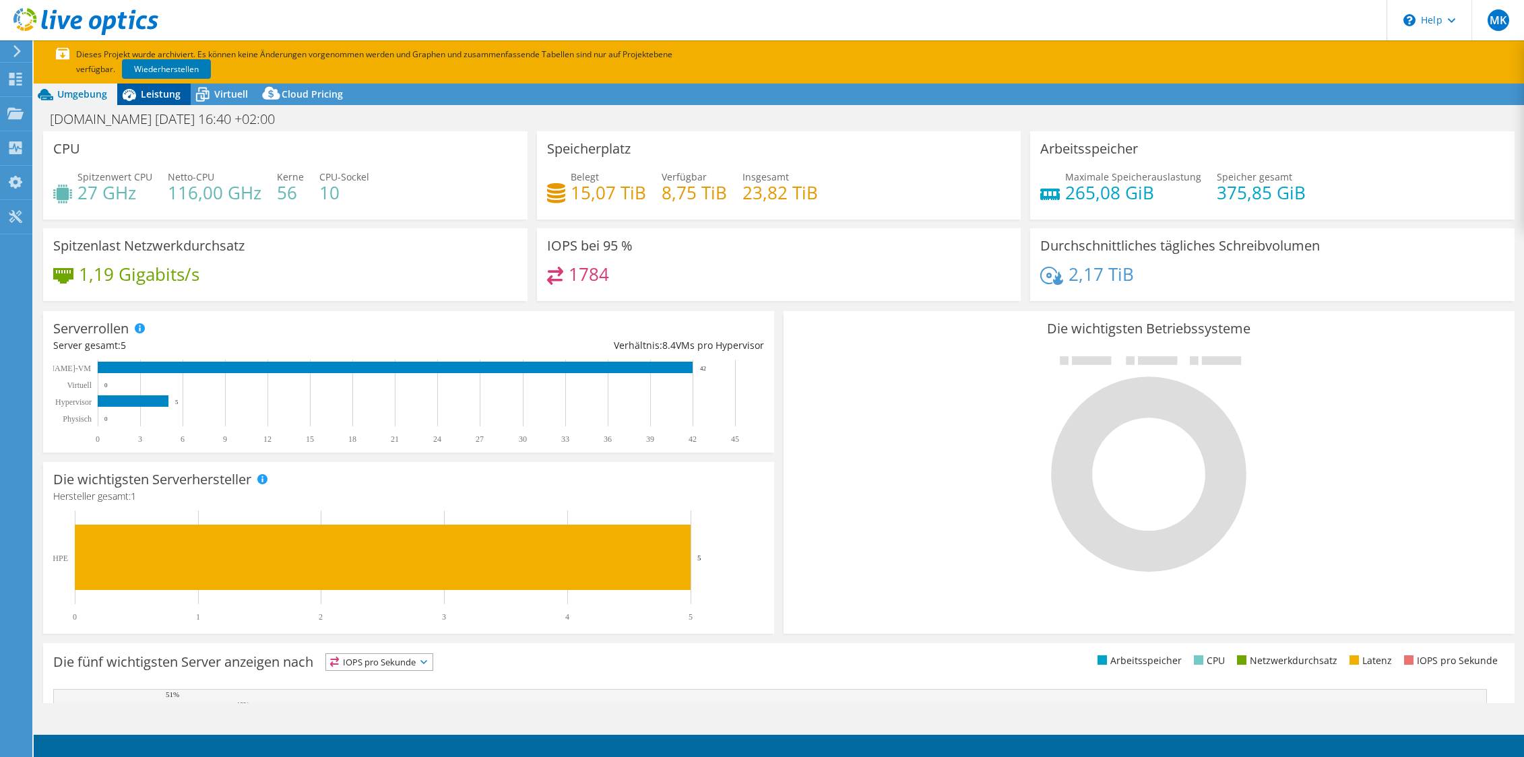
click at [158, 88] on span "Leistung" at bounding box center [161, 94] width 40 height 13
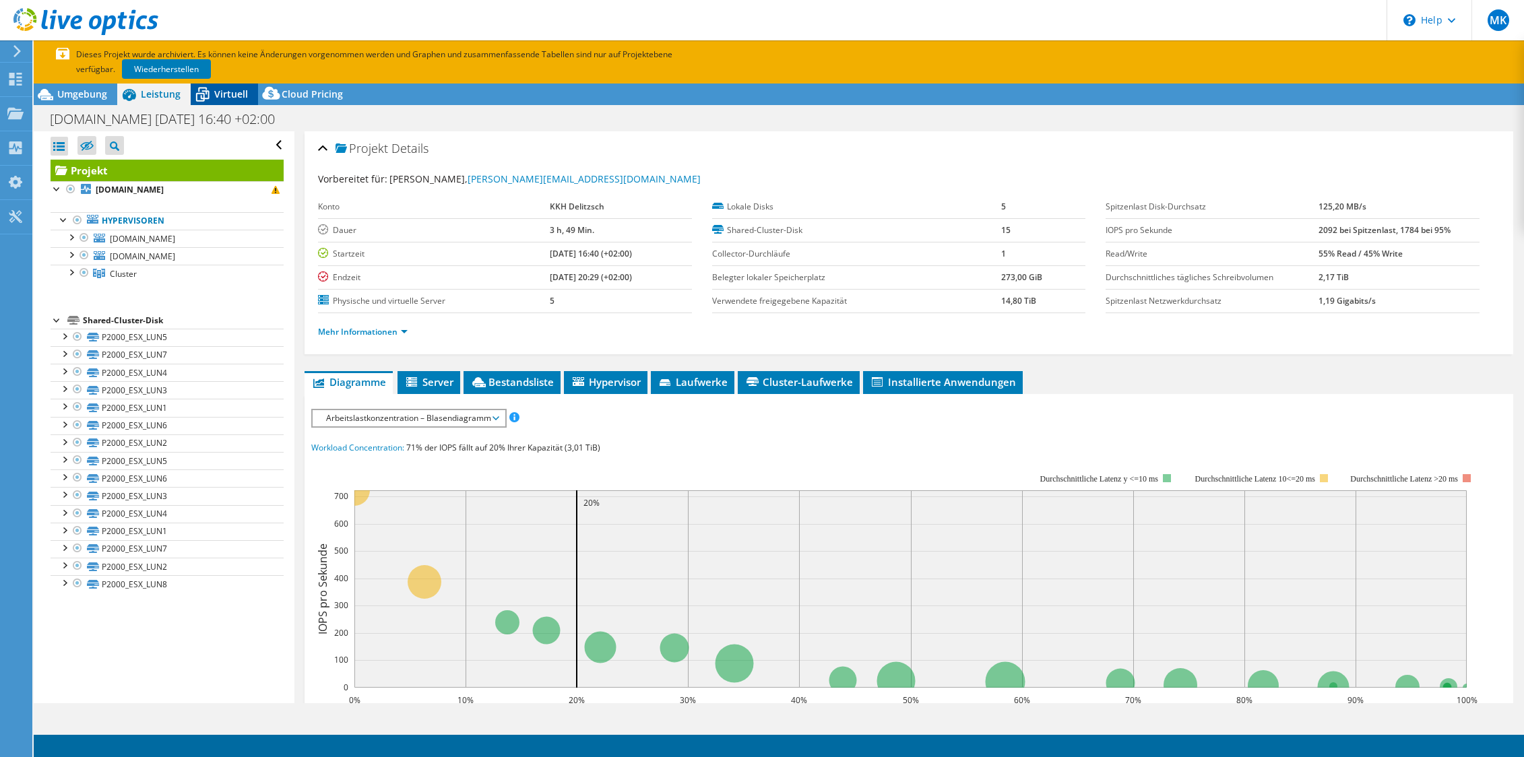
click at [237, 99] on span "Virtuell" at bounding box center [231, 94] width 34 height 13
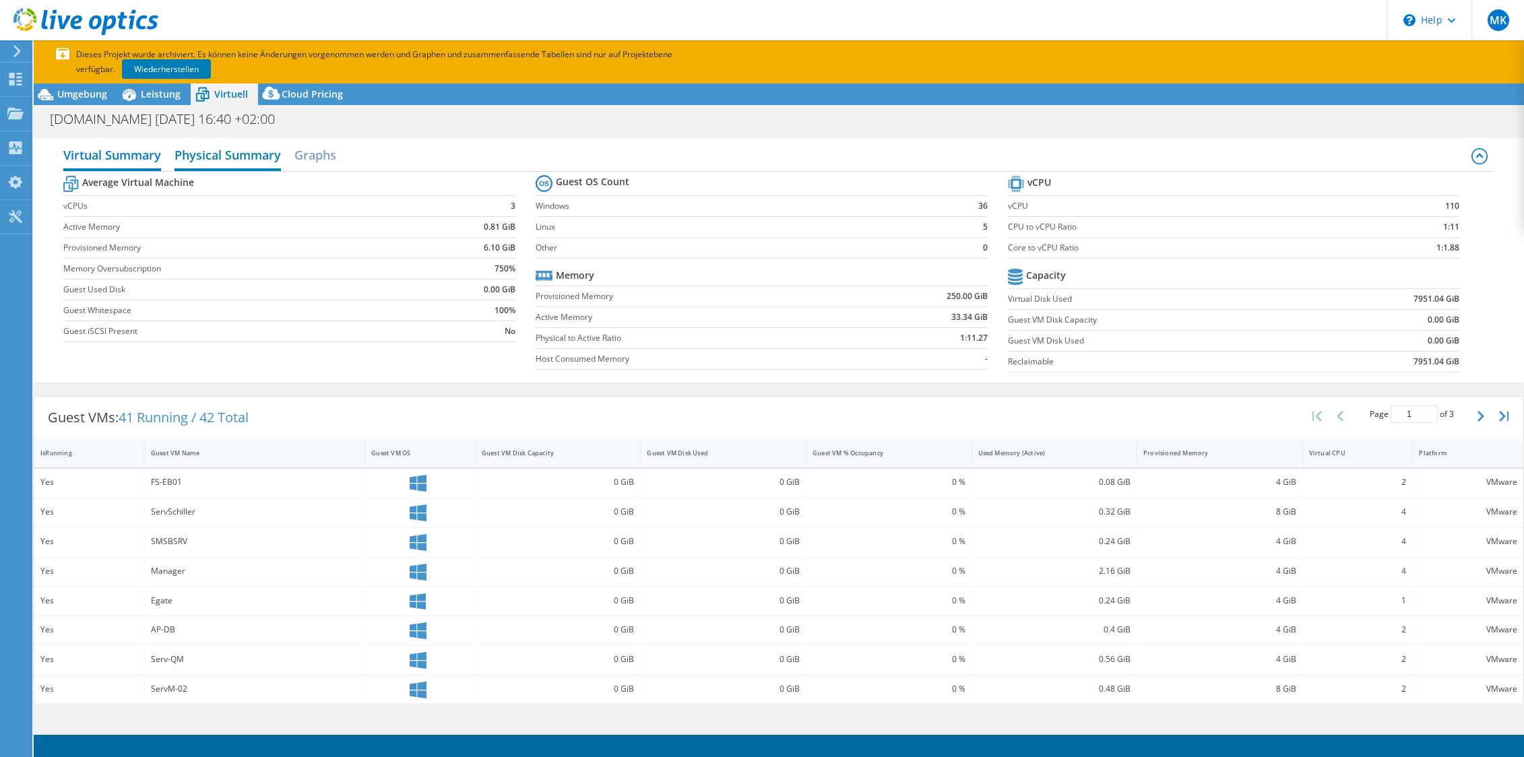
click at [239, 153] on h2 "Physical Summary" at bounding box center [228, 157] width 106 height 30
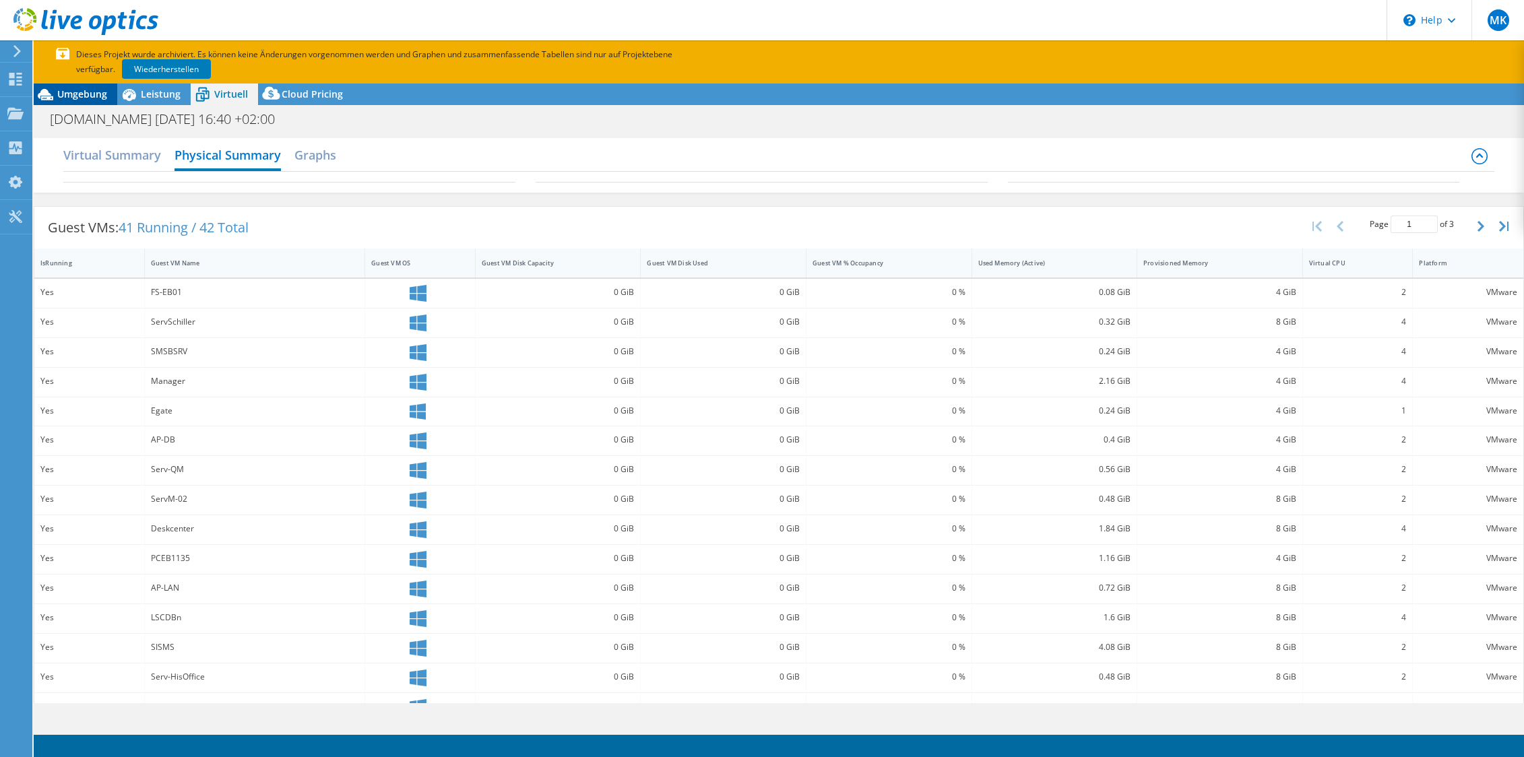
click at [75, 94] on span "Umgebung" at bounding box center [82, 94] width 50 height 13
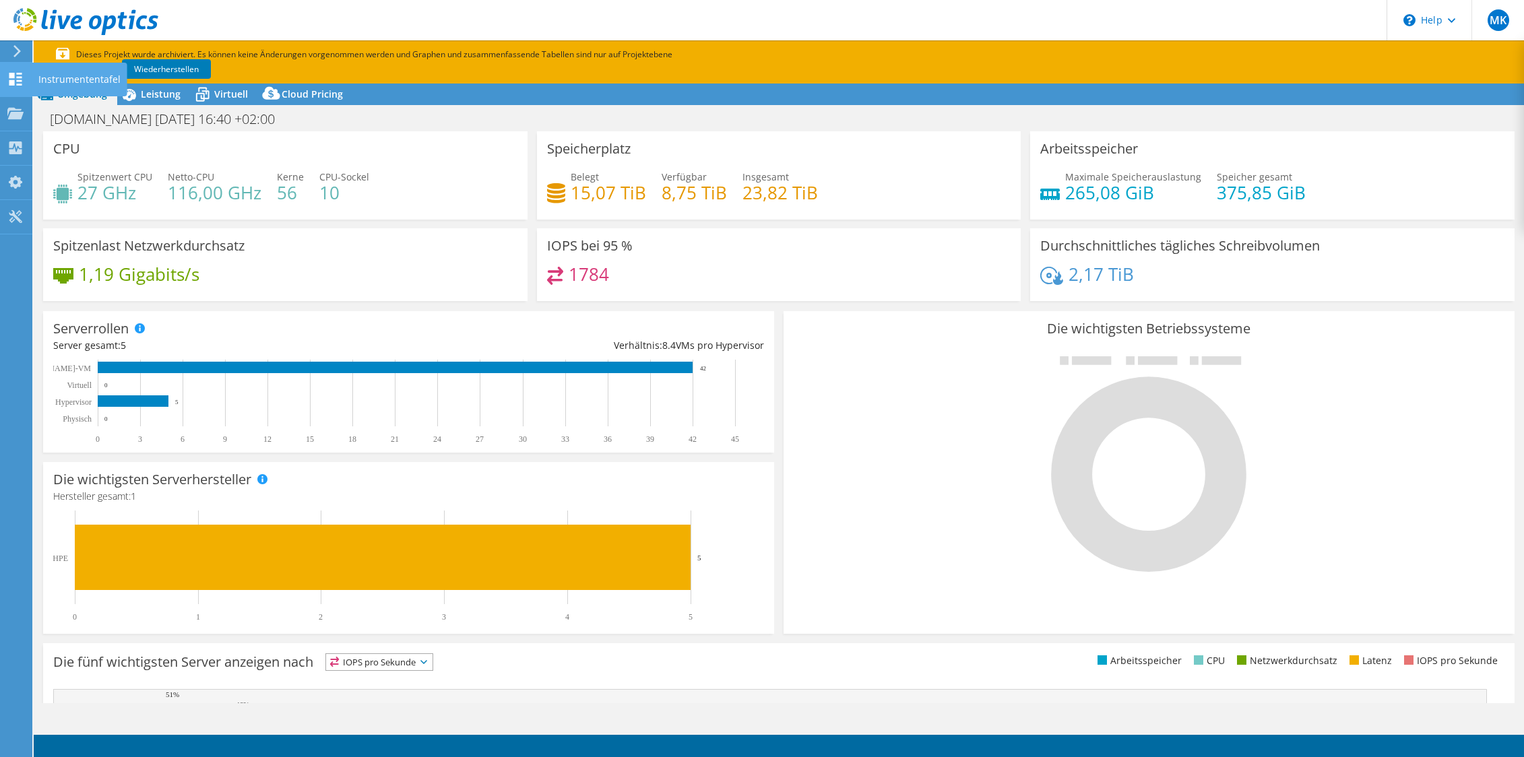
click at [23, 80] on icon at bounding box center [15, 79] width 16 height 13
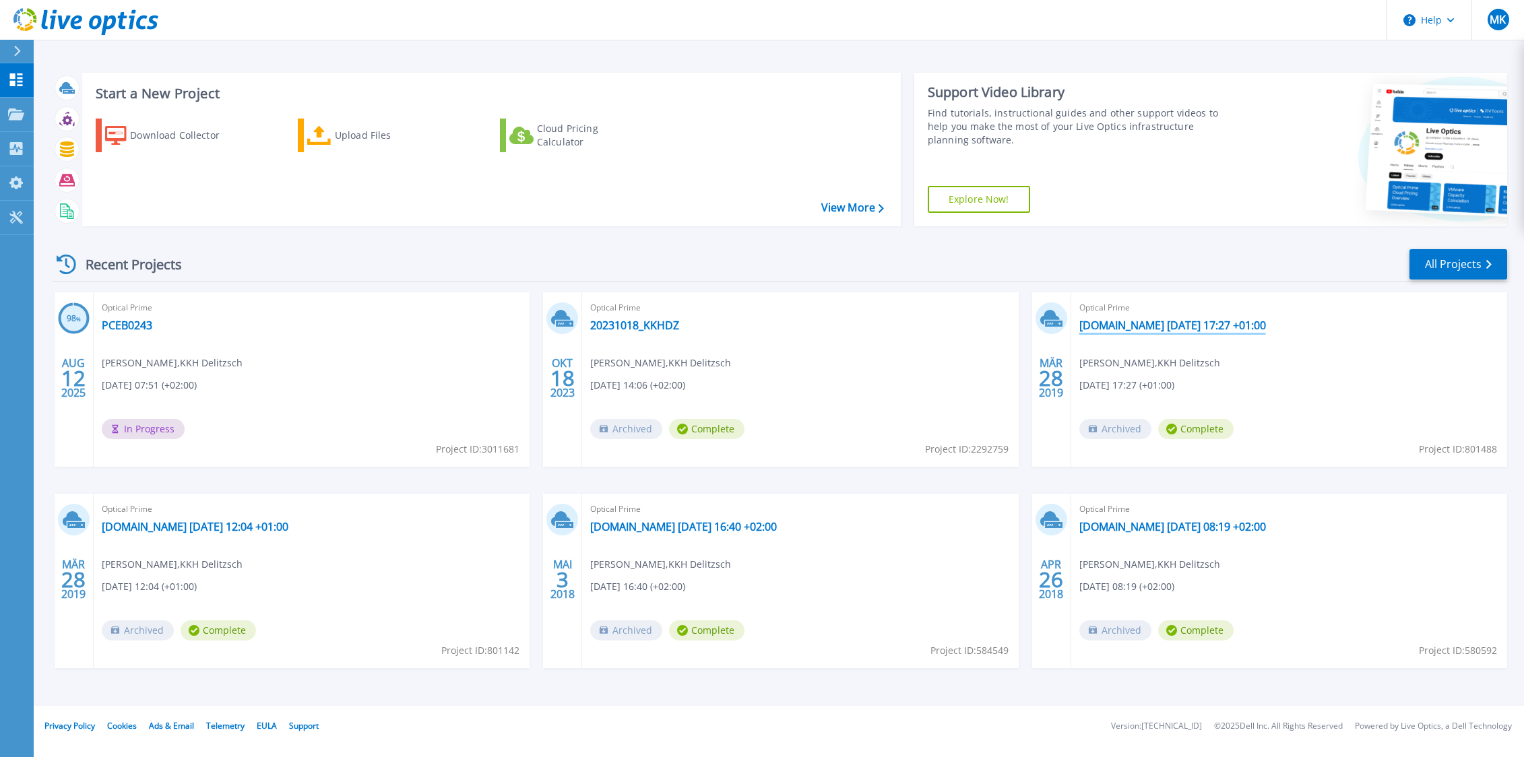
click at [1136, 325] on link "[DOMAIN_NAME] [DATE] 17:27 +01:00" at bounding box center [1173, 325] width 187 height 13
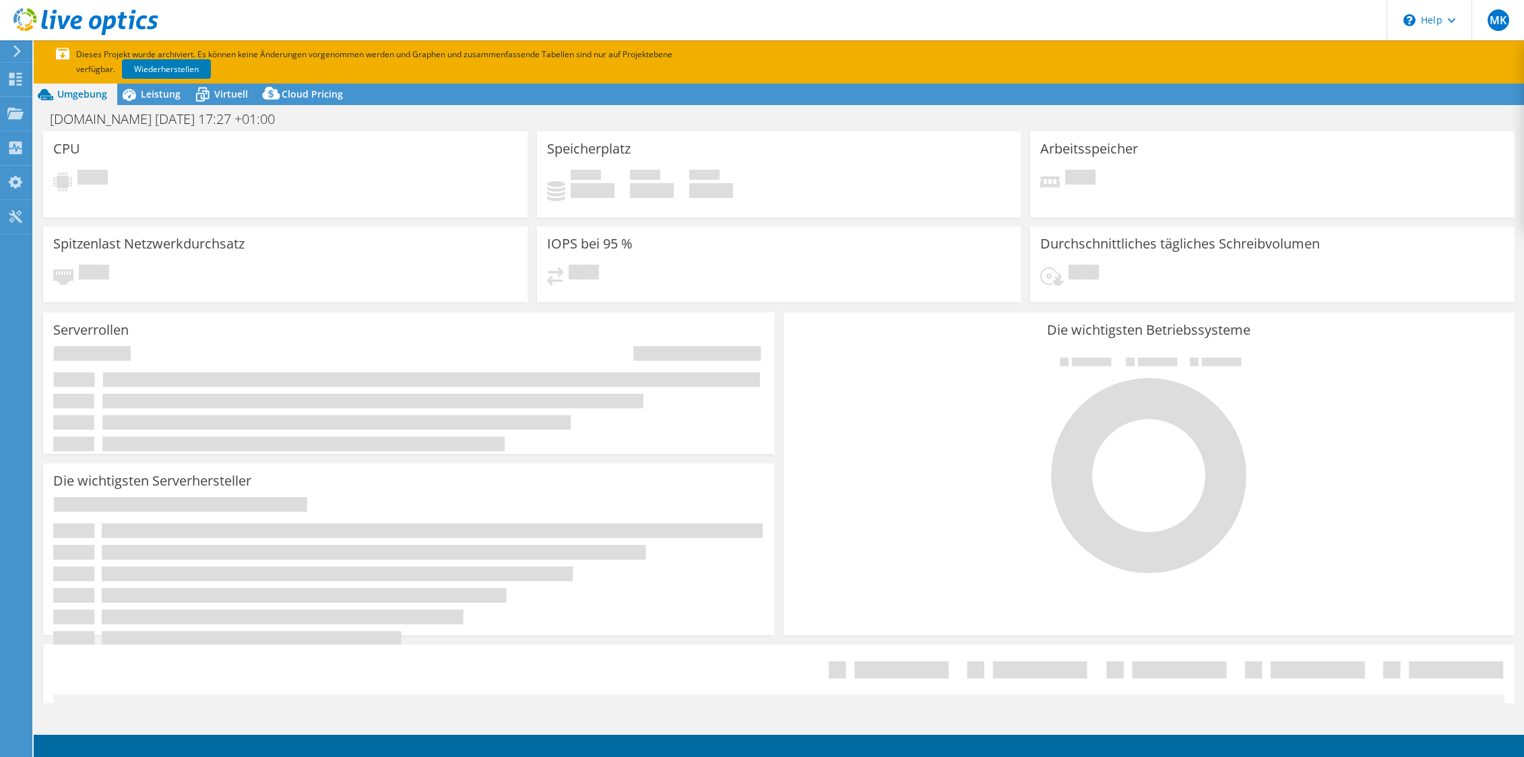
select select "USD"
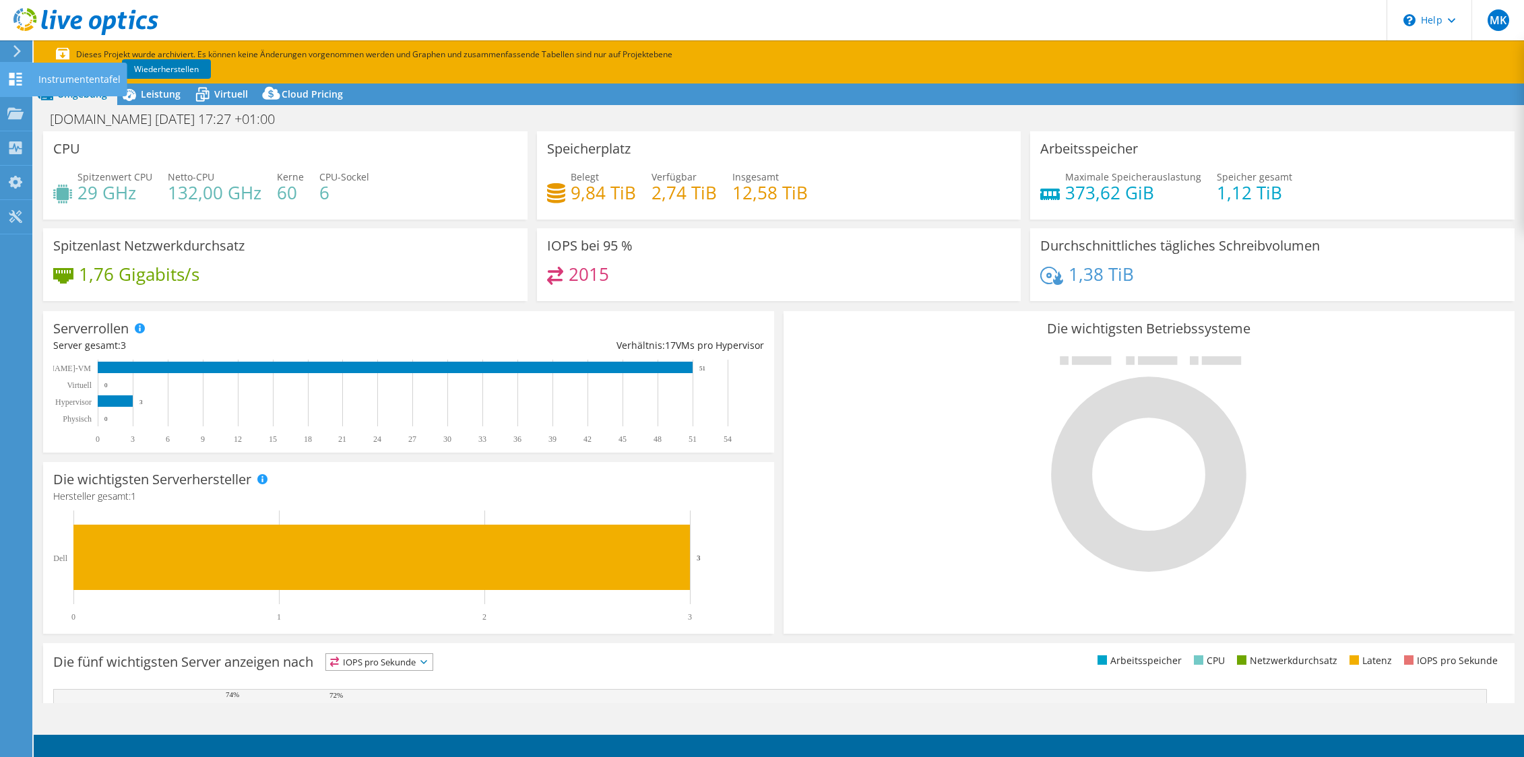
click at [22, 83] on icon at bounding box center [15, 79] width 16 height 13
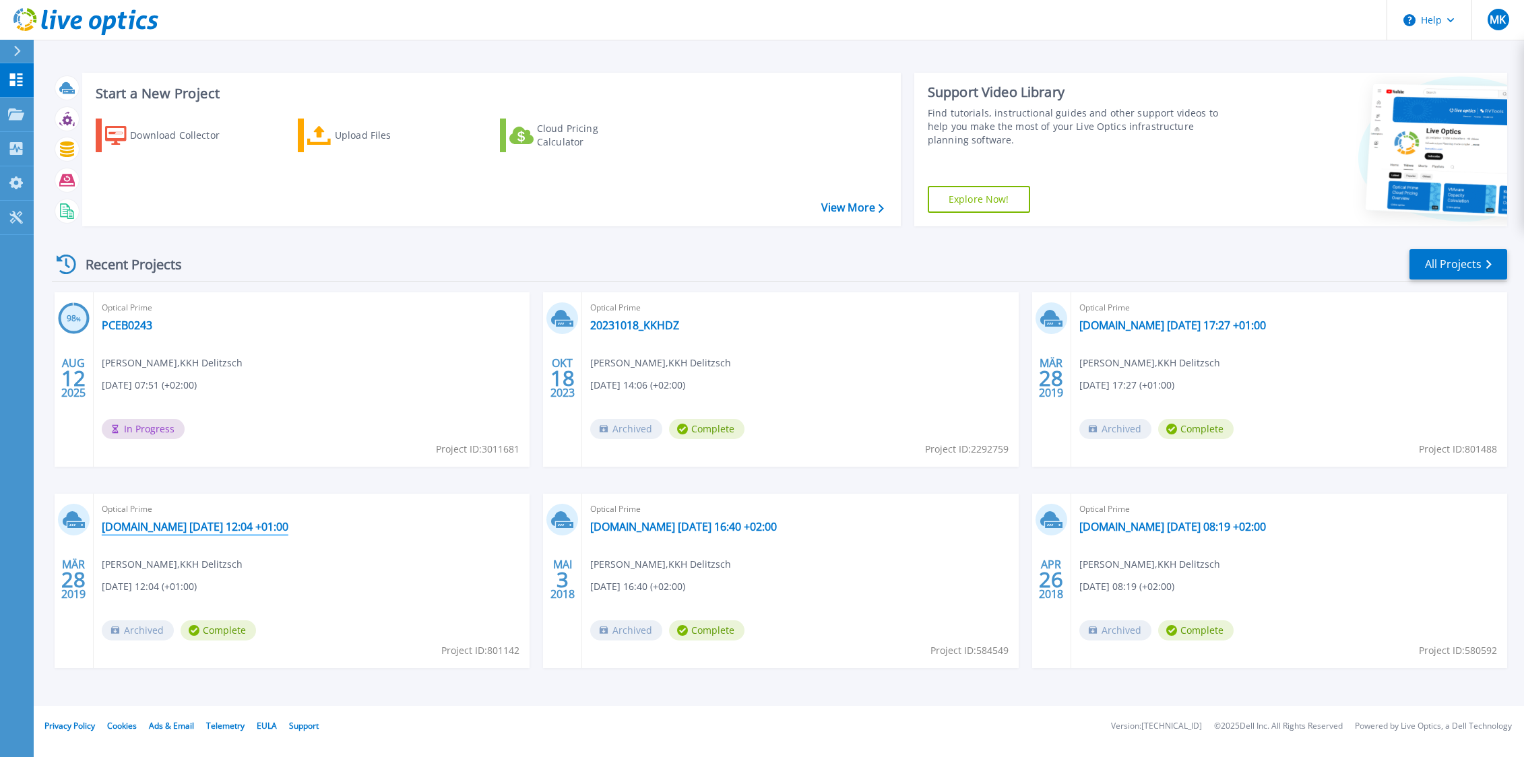
click at [288, 524] on link "[DOMAIN_NAME] [DATE] 12:04 +01:00" at bounding box center [195, 526] width 187 height 13
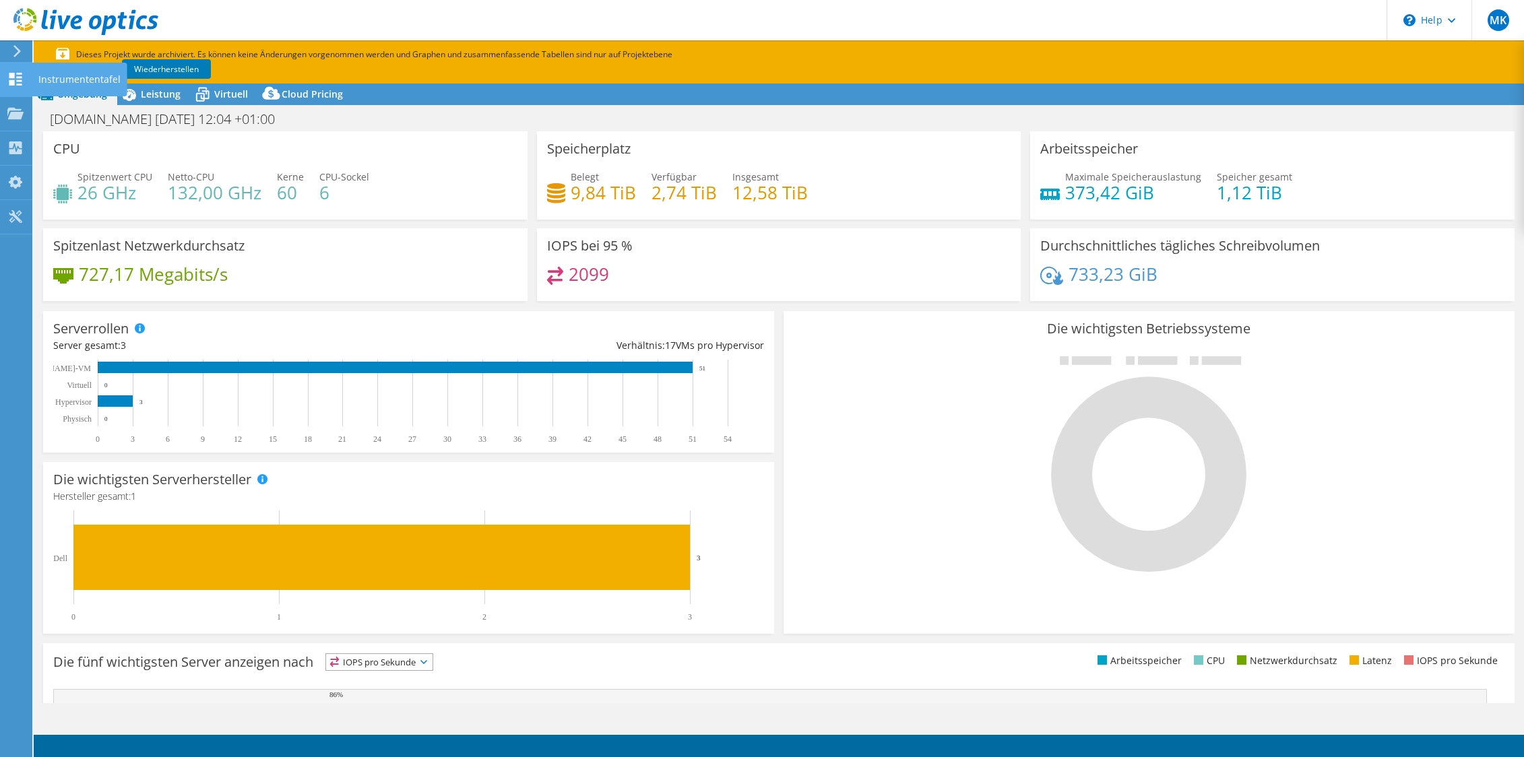
click at [19, 83] on icon at bounding box center [15, 79] width 16 height 13
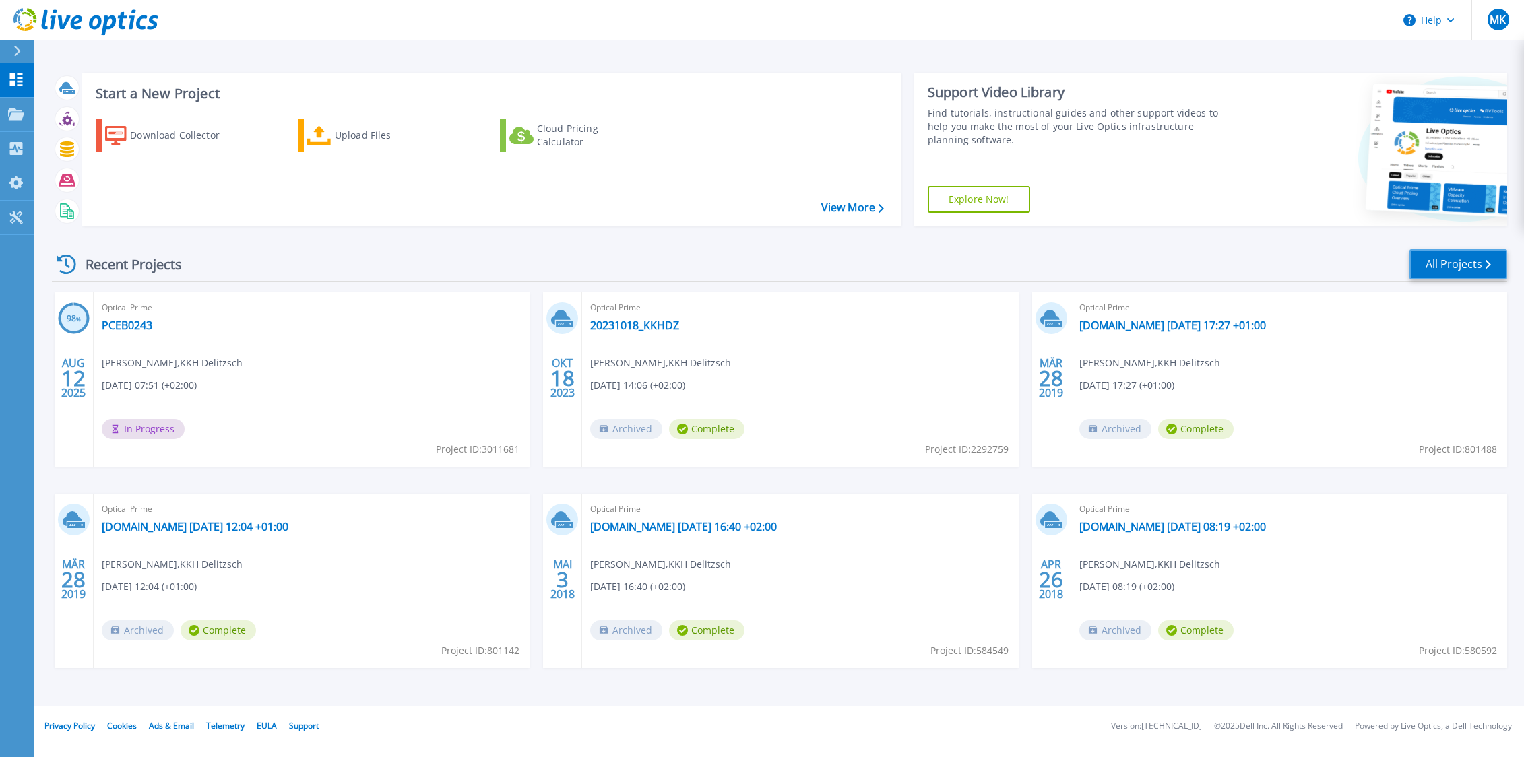
click at [1448, 261] on link "All Projects" at bounding box center [1459, 264] width 98 height 30
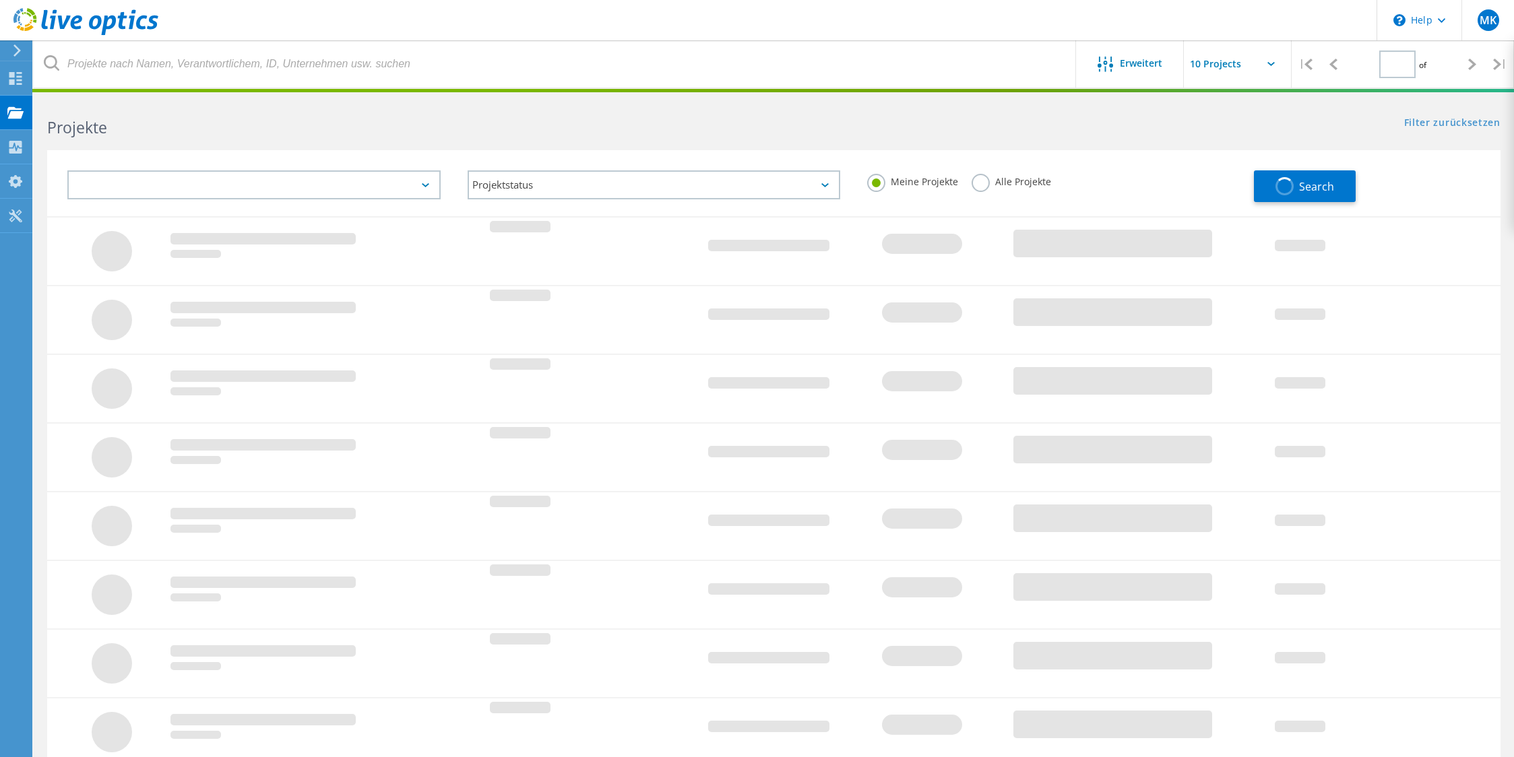
type input "1"
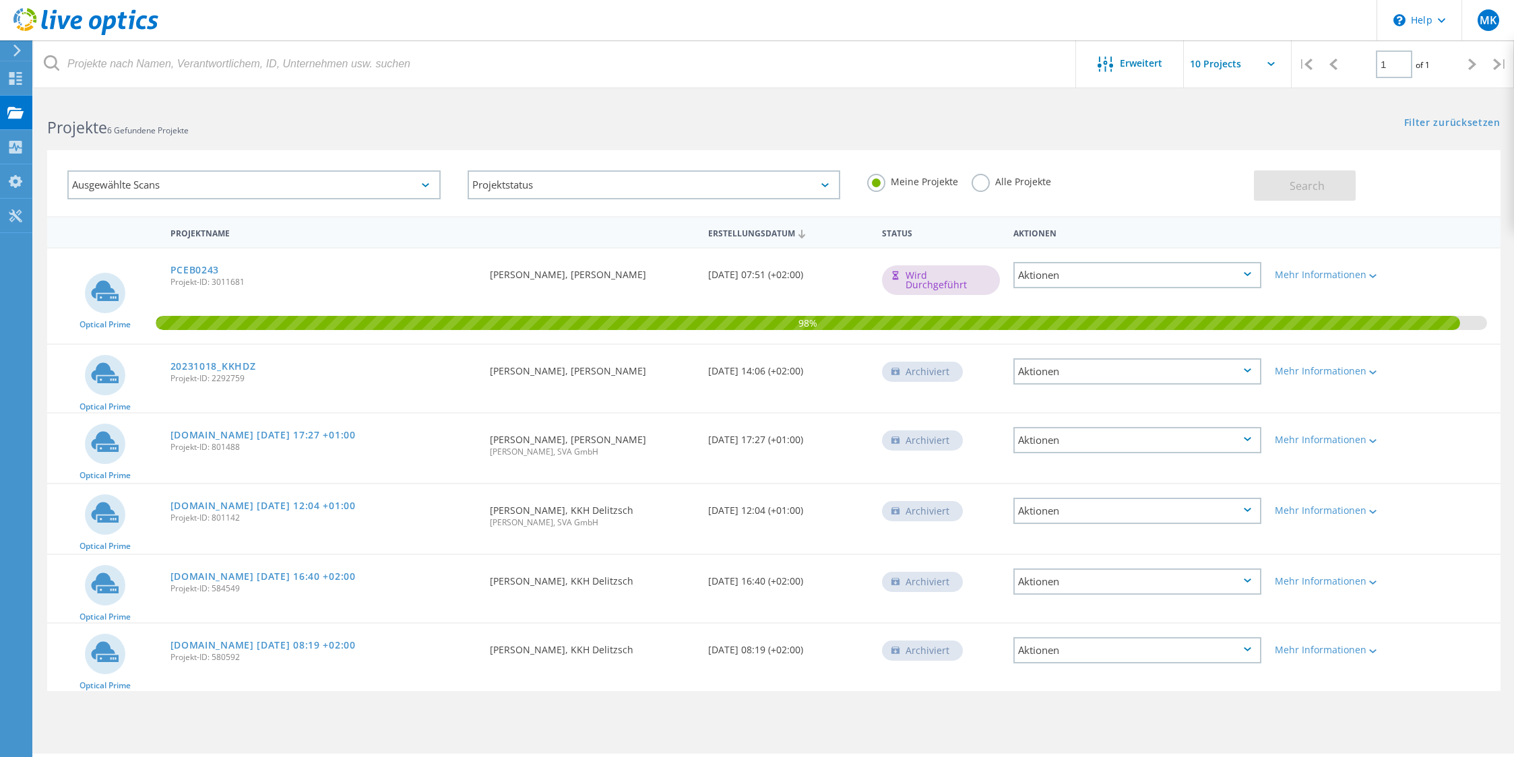
scroll to position [37, 0]
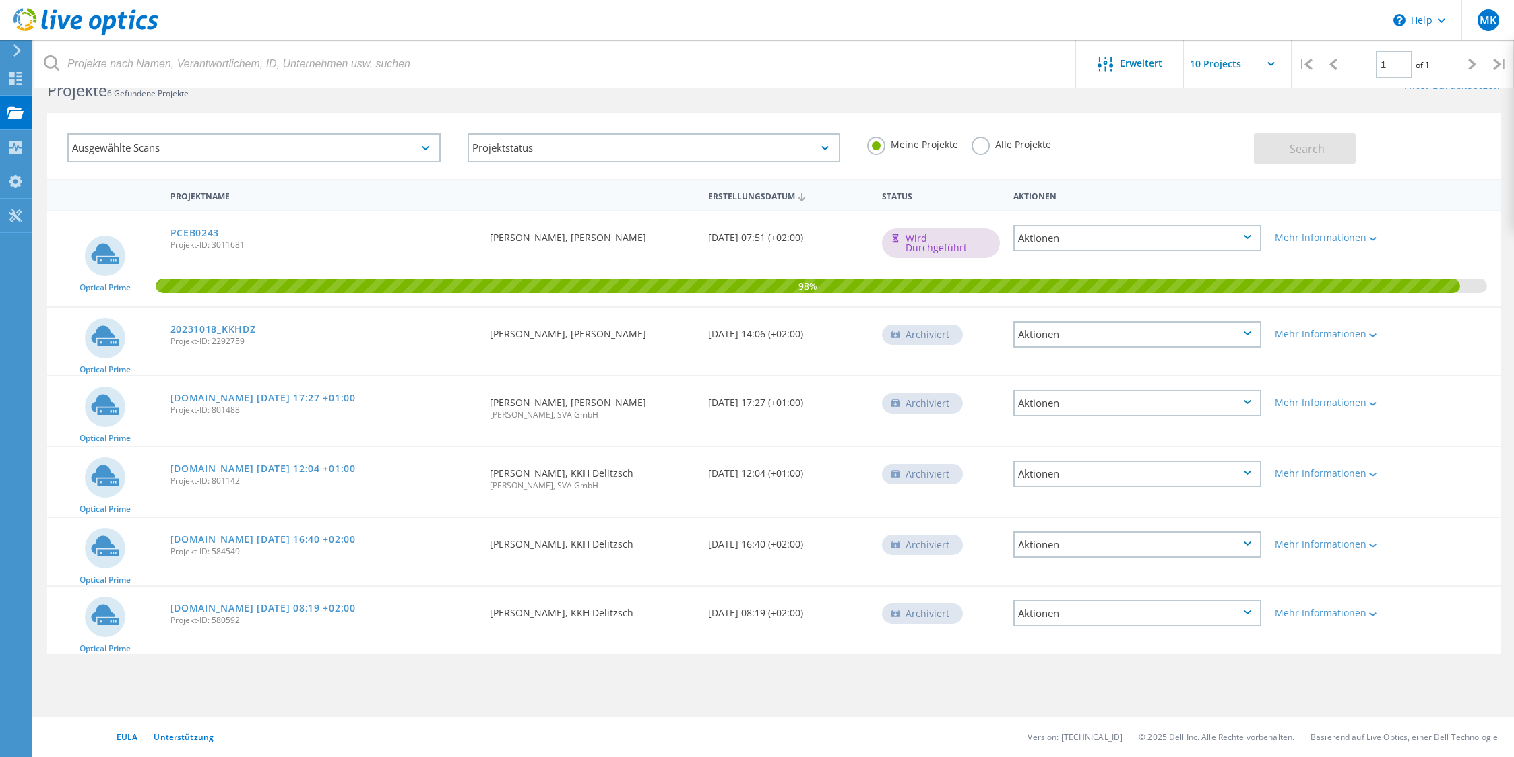
click at [1077, 401] on div "Aktionen" at bounding box center [1138, 403] width 248 height 26
click at [377, 373] on div "Optical Prime 20231018_KKHDZ Projekt-ID: 2292759 Angefordert durch Michael Kaul…" at bounding box center [774, 341] width 1454 height 67
